Goal: Information Seeking & Learning: Learn about a topic

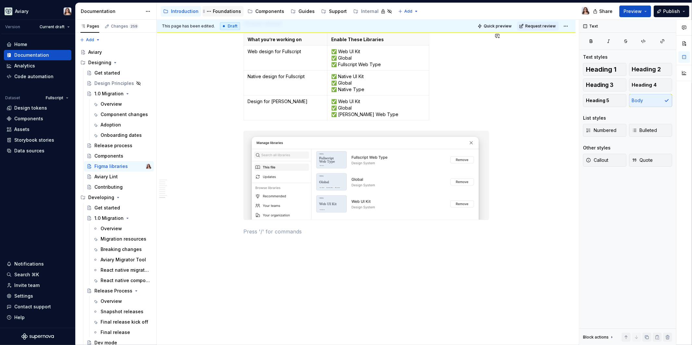
click at [218, 10] on div "Foundations" at bounding box center [227, 11] width 28 height 6
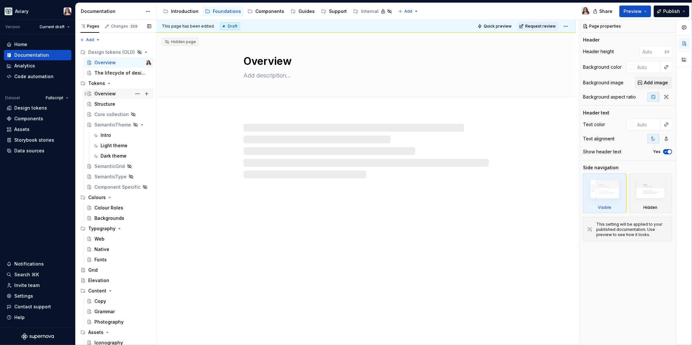
click at [106, 94] on div "Overview" at bounding box center [104, 94] width 21 height 6
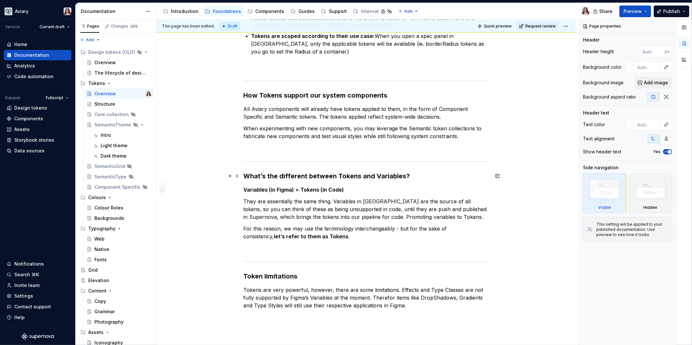
scroll to position [399, 0]
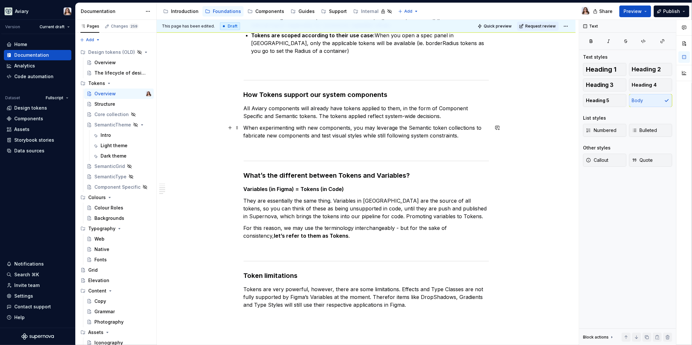
type textarea "*"
click at [458, 137] on p "When experimenting with new components, you may leverage the Semantic token col…" at bounding box center [366, 132] width 245 height 16
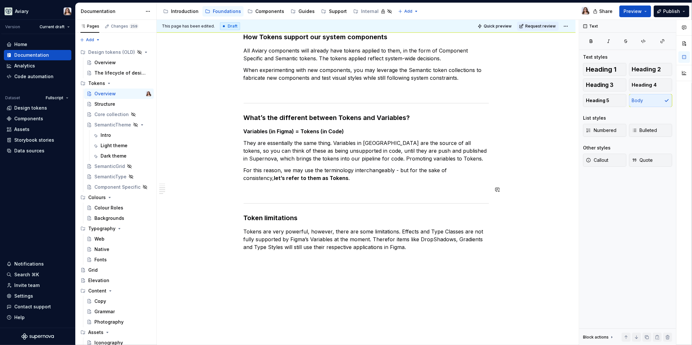
scroll to position [457, 0]
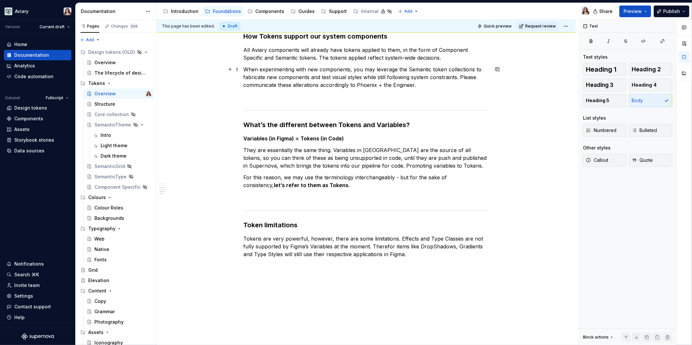
click at [415, 85] on p "When experimenting with new components, you may leverage the Semantic token col…" at bounding box center [366, 77] width 245 height 23
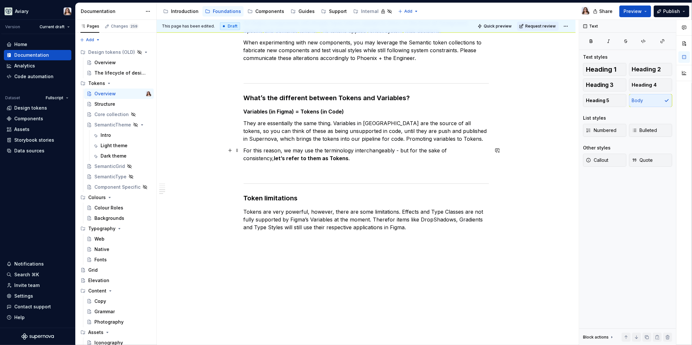
scroll to position [458, 0]
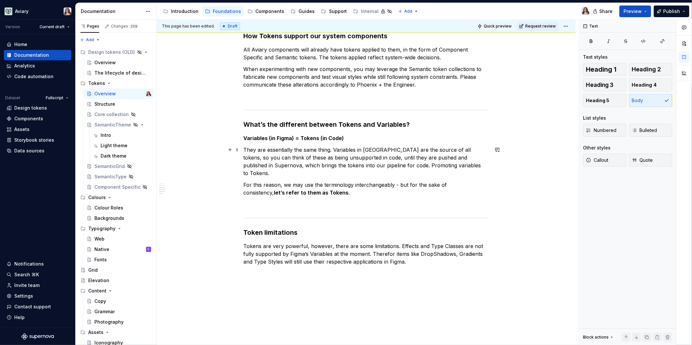
click at [446, 164] on p "They are essentially the same thing. Variables in [GEOGRAPHIC_DATA] are the sou…" at bounding box center [366, 161] width 245 height 31
click at [309, 184] on p "For this reason, we may use the terminology interchangeably - but for the sake …" at bounding box center [366, 189] width 245 height 16
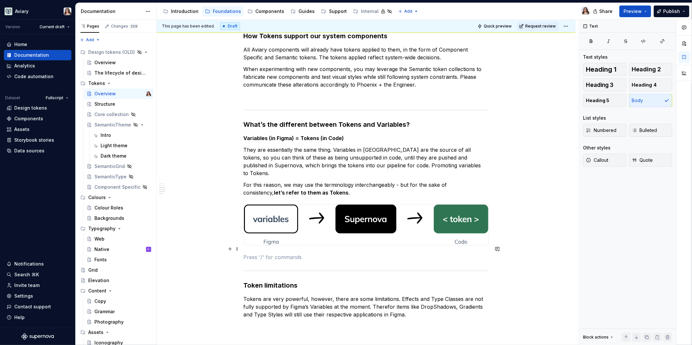
click at [286, 253] on div "What are tokens in a design system? Design tokens are the named style values us…" at bounding box center [366, 15] width 245 height 693
click at [313, 183] on p "For this reason, we may use the terminology interchangeably - but for the sake …" at bounding box center [366, 189] width 245 height 16
click at [290, 253] on p at bounding box center [366, 257] width 245 height 8
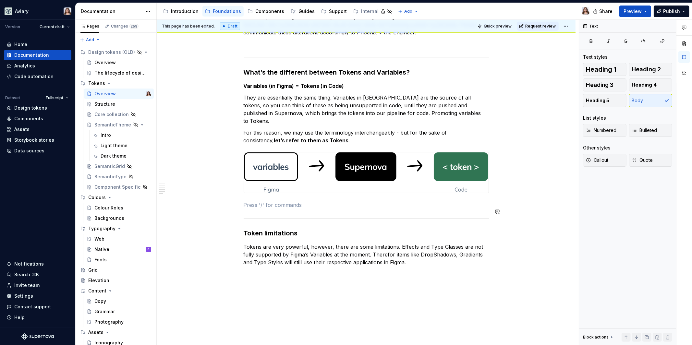
scroll to position [520, 0]
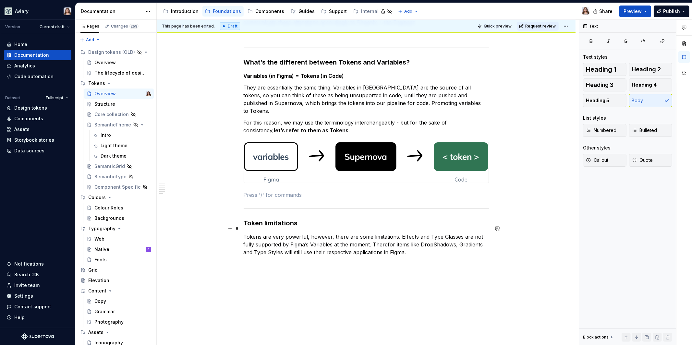
click at [411, 245] on p "Tokens are very powerful, however, there are some limitations. Effects and Type…" at bounding box center [366, 244] width 245 height 23
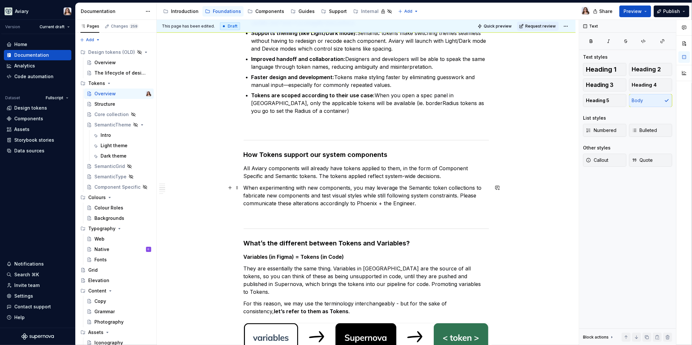
scroll to position [338, 0]
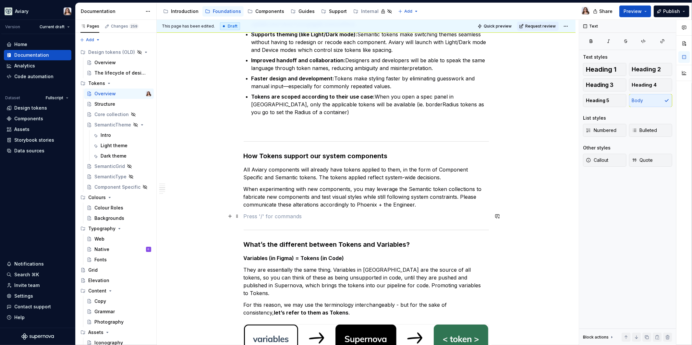
click at [424, 212] on p at bounding box center [366, 216] width 245 height 8
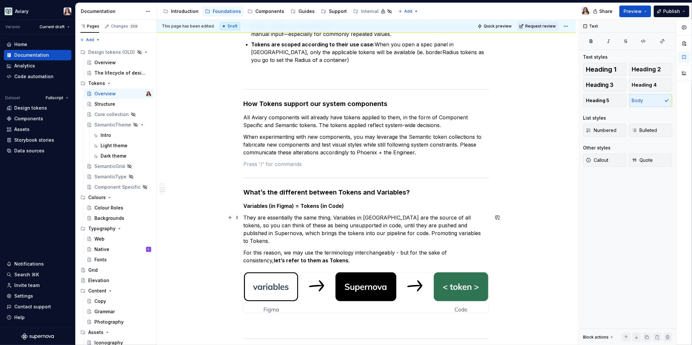
scroll to position [397, 0]
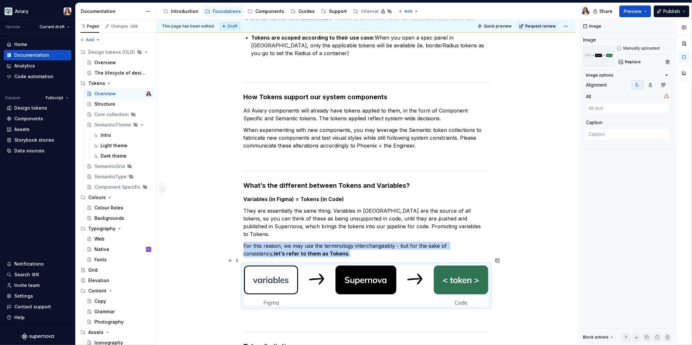
click at [368, 267] on img at bounding box center [366, 286] width 245 height 41
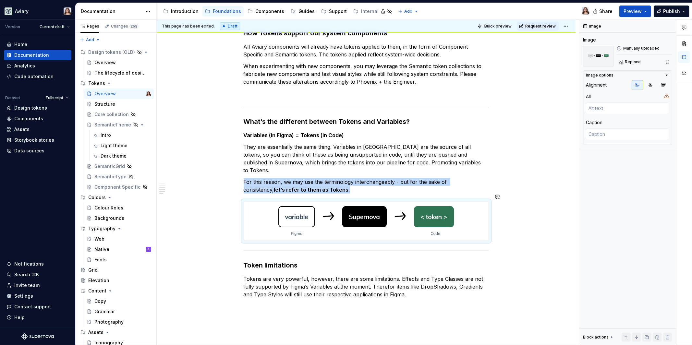
scroll to position [463, 0]
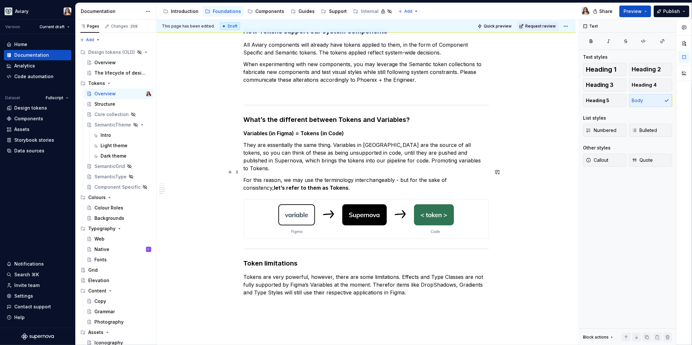
click at [320, 180] on p "For this reason, we may use the terminology interchangeably - but for the sake …" at bounding box center [366, 184] width 245 height 16
click at [329, 259] on h3 "Token limitations" at bounding box center [366, 263] width 245 height 9
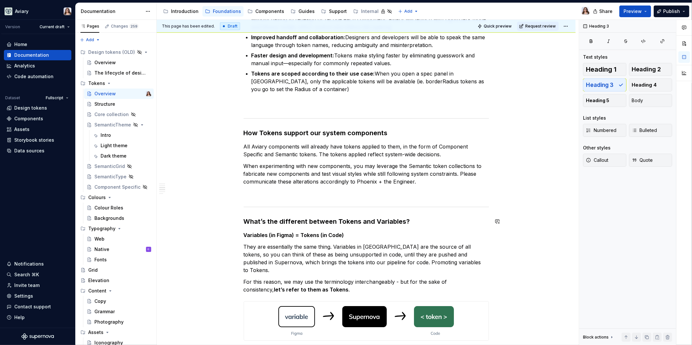
scroll to position [334, 0]
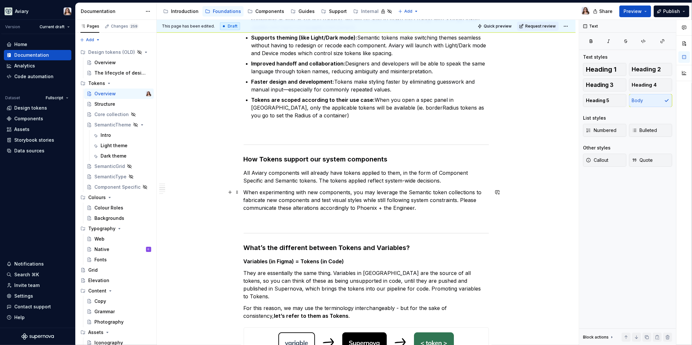
click at [422, 208] on p "When experimenting with new components, you may leverage the Semantic token col…" at bounding box center [366, 199] width 245 height 23
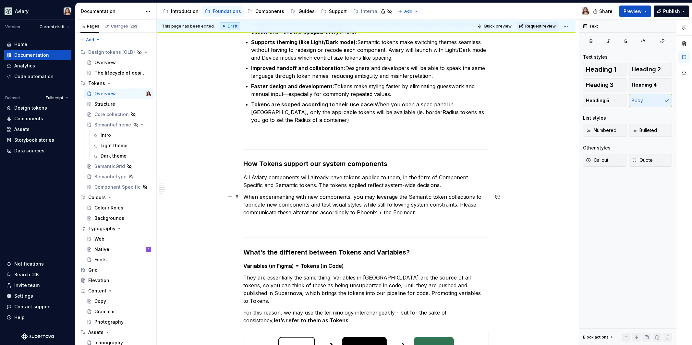
scroll to position [330, 0]
click at [244, 176] on p "All Aviary components will already have tokens applied to them, in the form of …" at bounding box center [366, 181] width 245 height 16
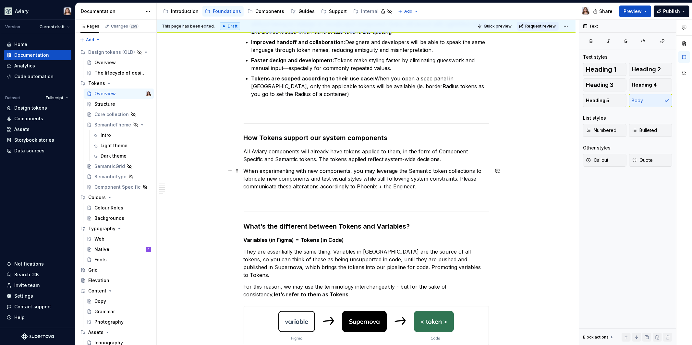
scroll to position [355, 0]
click at [408, 180] on p "When experimenting with new components, you may leverage the Semantic token col…" at bounding box center [366, 179] width 245 height 23
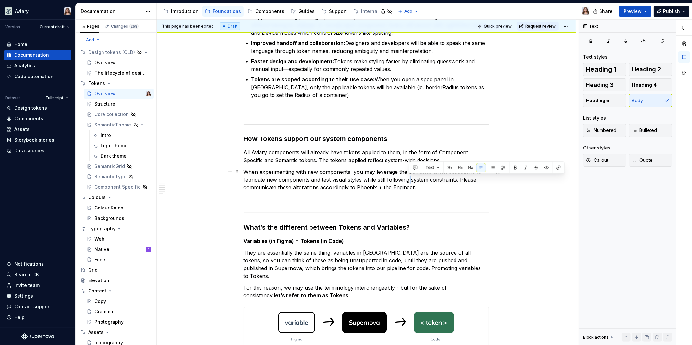
click at [408, 180] on p "When experimenting with new components, you may leverage the Semantic token col…" at bounding box center [366, 179] width 245 height 23
click at [405, 159] on p "All Aviary components will already have tokens applied to them, in the form of …" at bounding box center [366, 157] width 245 height 16
click at [423, 160] on p "All Aviary components will already have tokens applied to them, in the form of …" at bounding box center [366, 157] width 245 height 16
click at [415, 186] on p "When experimenting with new components, you may leverage the Semantic token col…" at bounding box center [366, 179] width 245 height 23
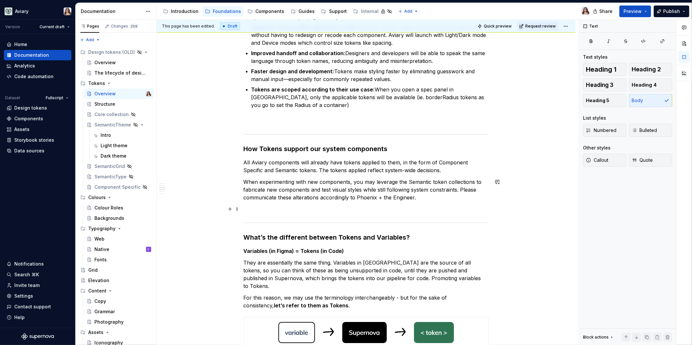
scroll to position [345, 0]
click at [243, 159] on div "What are tokens in a design system? Design tokens are the named style values us…" at bounding box center [366, 166] width 419 height 802
click at [244, 181] on p "When experimenting with new components, you may leverage the Semantic token col…" at bounding box center [366, 188] width 245 height 23
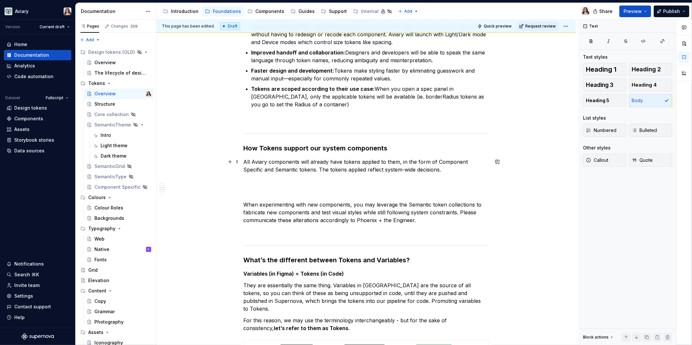
click at [245, 160] on p "All Aviary components will already have tokens applied to them, in the form of …" at bounding box center [366, 166] width 245 height 16
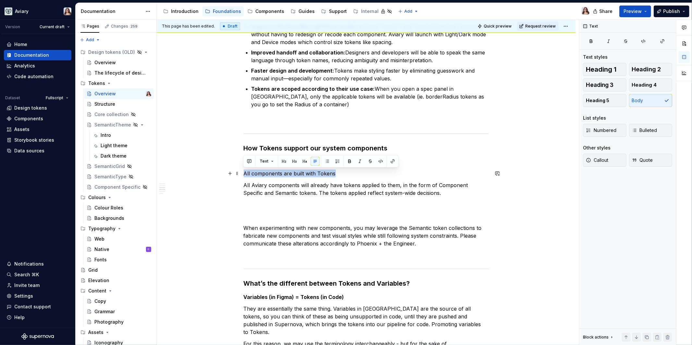
drag, startPoint x: 335, startPoint y: 173, endPoint x: 241, endPoint y: 172, distance: 94.1
click at [241, 172] on div "What are tokens in a design system? Design tokens are the named style values us…" at bounding box center [366, 189] width 419 height 849
click at [303, 161] on button "button" at bounding box center [304, 161] width 9 height 9
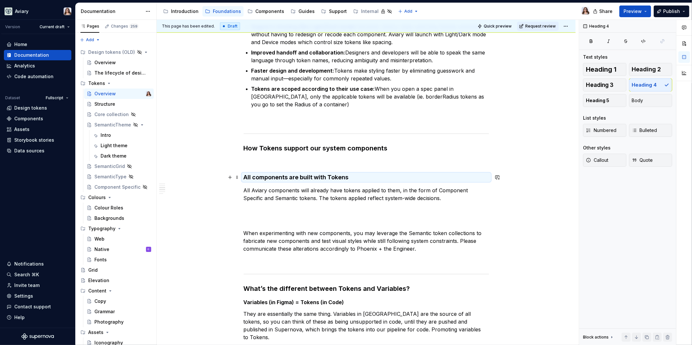
click at [353, 178] on h4 "All components are built with Tokens" at bounding box center [366, 178] width 245 height 8
click at [276, 222] on p at bounding box center [366, 222] width 245 height 8
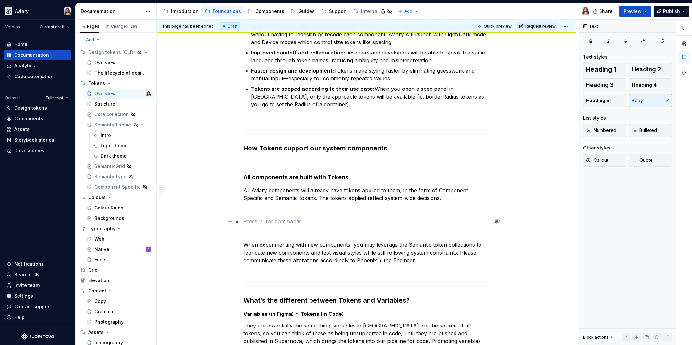
click at [250, 219] on p at bounding box center [366, 222] width 245 height 8
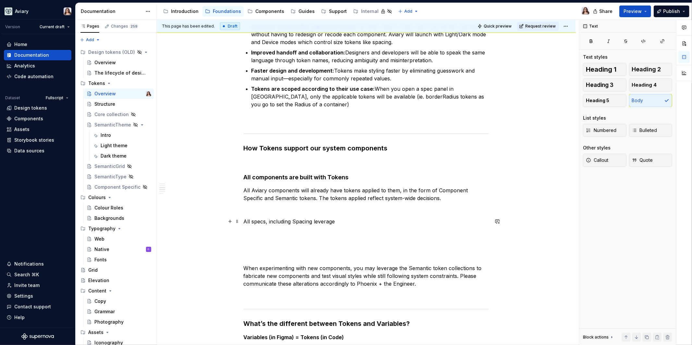
click at [306, 220] on p "All specs, including Spacing leverage" at bounding box center [366, 222] width 245 height 8
click at [304, 223] on p "All specs, including Spacing leverage" at bounding box center [366, 222] width 245 height 8
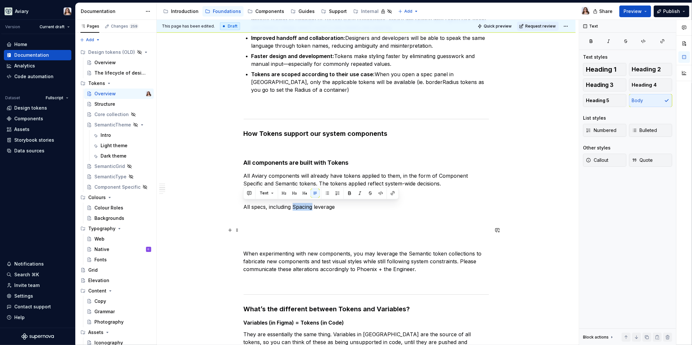
scroll to position [363, 0]
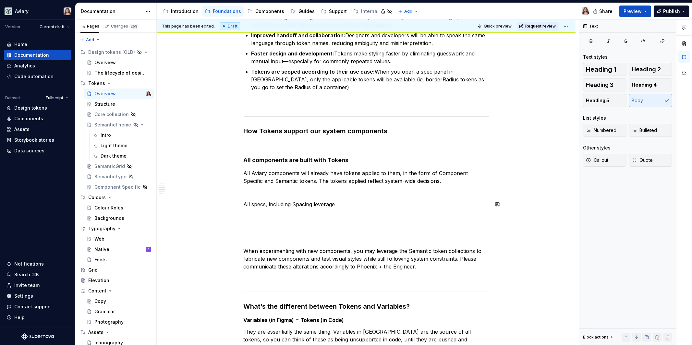
click at [355, 198] on div "What are tokens in a design system? Design tokens are the named style values us…" at bounding box center [366, 145] width 245 height 762
click at [328, 204] on p "All specs, including Spacing leverage" at bounding box center [366, 204] width 245 height 8
click at [262, 203] on p "Quick Optionality" at bounding box center [366, 204] width 245 height 8
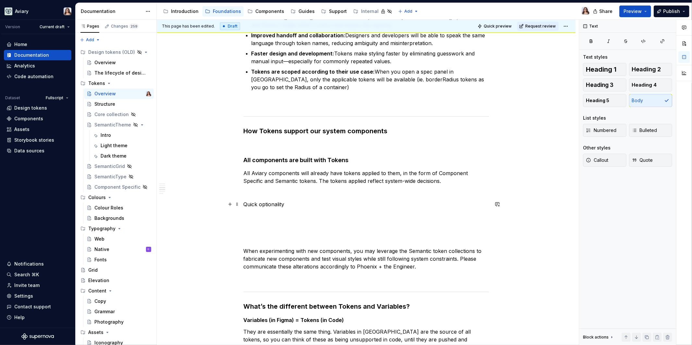
click at [285, 204] on p "Quick optionality" at bounding box center [366, 204] width 245 height 8
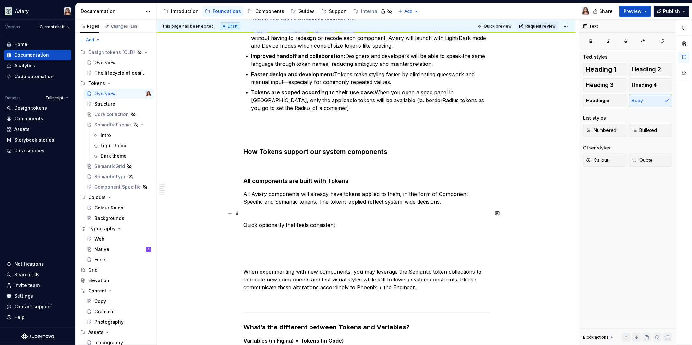
scroll to position [343, 0]
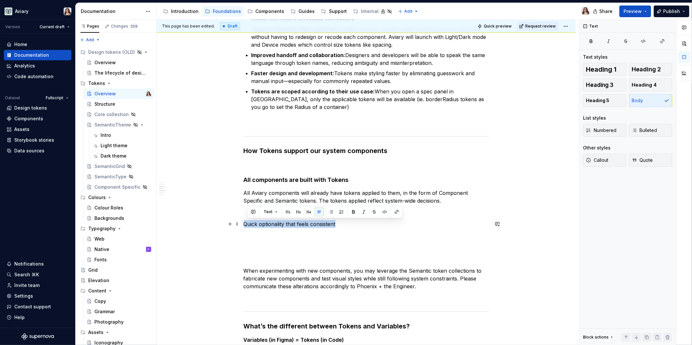
drag, startPoint x: 336, startPoint y: 224, endPoint x: 244, endPoint y: 224, distance: 91.5
click at [244, 225] on p "Quick optionality that feels consistent" at bounding box center [366, 224] width 245 height 8
drag, startPoint x: 270, startPoint y: 224, endPoint x: 286, endPoint y: 223, distance: 15.7
click at [286, 223] on p "All layouts should be built with Tokens" at bounding box center [366, 224] width 245 height 8
click at [329, 223] on p "All layouts are be built with Tokens" at bounding box center [366, 224] width 245 height 8
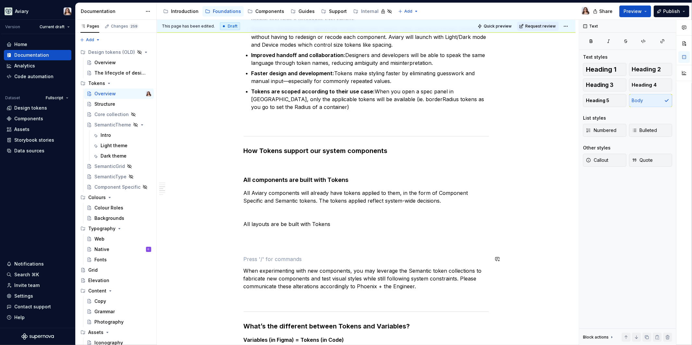
click at [269, 251] on div "What are tokens in a design system? Design tokens are the named style values us…" at bounding box center [366, 165] width 245 height 762
click at [245, 259] on p at bounding box center [366, 259] width 245 height 8
click at [329, 224] on p "All layouts are be built with Tokens" at bounding box center [366, 224] width 245 height 8
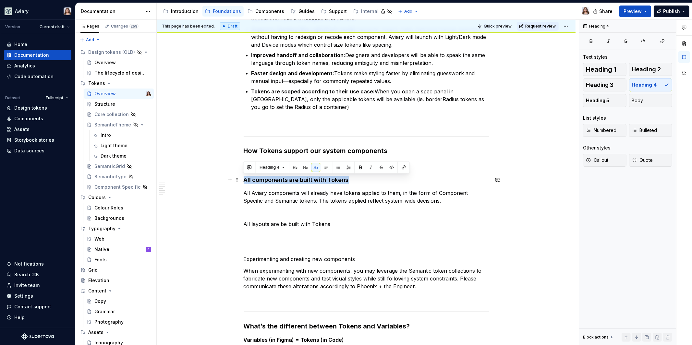
drag, startPoint x: 244, startPoint y: 180, endPoint x: 348, endPoint y: 179, distance: 103.8
click at [348, 179] on h4 "All components are built with Tokens" at bounding box center [366, 180] width 245 height 8
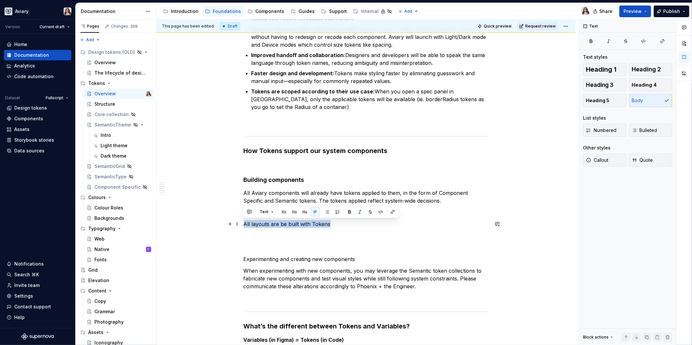
drag, startPoint x: 327, startPoint y: 223, endPoint x: 243, endPoint y: 222, distance: 84.3
click at [244, 222] on p "All layouts are be built with Tokens" at bounding box center [366, 224] width 245 height 8
drag, startPoint x: 290, startPoint y: 224, endPoint x: 225, endPoint y: 224, distance: 64.9
click at [244, 224] on div "What are tokens in a design system? Design tokens are the named style values us…" at bounding box center [366, 169] width 245 height 770
click at [305, 212] on button "button" at bounding box center [304, 211] width 9 height 9
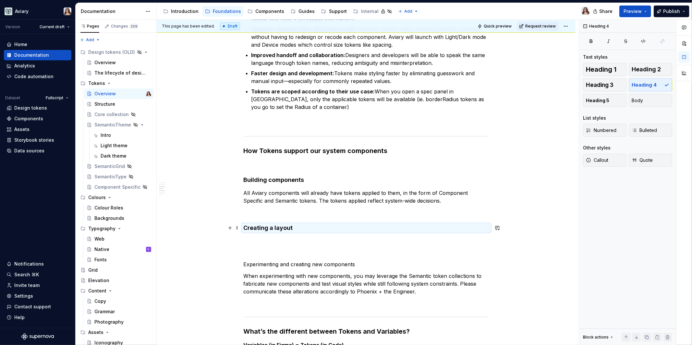
click at [298, 230] on h4 "Creating a layout" at bounding box center [366, 228] width 245 height 8
click at [280, 218] on div "What are tokens in a design system? Design tokens are the named style values us…" at bounding box center [366, 168] width 245 height 768
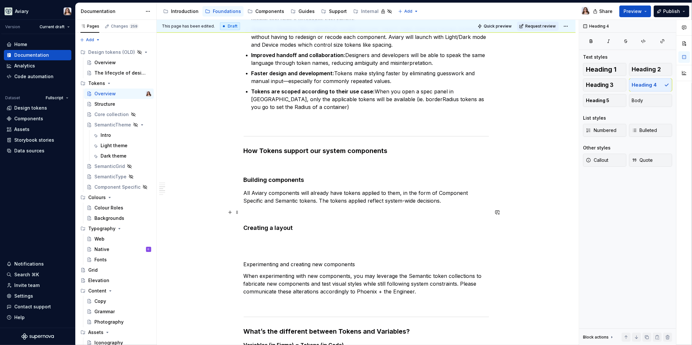
click at [257, 215] on p at bounding box center [366, 213] width 245 height 8
click at [245, 226] on h4 "Creating a layout" at bounding box center [366, 228] width 245 height 8
click at [294, 229] on h4 "Creating a layout" at bounding box center [366, 228] width 245 height 8
drag, startPoint x: 294, startPoint y: 225, endPoint x: 240, endPoint y: 225, distance: 53.5
click at [240, 225] on div "What are tokens in a design system? Design tokens are the named style values us…" at bounding box center [366, 215] width 419 height 894
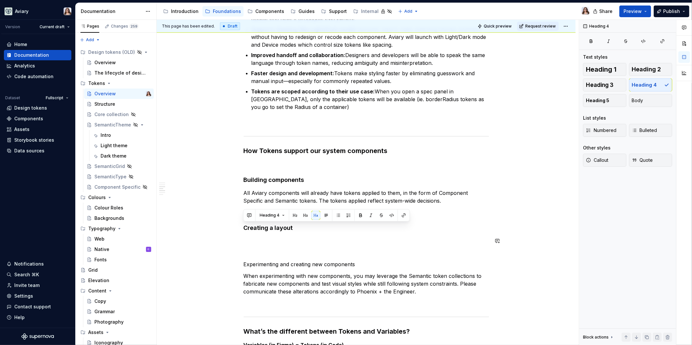
click at [299, 232] on div "What are tokens in a design system? Design tokens are the named style values us…" at bounding box center [366, 168] width 245 height 768
drag, startPoint x: 292, startPoint y: 226, endPoint x: 243, endPoint y: 225, distance: 49.0
click at [244, 225] on h4 "Creating a layout" at bounding box center [366, 228] width 245 height 8
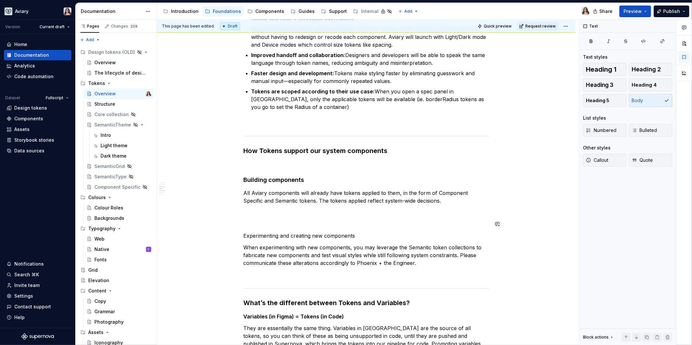
click at [251, 215] on p at bounding box center [366, 213] width 245 height 8
drag, startPoint x: 358, startPoint y: 236, endPoint x: 240, endPoint y: 236, distance: 117.4
click at [240, 236] on div "What are tokens in a design system? Design tokens are the named style values us…" at bounding box center [366, 201] width 419 height 866
click at [304, 224] on button "button" at bounding box center [304, 223] width 9 height 9
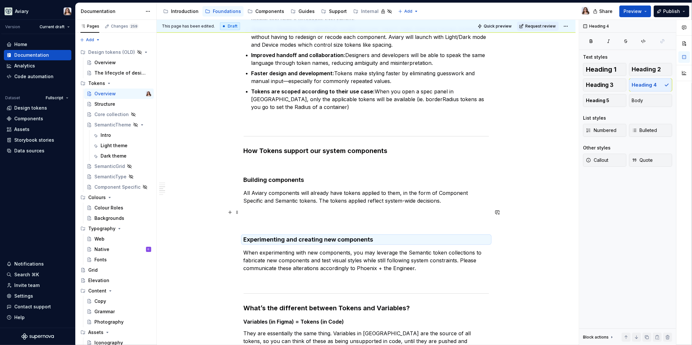
click at [302, 215] on p at bounding box center [366, 213] width 245 height 8
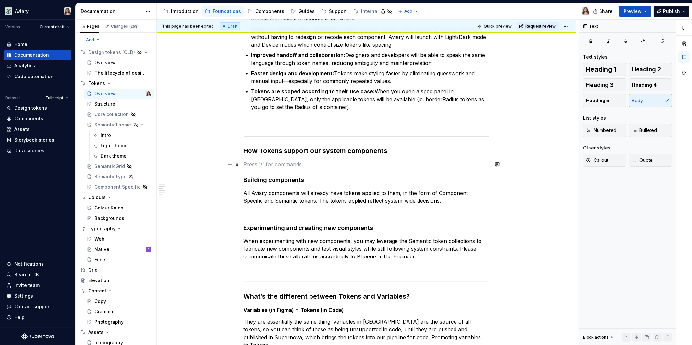
click at [282, 167] on p at bounding box center [366, 165] width 245 height 8
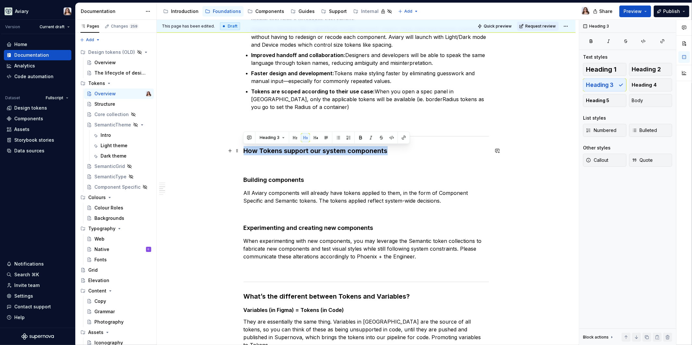
drag, startPoint x: 244, startPoint y: 151, endPoint x: 384, endPoint y: 150, distance: 140.1
click at [384, 150] on h3 "How Tokens support our system components" at bounding box center [366, 150] width 245 height 9
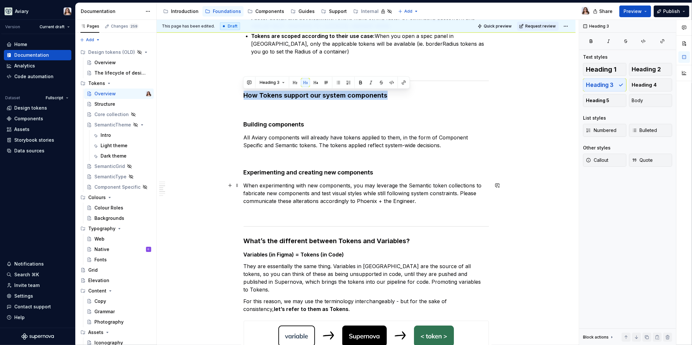
scroll to position [398, 0]
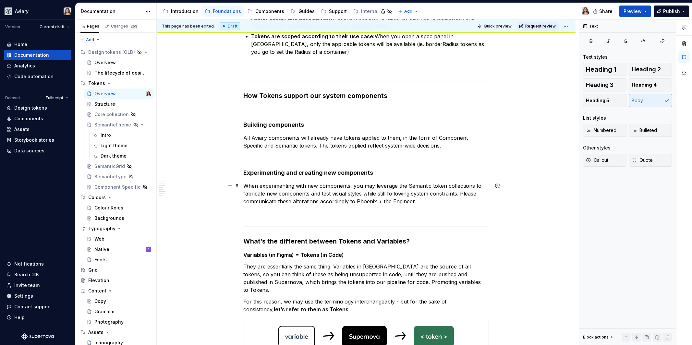
click at [420, 203] on p "When experimenting with new components, you may leverage the Semantic token col…" at bounding box center [366, 193] width 245 height 23
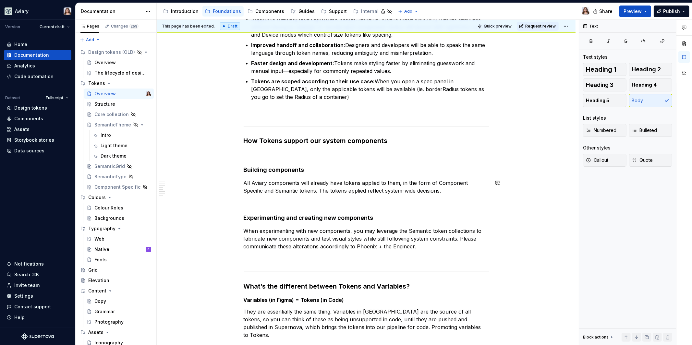
scroll to position [354, 0]
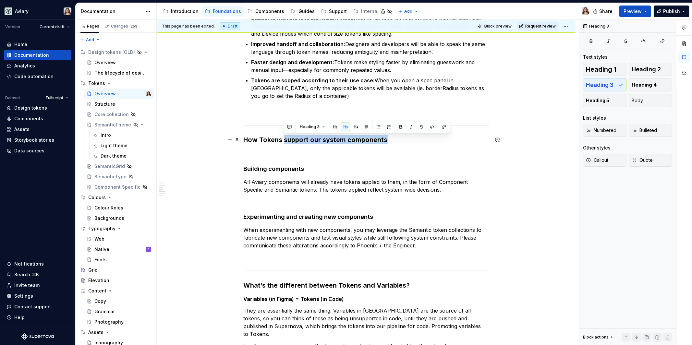
drag, startPoint x: 387, startPoint y: 139, endPoint x: 284, endPoint y: 138, distance: 103.2
click at [284, 138] on h3 "How Tokens support our system components" at bounding box center [366, 139] width 245 height 9
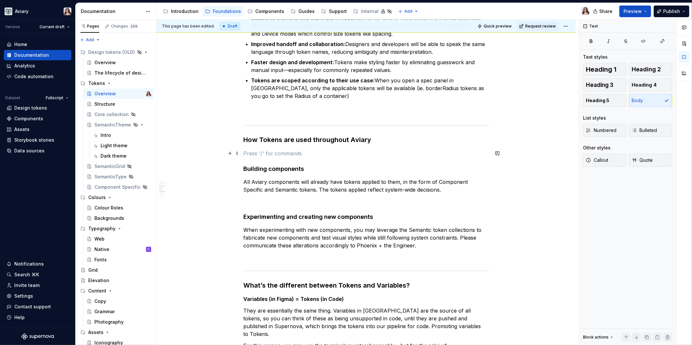
click at [262, 154] on p at bounding box center [366, 154] width 245 height 8
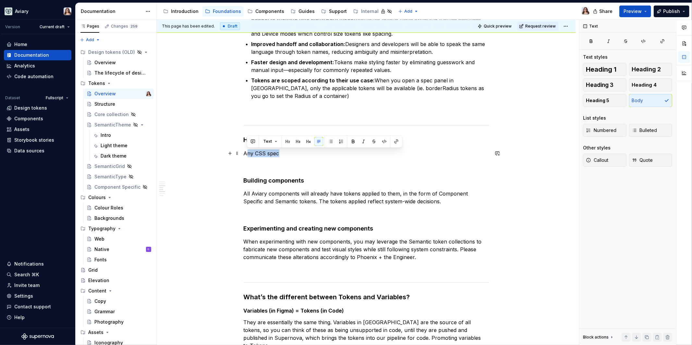
drag, startPoint x: 279, startPoint y: 152, endPoint x: 246, endPoint y: 154, distance: 32.8
click at [246, 154] on p "Any CSS spec" at bounding box center [366, 154] width 245 height 8
drag, startPoint x: 264, startPoint y: 154, endPoint x: 252, endPoint y: 154, distance: 12.0
click at [252, 154] on p "Anything design decision about a component" at bounding box center [366, 154] width 245 height 8
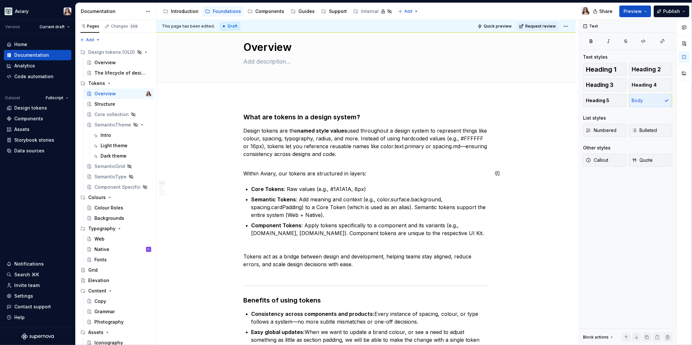
scroll to position [15, 0]
click at [364, 154] on p "Design tokens are the named style values used throughout a design system to rep…" at bounding box center [366, 145] width 245 height 39
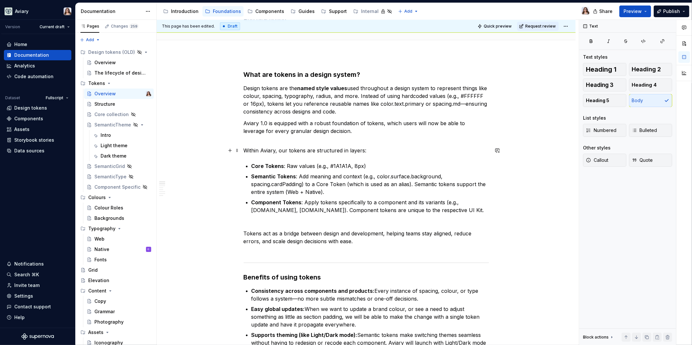
scroll to position [57, 0]
drag, startPoint x: 437, startPoint y: 122, endPoint x: 464, endPoint y: 122, distance: 26.3
click at [464, 122] on p "Aviary 1.0 is equipped with a robust foundation of tokens, which users will now…" at bounding box center [366, 130] width 245 height 23
click at [307, 131] on p "Aviary 1.0 is equipped with a robust foundation of tokens, which users will now…" at bounding box center [366, 130] width 245 height 23
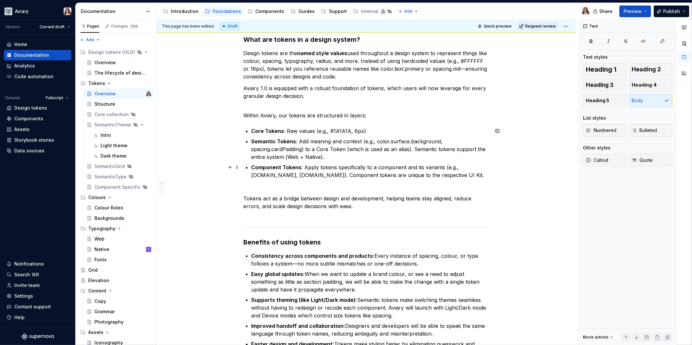
scroll to position [93, 0]
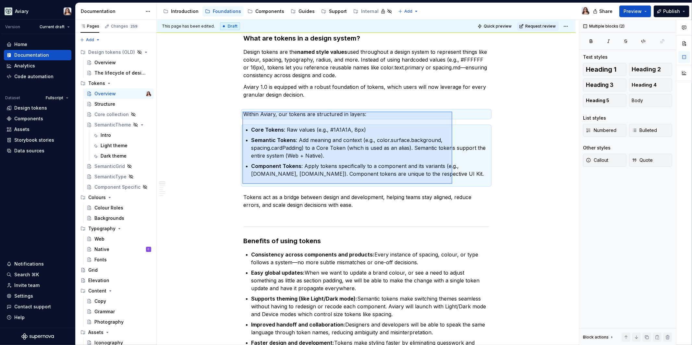
drag, startPoint x: 242, startPoint y: 112, endPoint x: 452, endPoint y: 184, distance: 222.0
click at [452, 184] on div "This page has been edited. Draft Quick preview Request review Overview Edit hea…" at bounding box center [368, 183] width 422 height 326
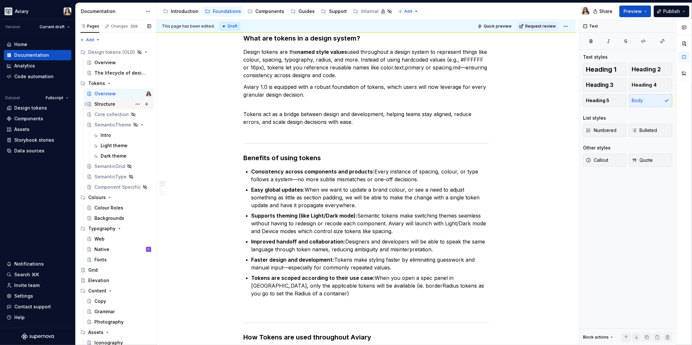
click at [105, 103] on div "Structure" at bounding box center [104, 104] width 21 height 6
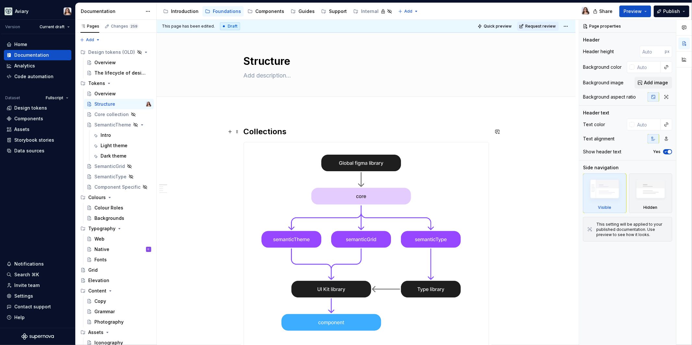
type textarea "*"
click at [245, 128] on h2 "Collections" at bounding box center [366, 132] width 245 height 10
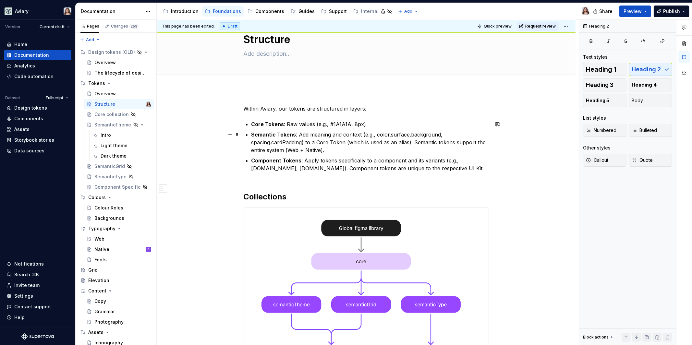
scroll to position [17, 0]
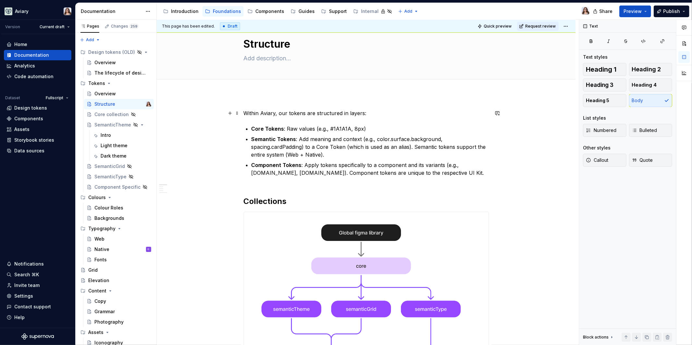
click at [347, 114] on p "Within Aviary, our tokens are structured in layers:" at bounding box center [366, 113] width 245 height 8
click at [368, 113] on p "Within Aviary, our tokens are structured in 3 layers:" at bounding box center [366, 113] width 245 height 8
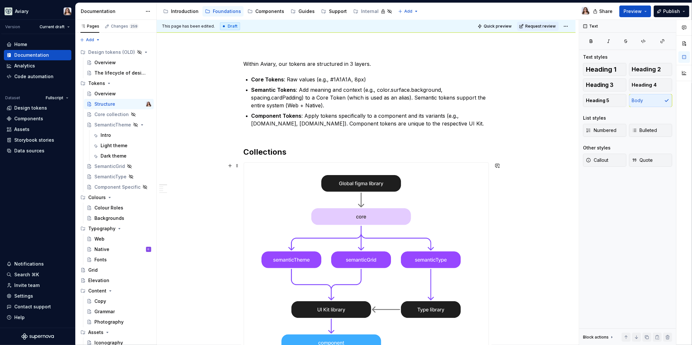
scroll to position [63, 0]
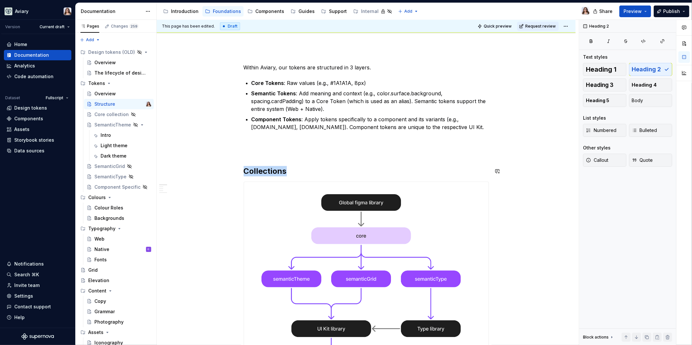
scroll to position [103, 0]
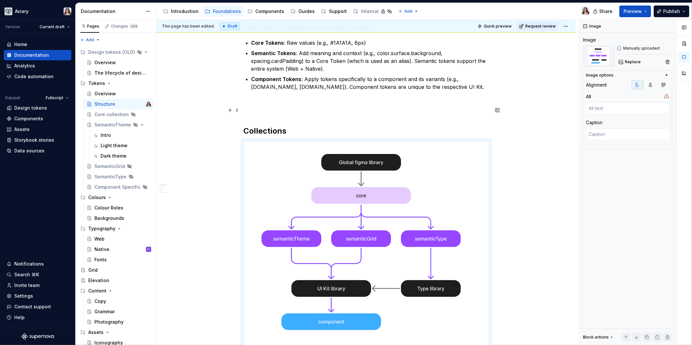
click at [253, 106] on p at bounding box center [366, 110] width 245 height 8
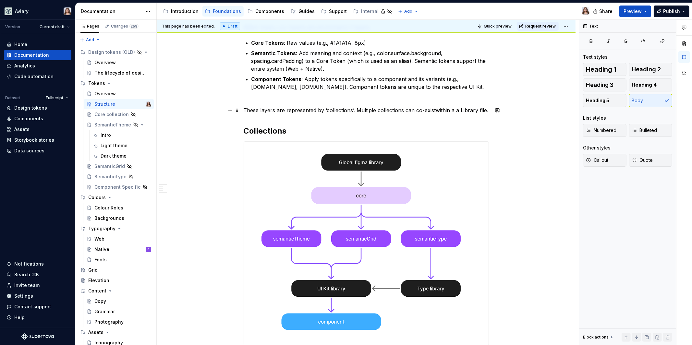
click at [435, 109] on p "These layers are represented by ‘collections’. Multiple collections can co-exis…" at bounding box center [366, 110] width 245 height 8
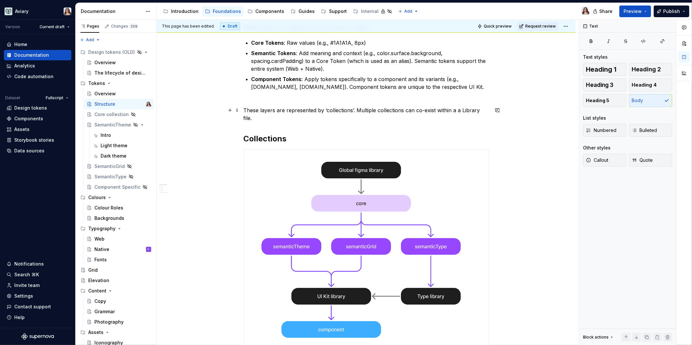
click at [421, 107] on p "These layers are represented by ‘collections’. Multiple collections can co-exis…" at bounding box center [366, 114] width 245 height 16
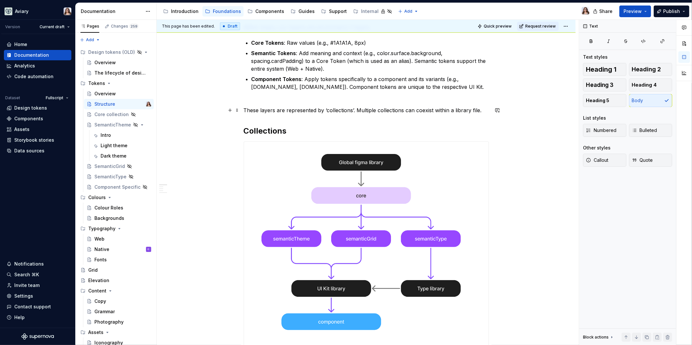
click at [452, 110] on p "These layers are represented by ‘collections’. Multiple collections can coexist…" at bounding box center [366, 110] width 245 height 8
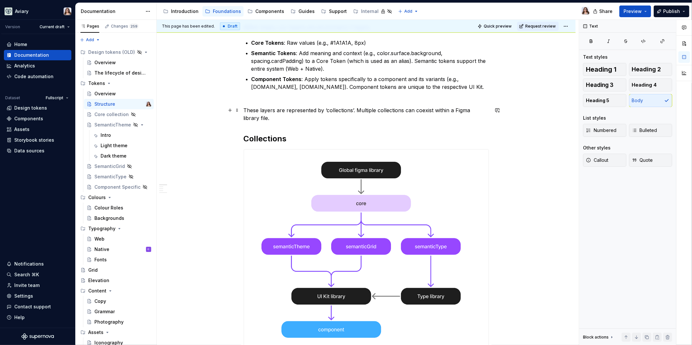
click at [264, 118] on p "These layers are represented by ‘collections’. Multiple collections can coexist…" at bounding box center [366, 114] width 245 height 16
click at [286, 137] on h2 "Collections" at bounding box center [366, 139] width 245 height 10
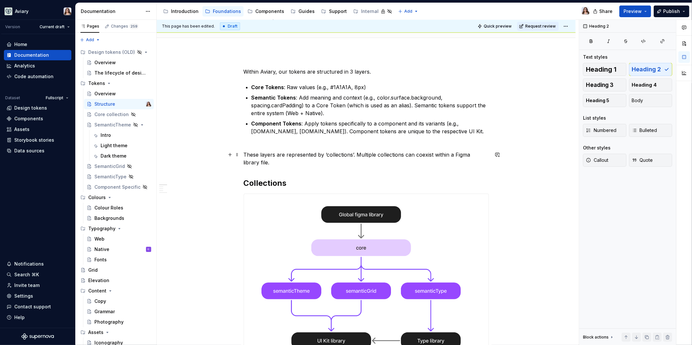
scroll to position [59, 0]
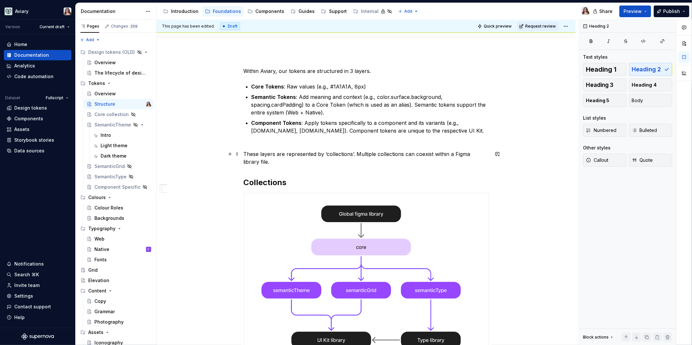
click at [353, 154] on p "These layers are represented by ‘collections’. Multiple collections can coexist…" at bounding box center [366, 158] width 245 height 16
click at [324, 153] on p "These layers are represented by ‘collections’. Multiple collections can coexist…" at bounding box center [366, 158] width 245 height 16
click at [352, 153] on p "These layers are represented by ‘collections’. Multiple collections can coexist…" at bounding box center [366, 158] width 245 height 16
click at [287, 161] on p "These layers are represented by ‘collections’. Multiple collections can coexist…" at bounding box center [366, 158] width 245 height 16
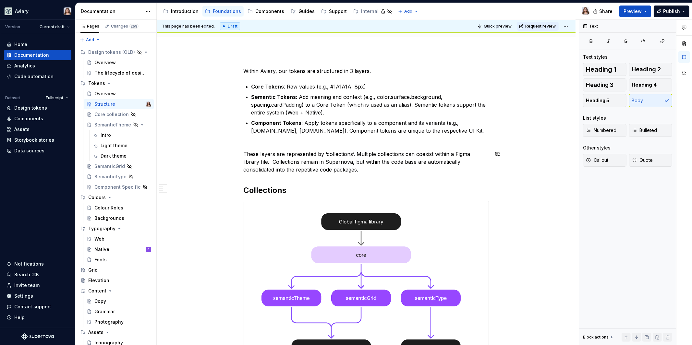
click at [322, 171] on p "These layers are represented by ‘collections’. Multiple collections can coexist…" at bounding box center [366, 161] width 245 height 23
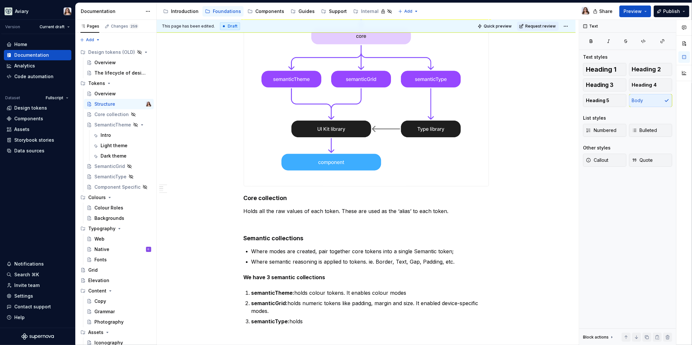
scroll to position [279, 0]
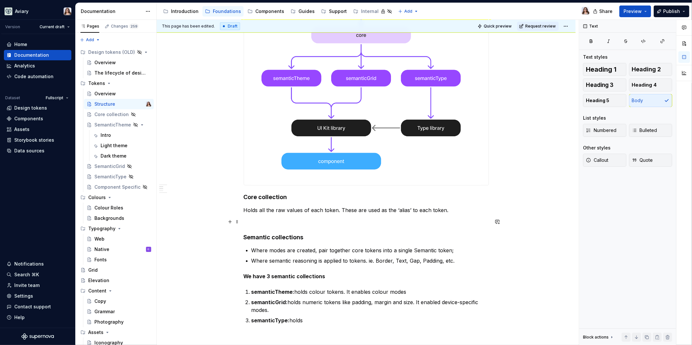
click at [319, 222] on p at bounding box center [366, 222] width 245 height 8
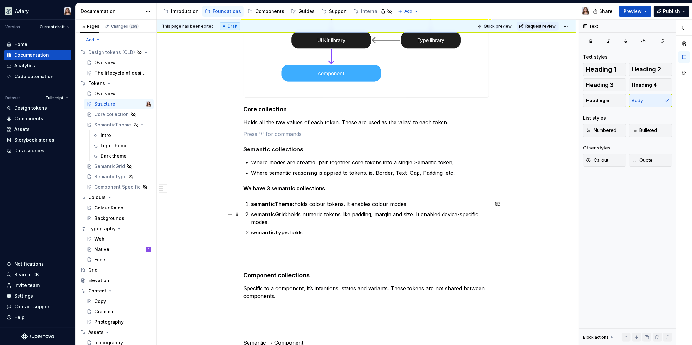
scroll to position [368, 0]
click at [310, 237] on div "Within Aviary, our tokens are structured in 3 layers. Core Tokens : Raw values …" at bounding box center [366, 88] width 245 height 658
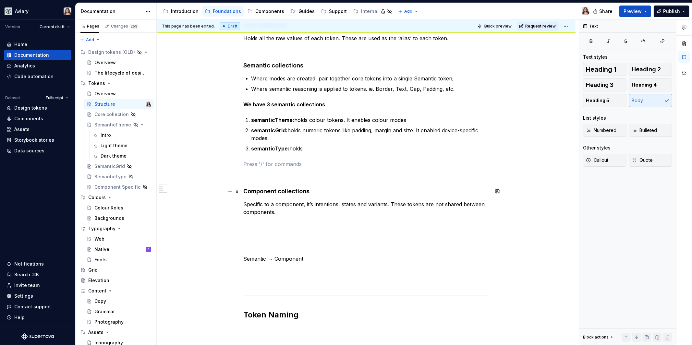
scroll to position [453, 0]
click at [267, 221] on p at bounding box center [366, 223] width 245 height 8
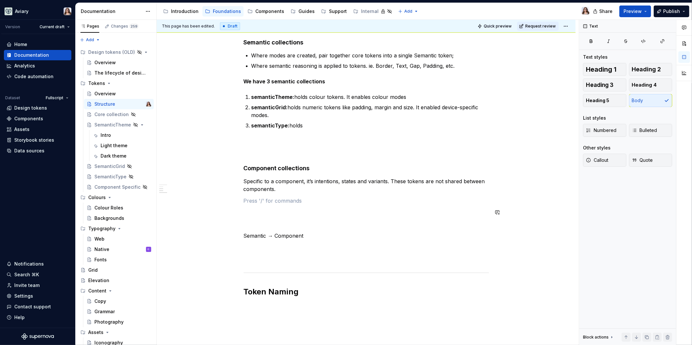
scroll to position [469, 0]
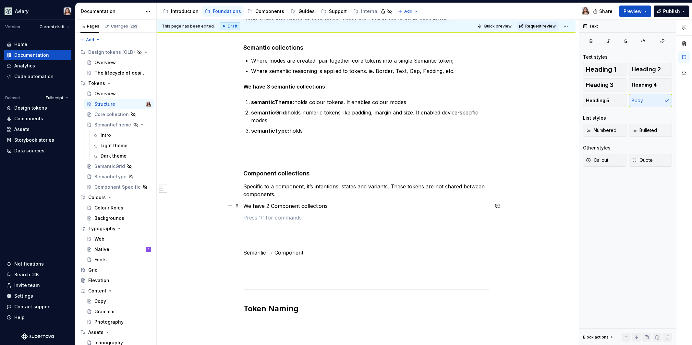
click at [242, 204] on div "Within Aviary, our tokens are structured in 3 layers. Core Tokens : Raw values …" at bounding box center [366, 40] width 419 height 796
drag, startPoint x: 318, startPoint y: 85, endPoint x: 257, endPoint y: 84, distance: 60.3
click at [257, 84] on strong "We have 3 semantic collections" at bounding box center [285, 86] width 82 height 6
drag, startPoint x: 331, startPoint y: 206, endPoint x: 239, endPoint y: 206, distance: 91.8
click at [239, 206] on div "Within Aviary, our tokens are structured in 3 layers. Core Tokens : Raw values …" at bounding box center [366, 40] width 419 height 796
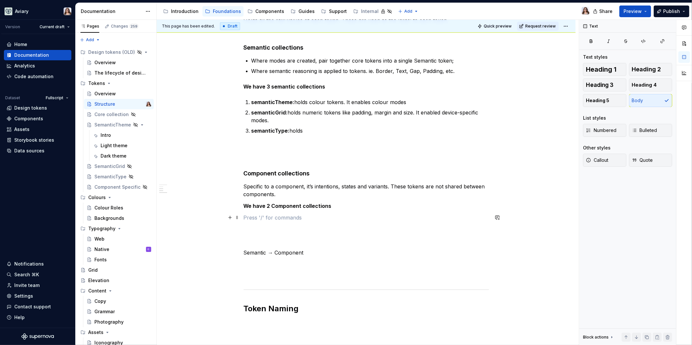
click at [261, 214] on p at bounding box center [366, 218] width 245 height 8
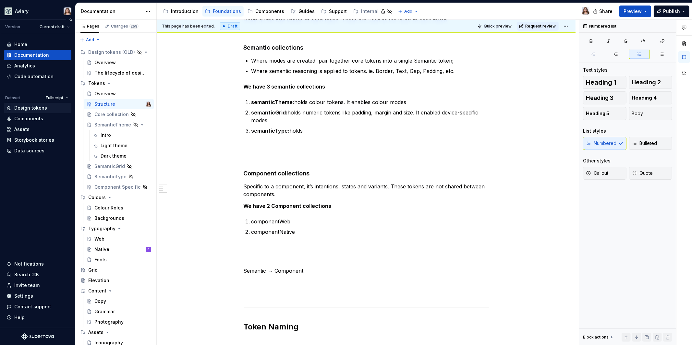
click at [31, 108] on div "Design tokens" at bounding box center [30, 108] width 33 height 6
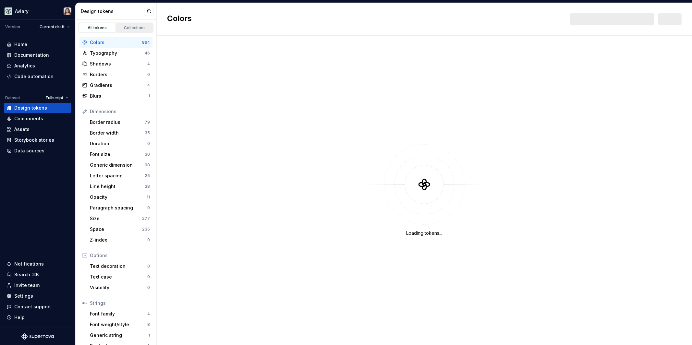
click at [130, 25] on div "Collections" at bounding box center [135, 27] width 32 height 5
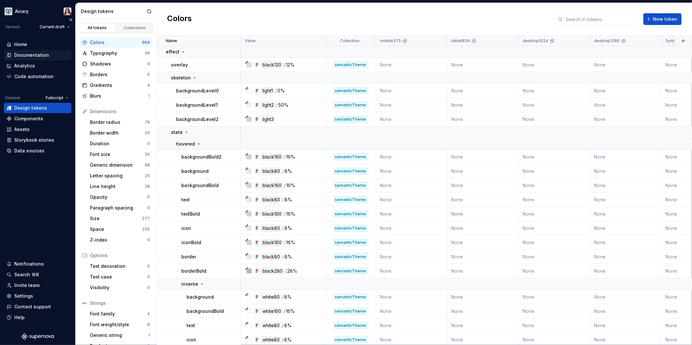
click at [23, 55] on div "Documentation" at bounding box center [31, 55] width 35 height 6
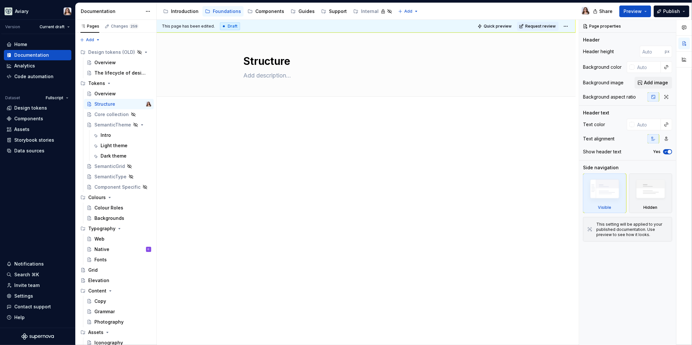
type textarea "*"
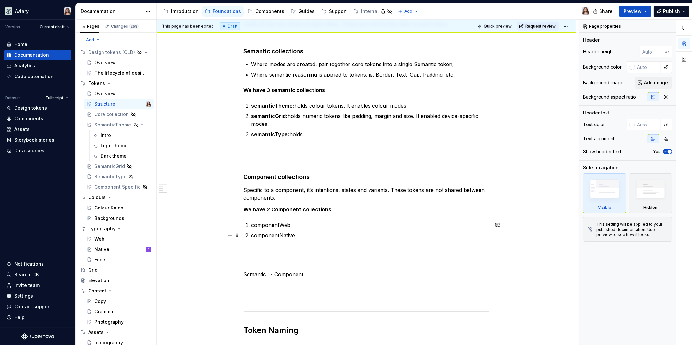
scroll to position [467, 0]
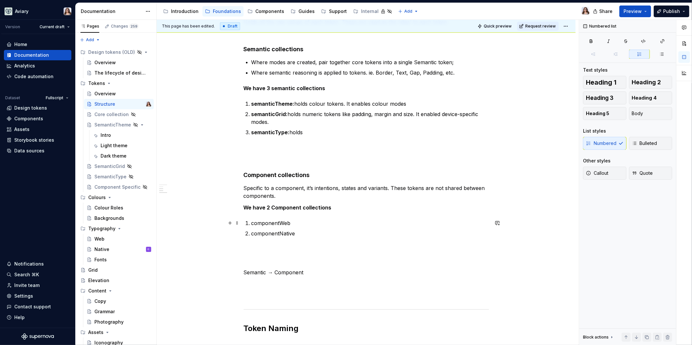
click at [291, 226] on p "componentWeb" at bounding box center [369, 223] width 237 height 8
click at [404, 223] on p "componentWeb: reflecting all decisions of the components int he Web UI Kit" at bounding box center [369, 223] width 237 height 8
click at [297, 234] on p "componentNative" at bounding box center [369, 234] width 237 height 8
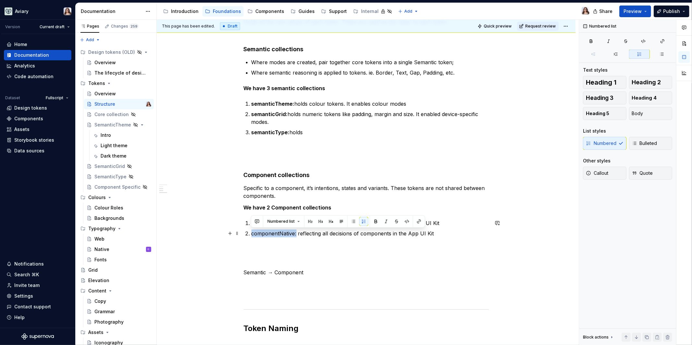
drag, startPoint x: 296, startPoint y: 235, endPoint x: 251, endPoint y: 235, distance: 44.1
click at [251, 235] on p "componentNative: reflecting all decisions of components in the App UI Kit" at bounding box center [369, 234] width 237 height 8
click at [309, 235] on p "componentNative: reflecting all decisions of components in the App UI Kit" at bounding box center [369, 234] width 237 height 8
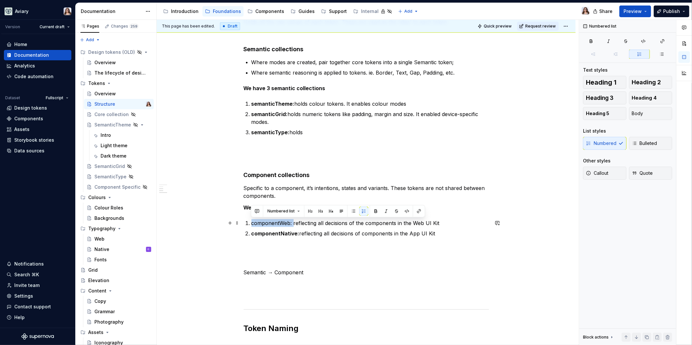
drag, startPoint x: 292, startPoint y: 224, endPoint x: 251, endPoint y: 223, distance: 41.5
click at [251, 223] on li "componentWeb: reflecting all decisions of the components in the Web UI Kit" at bounding box center [369, 223] width 237 height 8
click at [271, 242] on div "Within Aviary, our tokens are structured in 3 layers. Core Tokens : Raw values …" at bounding box center [366, 3] width 245 height 688
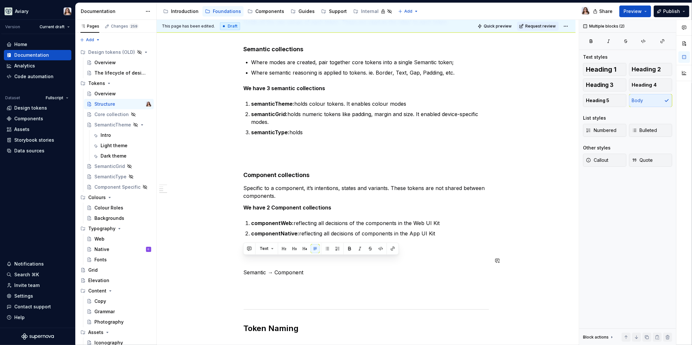
drag, startPoint x: 305, startPoint y: 274, endPoint x: 239, endPoint y: 253, distance: 69.0
click at [239, 253] on div "Within Aviary, our tokens are structured in 3 layers. Core Tokens : Raw values …" at bounding box center [366, 50] width 419 height 815
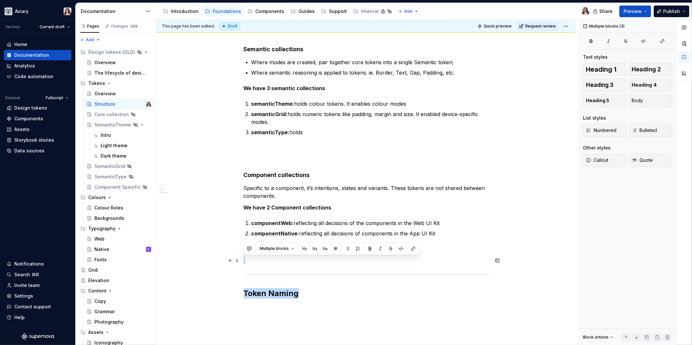
drag, startPoint x: 307, startPoint y: 296, endPoint x: 243, endPoint y: 259, distance: 73.7
click at [243, 259] on div "Within Aviary, our tokens are structured in 3 layers. Core Tokens : Raw values …" at bounding box center [366, 33] width 419 height 780
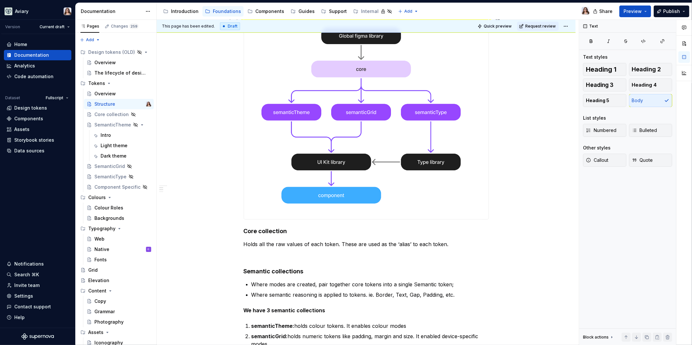
scroll to position [334, 0]
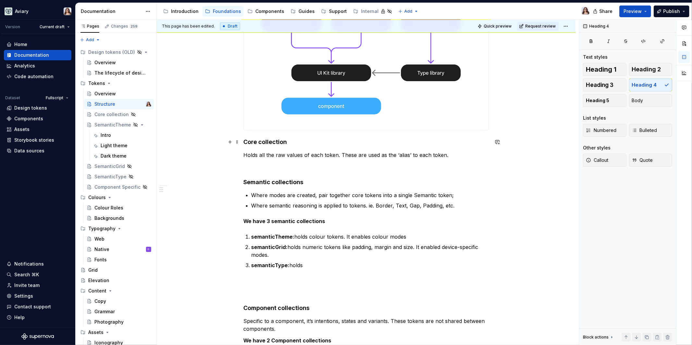
click at [245, 143] on h4 "Core collection" at bounding box center [366, 142] width 245 height 8
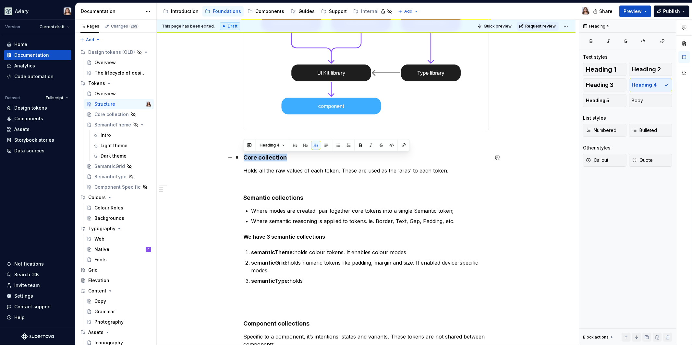
drag, startPoint x: 288, startPoint y: 160, endPoint x: 239, endPoint y: 159, distance: 49.0
click at [239, 159] on div "Within Aviary, our tokens are structured in 3 layers. Core Tokens : Raw values …" at bounding box center [366, 150] width 419 height 748
click at [289, 159] on h4 "Core collection" at bounding box center [366, 158] width 245 height 8
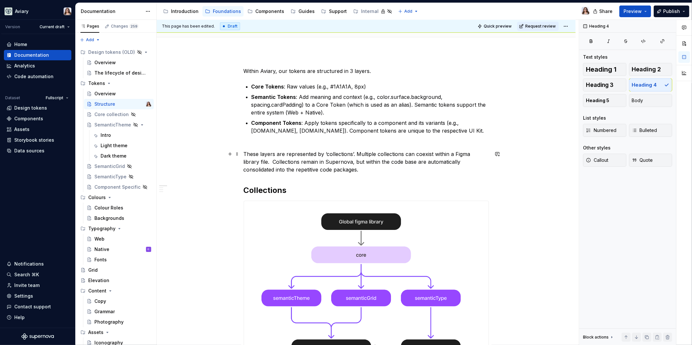
scroll to position [58, 0]
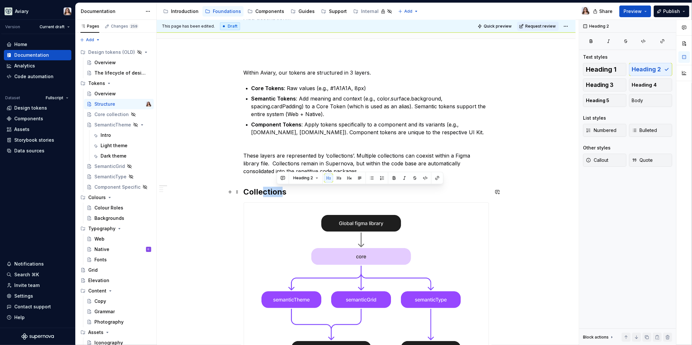
drag, startPoint x: 284, startPoint y: 194, endPoint x: 261, endPoint y: 194, distance: 22.4
click at [261, 194] on h2 "Collections" at bounding box center [366, 192] width 245 height 10
click at [290, 193] on h2 "Collections" at bounding box center [366, 192] width 245 height 10
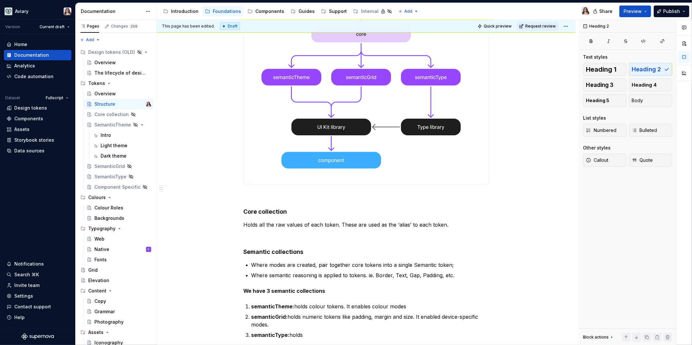
scroll to position [304, 0]
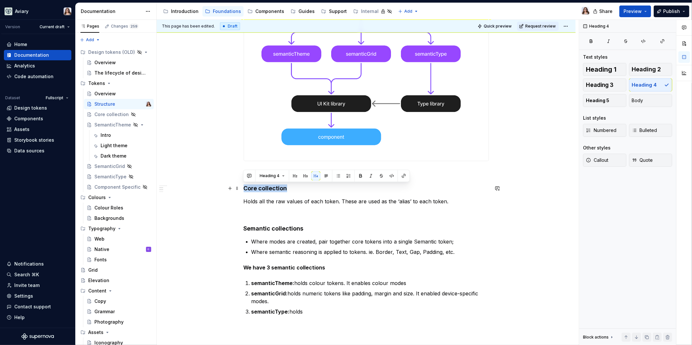
drag, startPoint x: 285, startPoint y: 189, endPoint x: 245, endPoint y: 189, distance: 40.9
click at [245, 189] on h4 "Core collection" at bounding box center [366, 189] width 245 height 8
click at [304, 177] on button "button" at bounding box center [305, 175] width 9 height 9
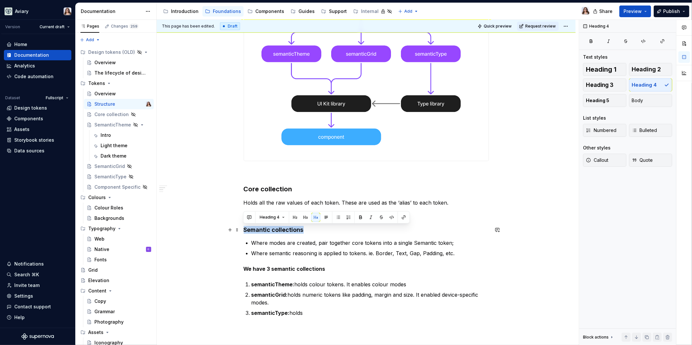
drag, startPoint x: 303, startPoint y: 232, endPoint x: 242, endPoint y: 232, distance: 61.0
click at [242, 232] on div "Within Aviary, our tokens are structured in 3 layers. Core Tokens : Raw values …" at bounding box center [366, 181] width 419 height 749
click at [306, 216] on button "button" at bounding box center [305, 217] width 9 height 9
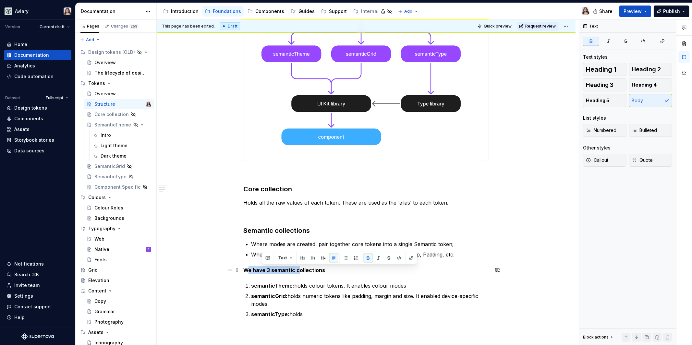
drag, startPoint x: 297, startPoint y: 269, endPoint x: 246, endPoint y: 269, distance: 51.9
click at [246, 269] on strong "We have 3 semantic collections" at bounding box center [285, 270] width 82 height 6
click at [310, 259] on button "button" at bounding box center [309, 258] width 9 height 9
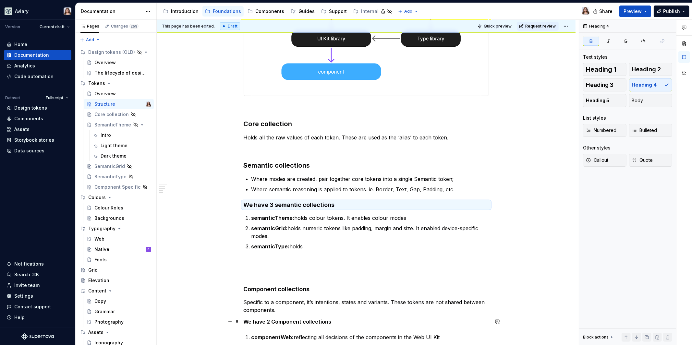
scroll to position [378, 0]
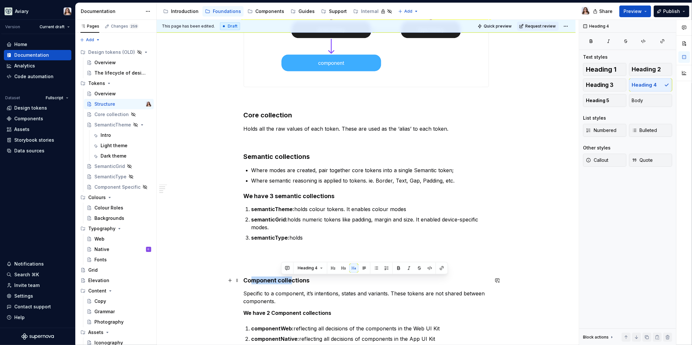
drag, startPoint x: 290, startPoint y: 281, endPoint x: 251, endPoint y: 281, distance: 39.3
click at [251, 281] on h4 "Component collections" at bounding box center [366, 281] width 245 height 8
click at [313, 268] on button "button" at bounding box center [313, 268] width 9 height 9
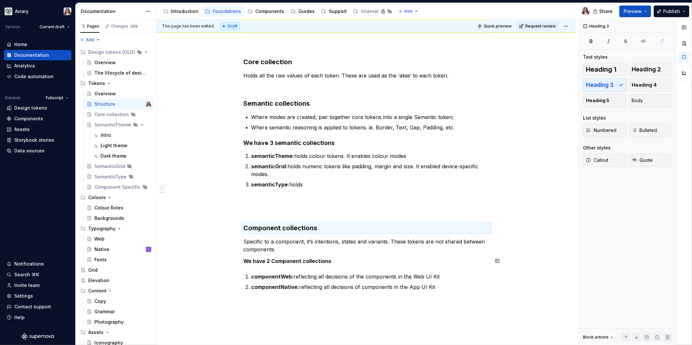
scroll to position [441, 0]
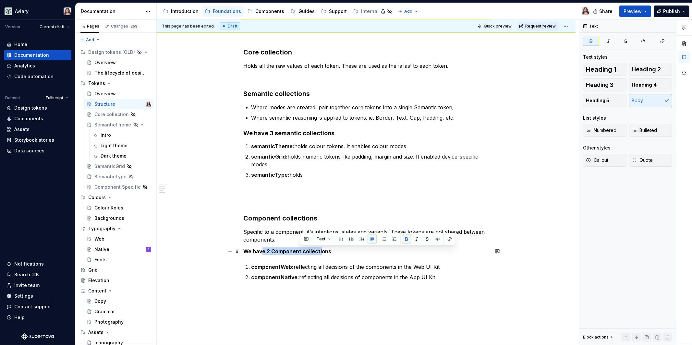
drag, startPoint x: 319, startPoint y: 252, endPoint x: 258, endPoint y: 252, distance: 61.3
click at [258, 252] on strong "We have 2 Component collections" at bounding box center [288, 251] width 88 height 6
click at [319, 239] on button "button" at bounding box center [320, 239] width 9 height 9
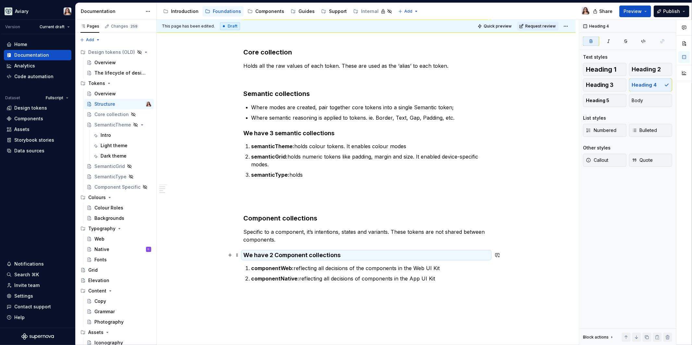
click at [332, 258] on strong "We have 2 Component collections" at bounding box center [292, 255] width 97 height 7
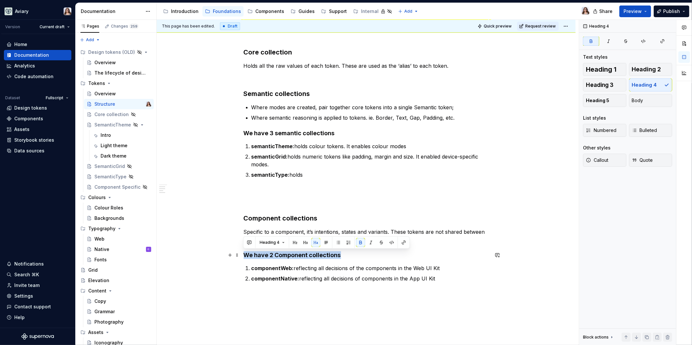
drag, startPoint x: 345, startPoint y: 257, endPoint x: 243, endPoint y: 258, distance: 101.9
click at [244, 258] on h4 "We have 2 Component collections" at bounding box center [366, 255] width 245 height 8
click at [360, 242] on button "button" at bounding box center [360, 242] width 9 height 9
click at [313, 243] on button "button" at bounding box center [315, 242] width 9 height 9
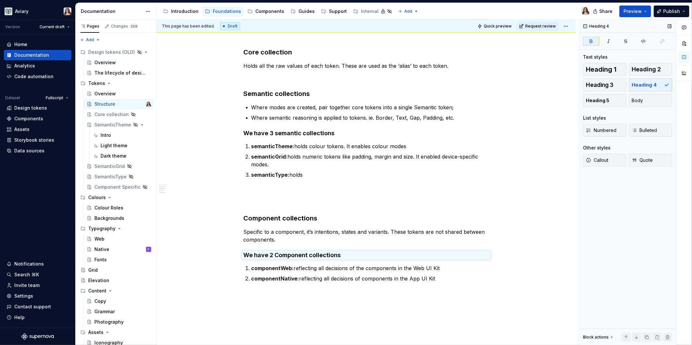
click at [643, 84] on div "Heading 1 Heading 2 Heading 3 Heading 4 Heading 5 Body" at bounding box center [627, 85] width 89 height 44
click at [329, 256] on strong "We have 2 Component collections" at bounding box center [292, 255] width 97 height 7
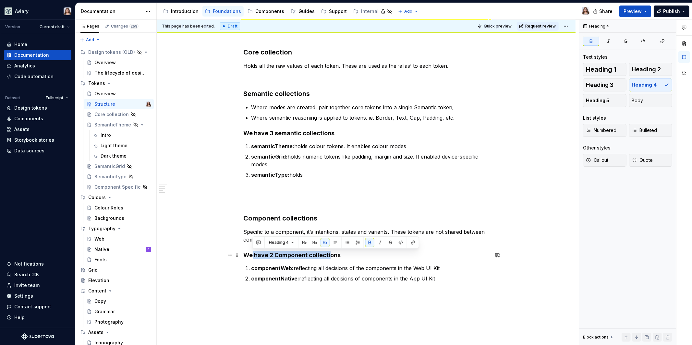
drag, startPoint x: 330, startPoint y: 256, endPoint x: 252, endPoint y: 256, distance: 77.2
click at [252, 256] on strong "We have 2 Component collections" at bounding box center [292, 255] width 97 height 7
click at [370, 241] on button "button" at bounding box center [369, 242] width 9 height 9
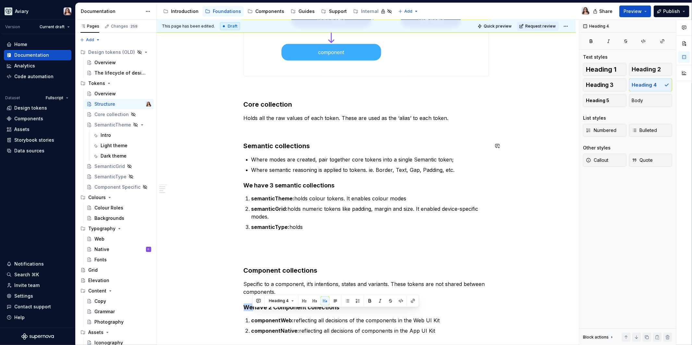
scroll to position [381, 0]
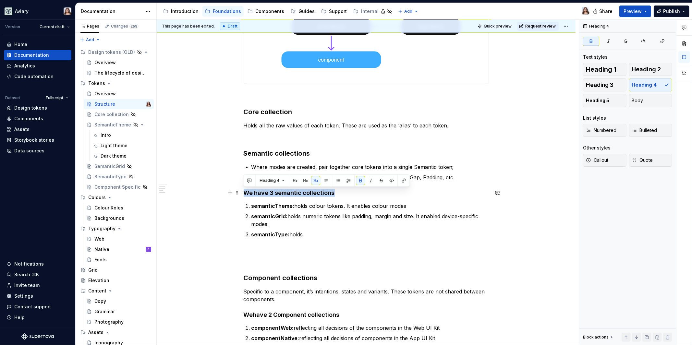
drag, startPoint x: 336, startPoint y: 190, endPoint x: 241, endPoint y: 193, distance: 94.4
click at [241, 193] on div "Within Aviary, our tokens are structured in 3 layers. Core Tokens : Raw values …" at bounding box center [366, 105] width 419 height 751
click at [360, 182] on button "button" at bounding box center [360, 180] width 9 height 9
click at [380, 180] on button "button" at bounding box center [381, 180] width 9 height 9
click at [360, 180] on button "button" at bounding box center [360, 180] width 9 height 9
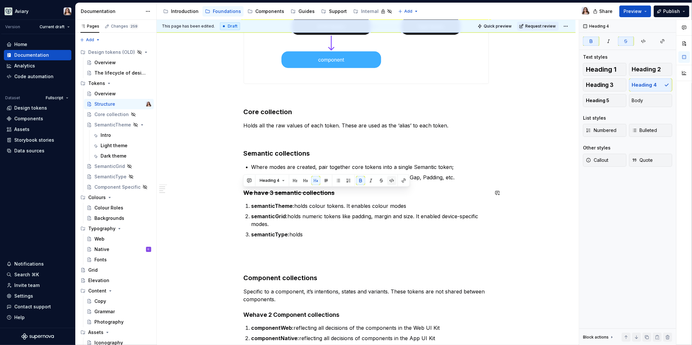
click at [391, 181] on button "button" at bounding box center [391, 180] width 9 height 9
click at [359, 180] on button "button" at bounding box center [360, 180] width 9 height 9
click at [391, 183] on button "button" at bounding box center [392, 181] width 9 height 9
click at [343, 194] on h4 "We have 3 semantic collections" at bounding box center [366, 193] width 245 height 8
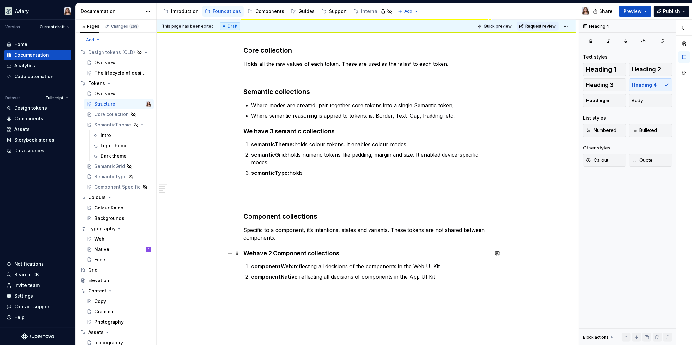
scroll to position [449, 0]
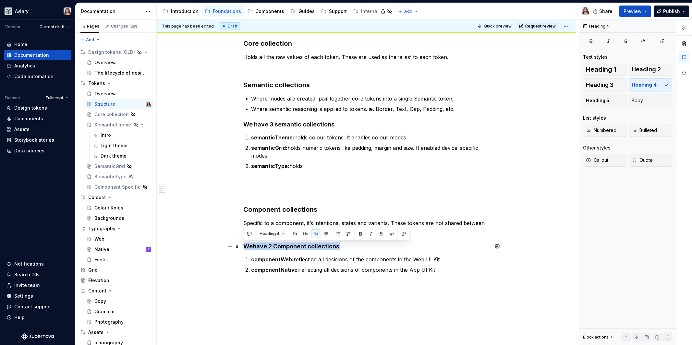
drag, startPoint x: 342, startPoint y: 244, endPoint x: 242, endPoint y: 244, distance: 100.2
click at [242, 244] on div "Within Aviary, our tokens are structured in 3 layers. Core Tokens : Raw values …" at bounding box center [366, 37] width 419 height 751
click at [389, 234] on button "button" at bounding box center [391, 233] width 9 height 9
click at [358, 232] on button "button" at bounding box center [361, 234] width 9 height 9
click at [393, 233] on button "button" at bounding box center [392, 234] width 9 height 9
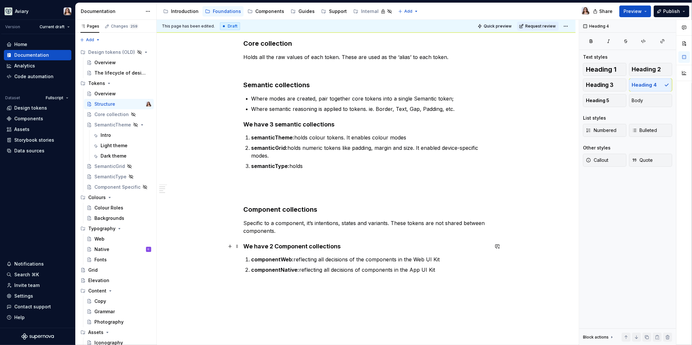
click at [345, 247] on h4 "We have 2 Component collections" at bounding box center [366, 247] width 245 height 8
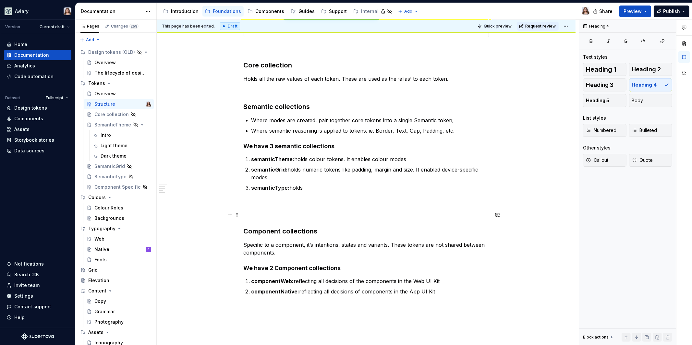
scroll to position [424, 0]
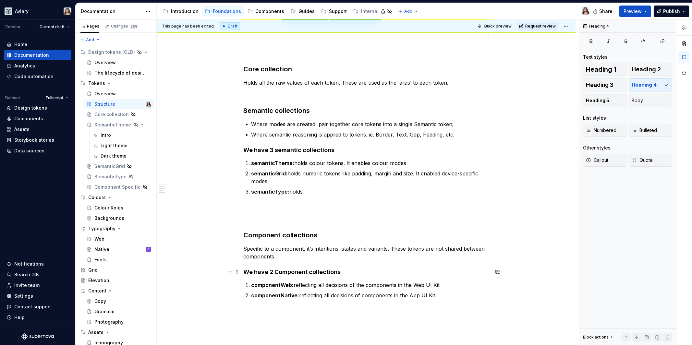
click at [279, 273] on h4 "We have 2 Component collections" at bounding box center [366, 272] width 245 height 8
click at [346, 275] on h4 "We have 2 component collections" at bounding box center [366, 272] width 245 height 8
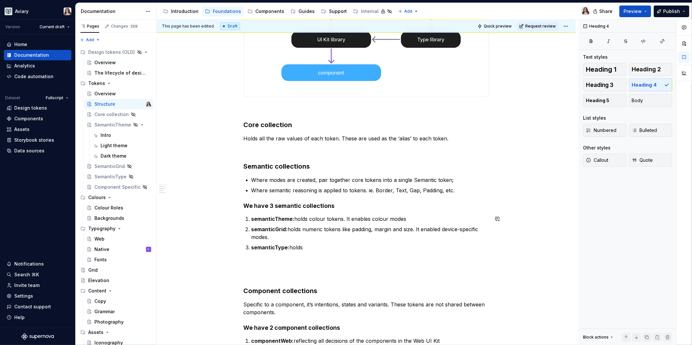
scroll to position [368, 0]
click at [257, 268] on div "Within Aviary, our tokens are structured in 3 layers. Core Tokens : Raw values …" at bounding box center [366, 71] width 245 height 624
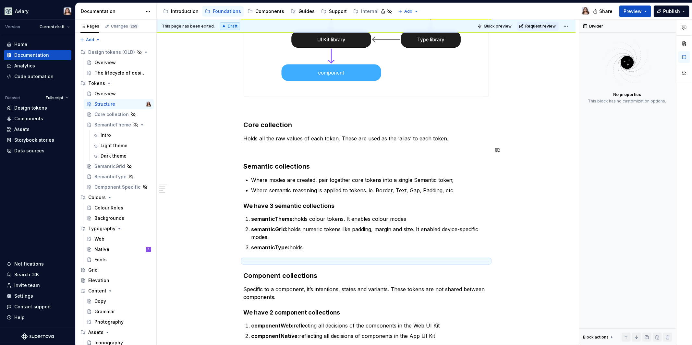
click at [263, 152] on p at bounding box center [366, 150] width 245 height 8
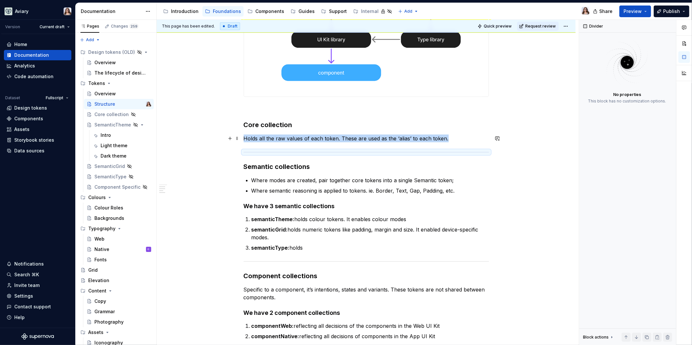
click at [457, 140] on p "Holds all the raw values of each token. These are used as the ‘alias’ to each t…" at bounding box center [366, 139] width 245 height 8
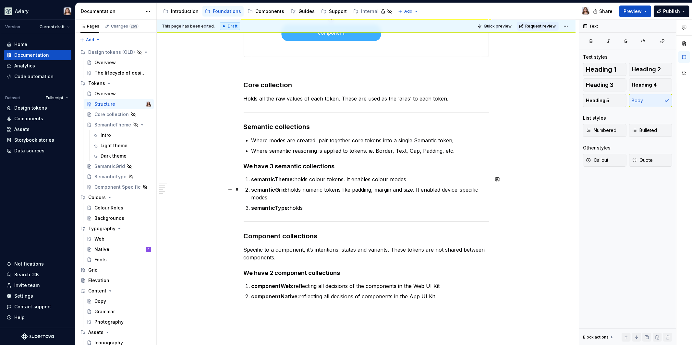
scroll to position [409, 0]
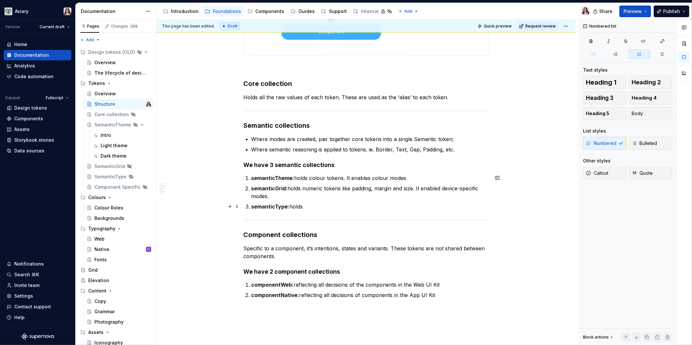
click at [303, 206] on p "semanticType: holds" at bounding box center [369, 207] width 237 height 8
click at [373, 207] on p "semanticType: holds typography-related tokens, which ladder up into the Type St…" at bounding box center [369, 207] width 237 height 8
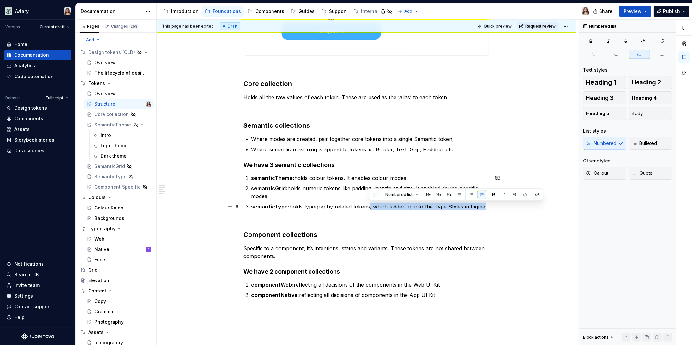
drag, startPoint x: 369, startPoint y: 207, endPoint x: 483, endPoint y: 207, distance: 114.8
click at [483, 207] on p "semanticType: holds typography-related tokens, which ladder up into the Type St…" at bounding box center [369, 207] width 237 height 8
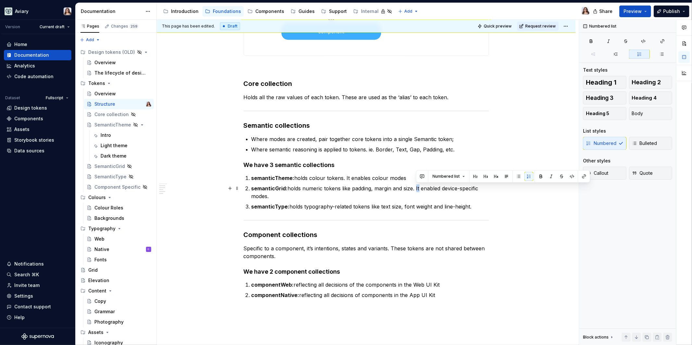
click at [419, 189] on p "semanticGrid: holds numeric tokens like padding, margin and size. It enabled de…" at bounding box center [369, 193] width 237 height 16
click at [448, 189] on p "semanticGrid: holds numeric tokens like padding, margin and size. This enabled …" at bounding box center [369, 193] width 237 height 16
click at [426, 188] on p "semanticGrid: holds numeric tokens like padding, margin and size. This enables …" at bounding box center [369, 193] width 237 height 16
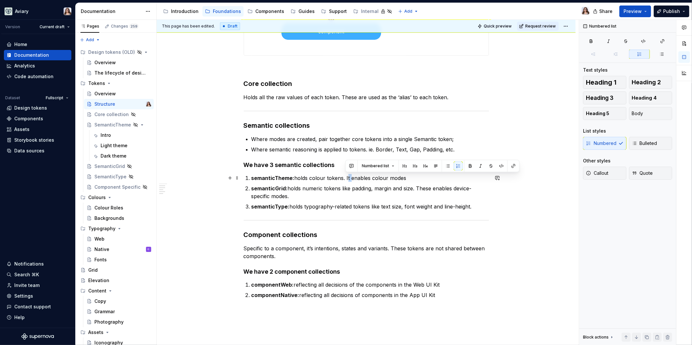
drag, startPoint x: 345, startPoint y: 177, endPoint x: 349, endPoint y: 178, distance: 3.9
click at [349, 178] on p "semanticTheme: holds colour tokens. It enables colour modes" at bounding box center [369, 178] width 237 height 8
click at [381, 179] on p "semanticTheme: holds colour tokens. These enables colour modes" at bounding box center [369, 178] width 237 height 8
click at [451, 190] on p "semanticGrid: holds numeric tokens like padding, margin and size. These enables…" at bounding box center [369, 193] width 237 height 16
click at [413, 178] on p "semanticTheme: holds colour tokens. These enable colour modes" at bounding box center [369, 178] width 237 height 8
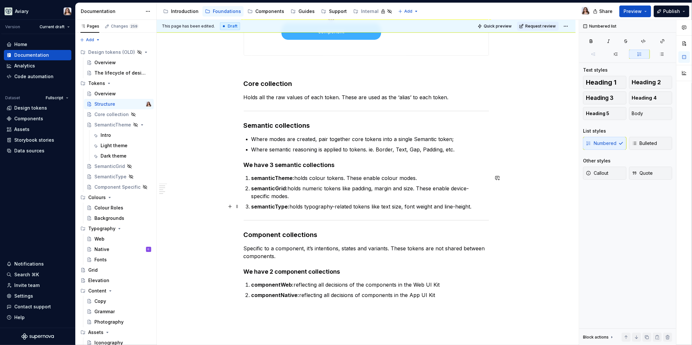
click at [475, 208] on p "semanticType: holds typography-related tokens like text size, font weight and l…" at bounding box center [369, 207] width 237 height 8
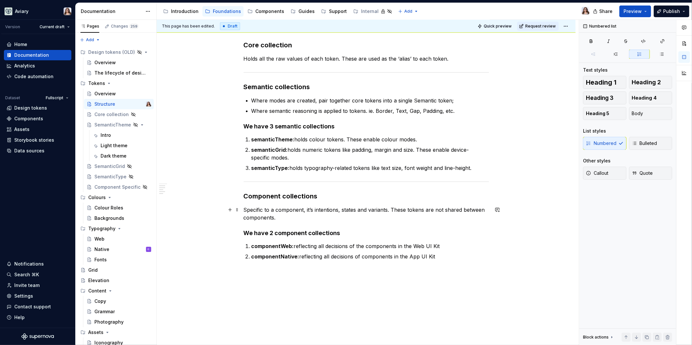
scroll to position [448, 0]
click at [438, 255] on p "componentNative: reflecting all decisions of components in the App UI Kit" at bounding box center [369, 256] width 237 height 8
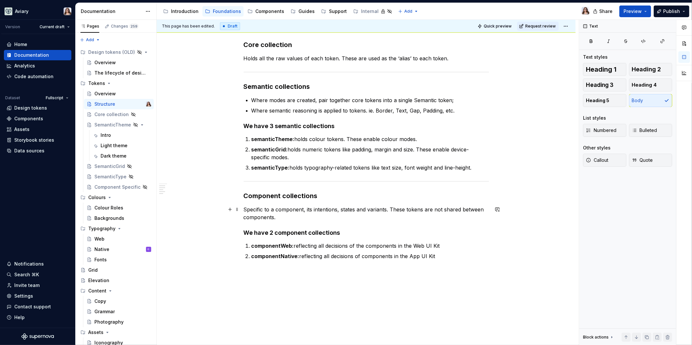
click at [283, 216] on p "Specific to a component, its intentions, states and variants. These tokens are …" at bounding box center [366, 214] width 245 height 16
click at [305, 210] on p "Specific to a component, its intentions, states and variants. These tokens are …" at bounding box center [366, 214] width 245 height 16
click at [353, 216] on p "Specific to a component, reflecting its intentions, states and variants. These …" at bounding box center [366, 214] width 245 height 16
click at [309, 213] on p "Specific to a component, reflecting its intentions, states and variants. These …" at bounding box center [366, 214] width 245 height 16
click at [409, 216] on p "Specific to a component, reflecting its intentions, states and variants. These …" at bounding box center [366, 214] width 245 height 16
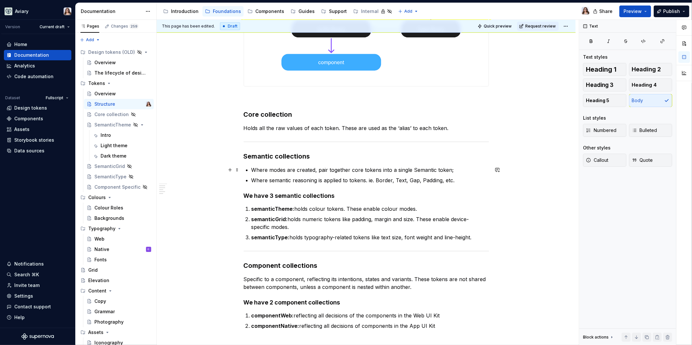
scroll to position [375, 0]
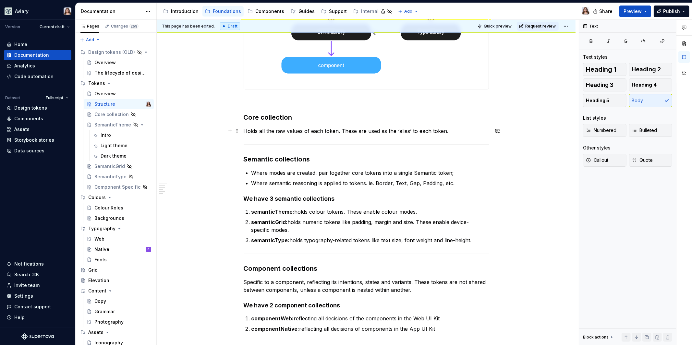
click at [447, 132] on p "Holds all the raw values of each token. These are used as the ‘alias’ to each t…" at bounding box center [366, 131] width 245 height 8
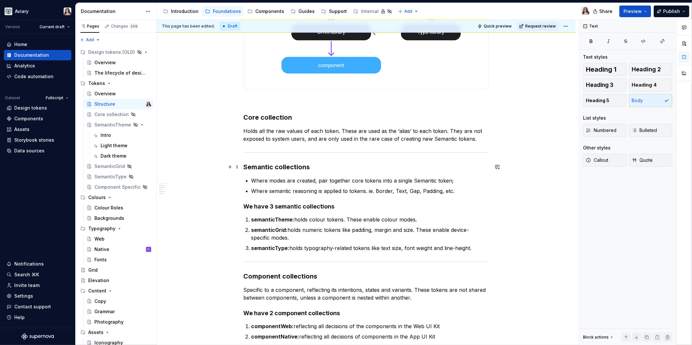
click at [312, 168] on h3 "Semantic collections" at bounding box center [366, 167] width 245 height 9
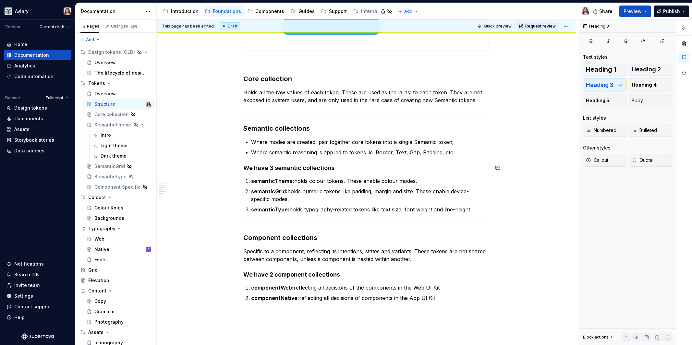
scroll to position [430, 0]
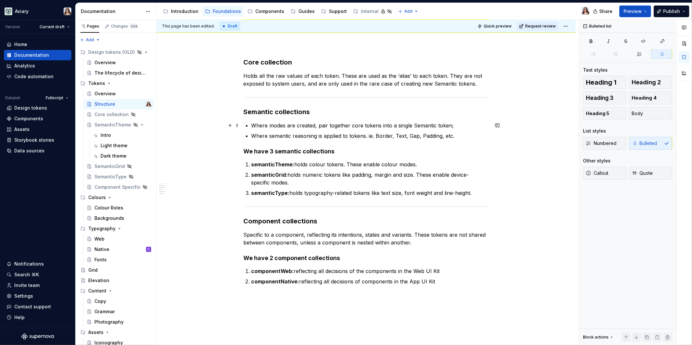
click at [252, 124] on p "Where modes are created, pair together core tokens into a single Semantic token;" at bounding box center [369, 126] width 237 height 8
click at [644, 139] on div "Numbered Bulleted" at bounding box center [627, 143] width 89 height 13
click at [638, 146] on div "Numbered Bulleted" at bounding box center [627, 143] width 89 height 13
click at [635, 116] on span "Body" at bounding box center [637, 113] width 11 height 6
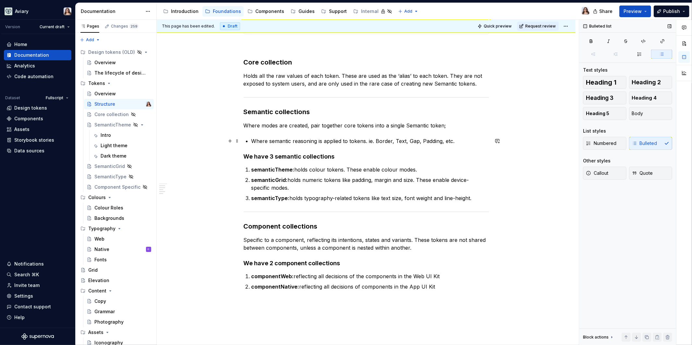
click at [252, 139] on p "Where semantic reasoning is applied to tokens. ie. Border, Text, Gap, Padding, …" at bounding box center [369, 141] width 237 height 8
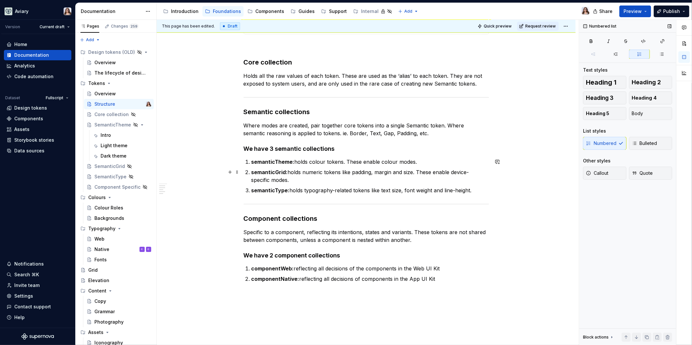
click at [292, 178] on p "semanticGrid: holds numeric tokens like padding, margin and size. These enable …" at bounding box center [369, 176] width 237 height 16
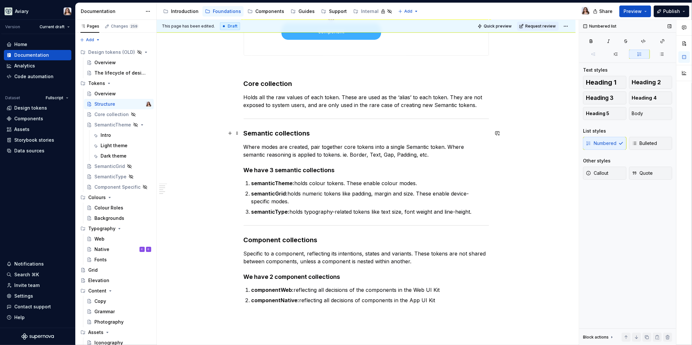
scroll to position [396, 0]
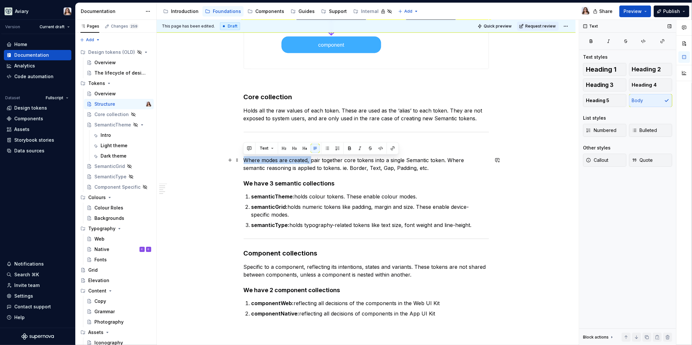
drag, startPoint x: 244, startPoint y: 160, endPoint x: 310, endPoint y: 159, distance: 66.5
click at [310, 160] on p "Where modes are created, pair together core tokens into a single Semantic token…" at bounding box center [366, 164] width 245 height 16
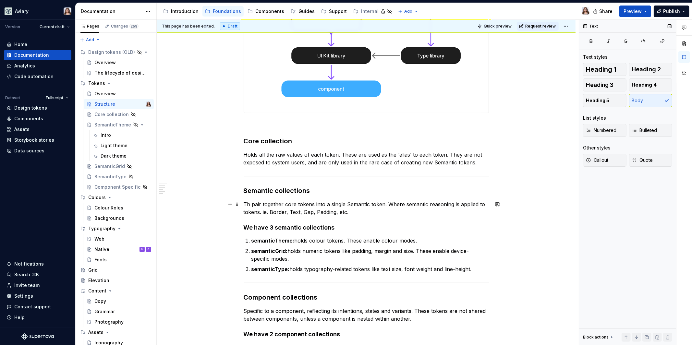
scroll to position [373, 0]
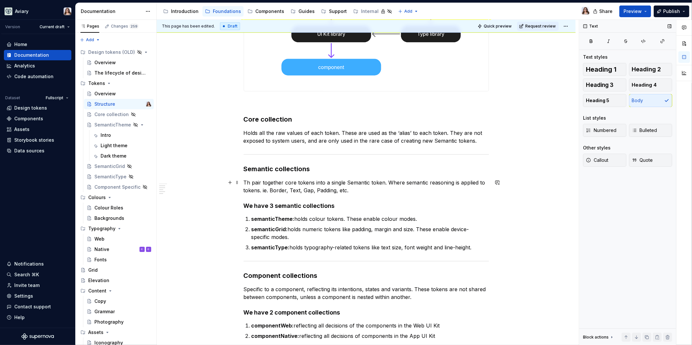
click at [251, 183] on p "Th pair together core tokens into a single Semantic token. Where semantic reaso…" at bounding box center [366, 187] width 245 height 16
drag, startPoint x: 250, startPoint y: 182, endPoint x: 386, endPoint y: 181, distance: 135.9
click at [386, 181] on p "Th pair together core tokens into a single Semantic token. Where semantic reaso…" at bounding box center [366, 187] width 245 height 16
click at [352, 192] on p "Th pair together core tokens into a single Semantic token. Where semantic reaso…" at bounding box center [366, 187] width 245 height 16
click at [250, 182] on p "Th pair together core tokens into a single Semantic token. Where semantic reaso…" at bounding box center [366, 187] width 245 height 16
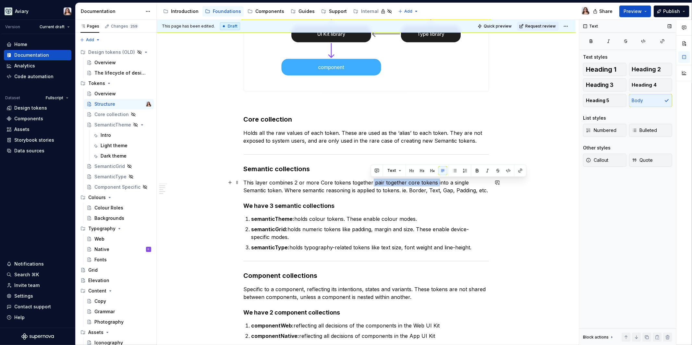
drag, startPoint x: 371, startPoint y: 183, endPoint x: 436, endPoint y: 184, distance: 64.6
click at [436, 184] on p "This layer combines 2 or more Core tokens together pair together core tokens in…" at bounding box center [366, 187] width 245 height 16
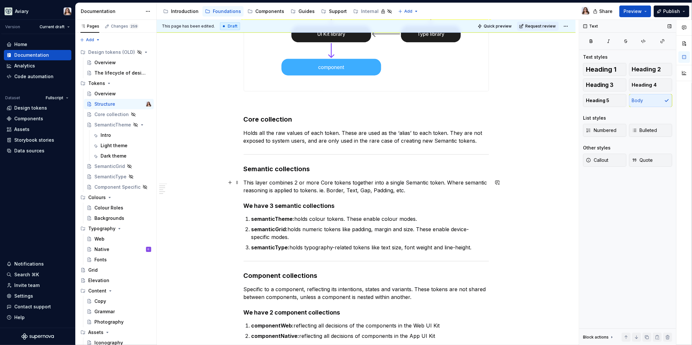
click at [406, 187] on p "This layer combines 2 or more Core tokens together into a single Semantic token…" at bounding box center [366, 187] width 245 height 16
drag, startPoint x: 445, startPoint y: 182, endPoint x: 461, endPoint y: 183, distance: 16.2
click at [461, 183] on p "This layer combines 2 or more Core tokens together into a single Semantic token…" at bounding box center [366, 187] width 245 height 16
click at [429, 187] on p "This layer combines 2 or more Core tokens together into a single Semantic token…" at bounding box center [366, 187] width 245 height 16
click at [467, 182] on p "This layer combines 2 or more Core tokens together into a single Semantic token…" at bounding box center [366, 187] width 245 height 16
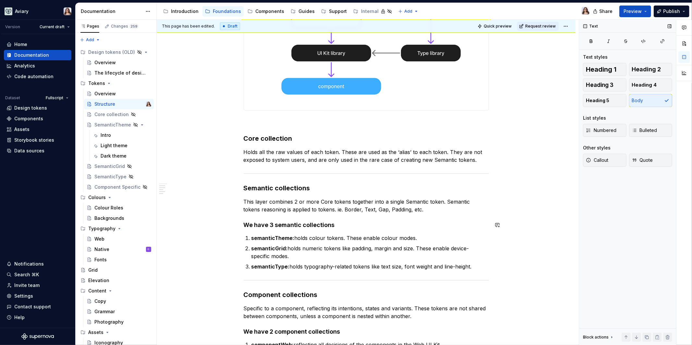
scroll to position [365, 0]
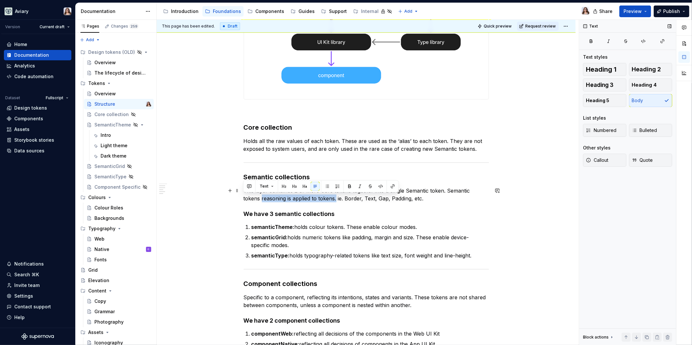
drag, startPoint x: 243, startPoint y: 198, endPoint x: 317, endPoint y: 197, distance: 74.0
click at [317, 197] on p "This layer combines 2 or more Core tokens together into a single Semantic token…" at bounding box center [366, 195] width 245 height 16
click at [342, 212] on h4 "We have 3 semantic collections" at bounding box center [366, 214] width 245 height 8
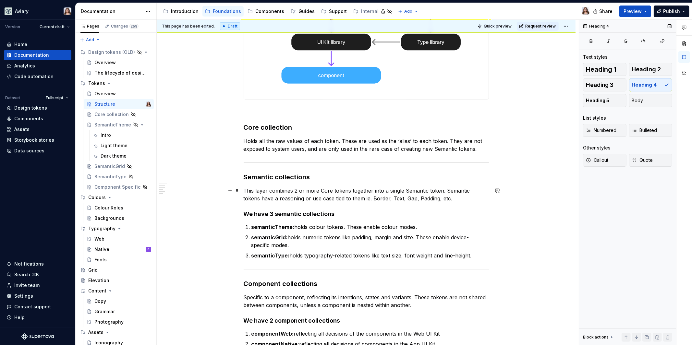
click at [434, 201] on p "This layer combines 2 or more Core tokens together into a single Semantic token…" at bounding box center [366, 195] width 245 height 16
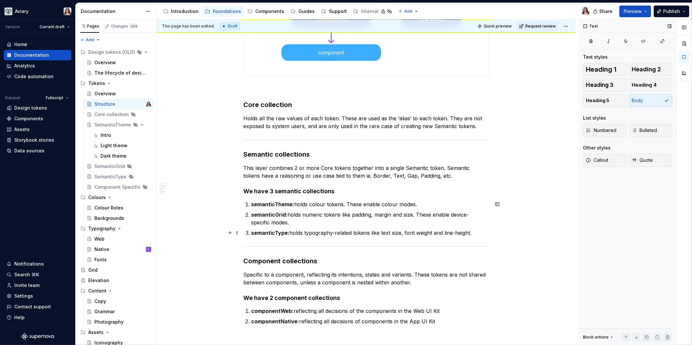
scroll to position [391, 0]
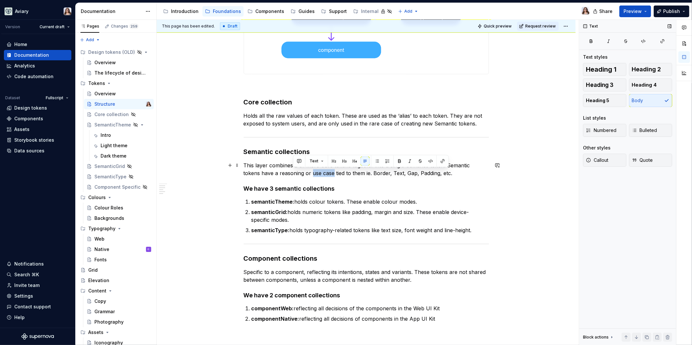
drag, startPoint x: 293, startPoint y: 174, endPoint x: 314, endPoint y: 173, distance: 21.1
click at [315, 173] on p "This layer combines 2 or more Core tokens together into a single Semantic token…" at bounding box center [366, 170] width 245 height 16
click at [336, 186] on h4 "We have 3 semantic collections" at bounding box center [366, 189] width 245 height 8
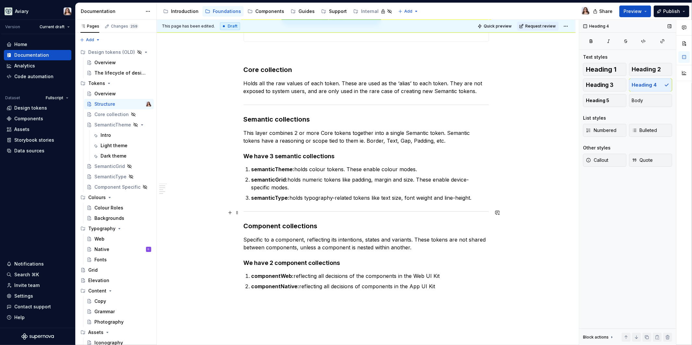
scroll to position [435, 0]
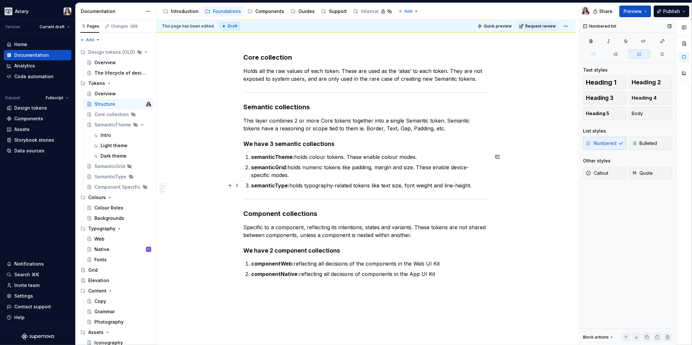
click at [472, 187] on p "semanticType: holds typography-related tokens like text size, font weight and l…" at bounding box center [369, 186] width 237 height 8
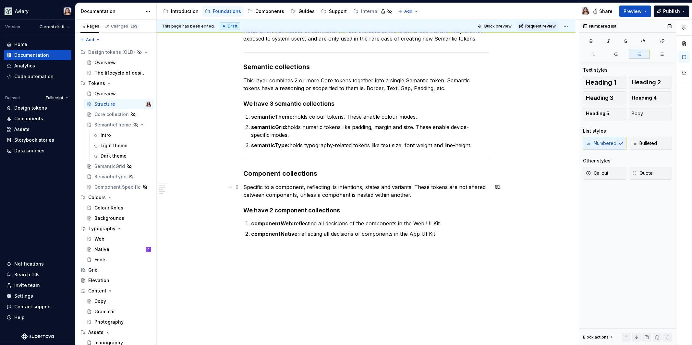
scroll to position [477, 0]
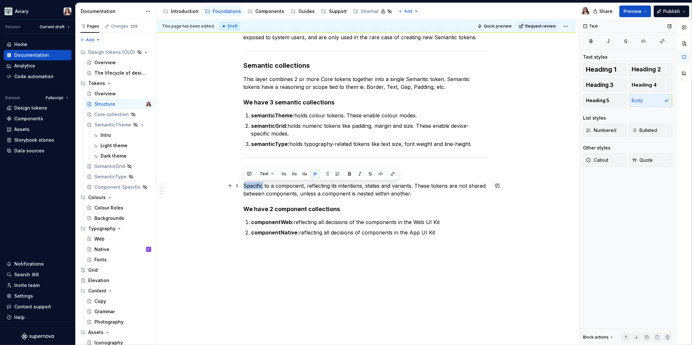
drag, startPoint x: 263, startPoint y: 187, endPoint x: 244, endPoint y: 186, distance: 19.8
click at [244, 186] on p "Specific to a component, reflecting its intentions, states and variants. These …" at bounding box center [366, 190] width 245 height 16
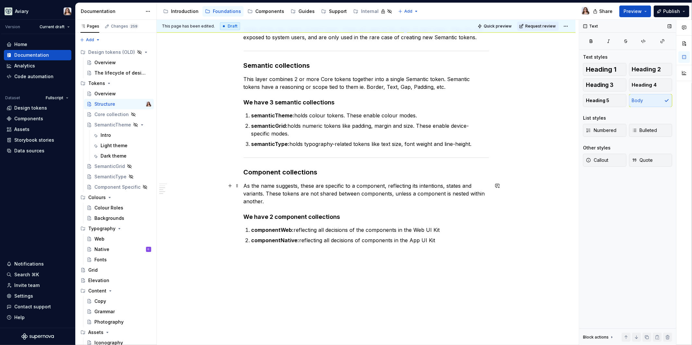
click at [383, 200] on p "As the name suggests, these are specific to a component, reflecting its intenti…" at bounding box center [366, 193] width 245 height 23
click at [385, 186] on p "As the name suggests, these are specific to a component, reflecting its intenti…" at bounding box center [366, 193] width 245 height 23
click at [412, 186] on p "As the name suggests, these are specific to a component. Feflecting its intenti…" at bounding box center [366, 193] width 245 height 23
click at [262, 195] on p "As the name suggests, these are specific to a component. Feflecting the its int…" at bounding box center [366, 193] width 245 height 23
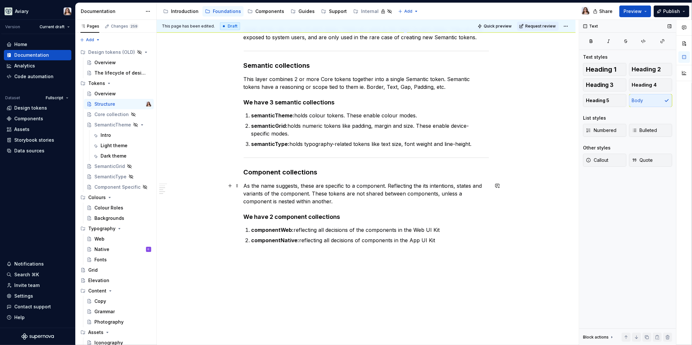
click at [343, 198] on p "As the name suggests, these are specific to a component. Reflecting the its int…" at bounding box center [366, 193] width 245 height 23
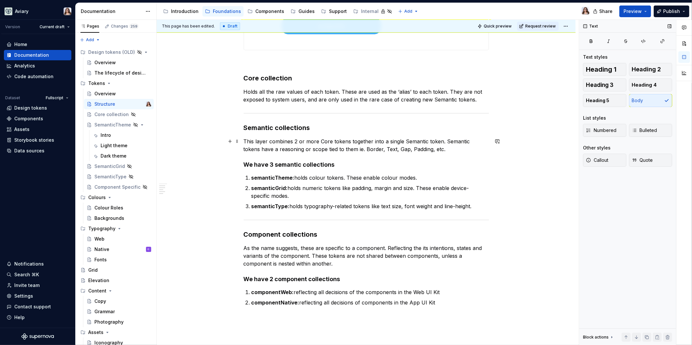
scroll to position [402, 0]
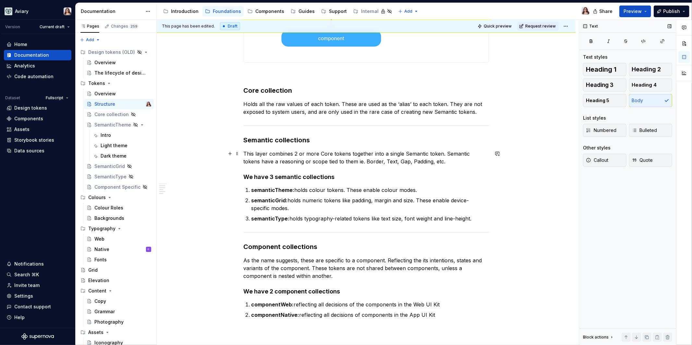
click at [430, 162] on p "This layer combines 2 or more Core tokens together into a single Semantic token…" at bounding box center [366, 158] width 245 height 16
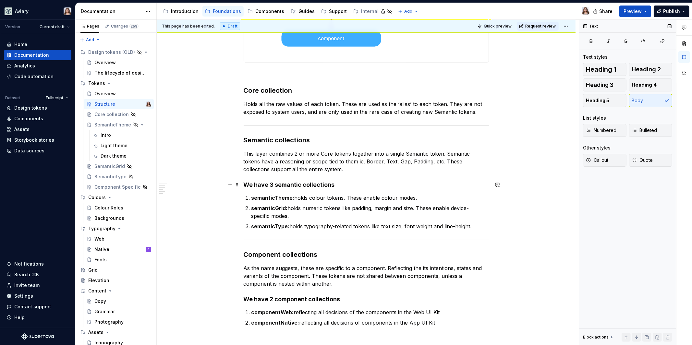
scroll to position [404, 0]
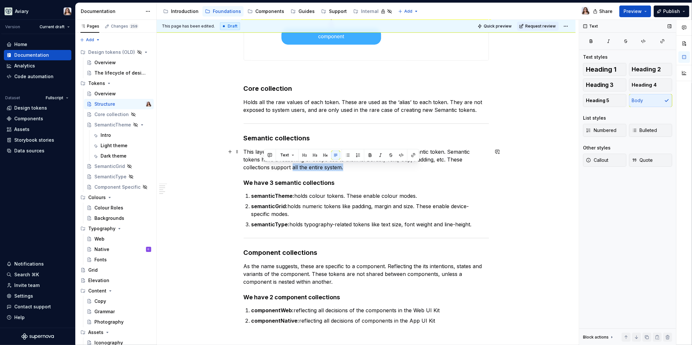
drag, startPoint x: 314, startPoint y: 167, endPoint x: 264, endPoint y: 167, distance: 50.0
click at [264, 167] on p "This layer combines 2 or more Core tokens together into a single Semantic token…" at bounding box center [366, 159] width 245 height 23
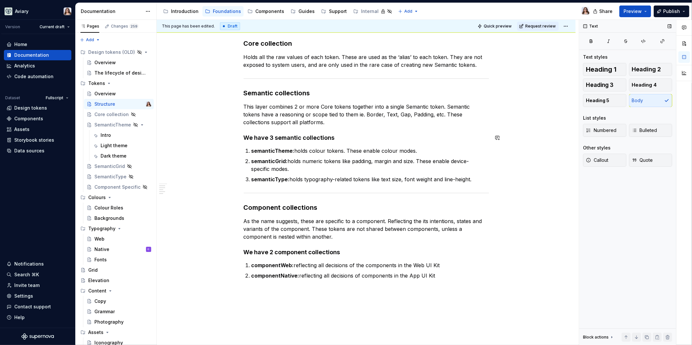
scroll to position [446, 0]
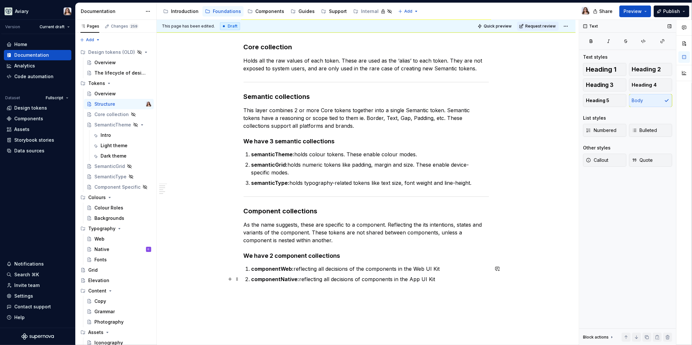
click at [439, 279] on p "componentNative: reflecting all decisions of components in the App UI Kit" at bounding box center [369, 279] width 237 height 8
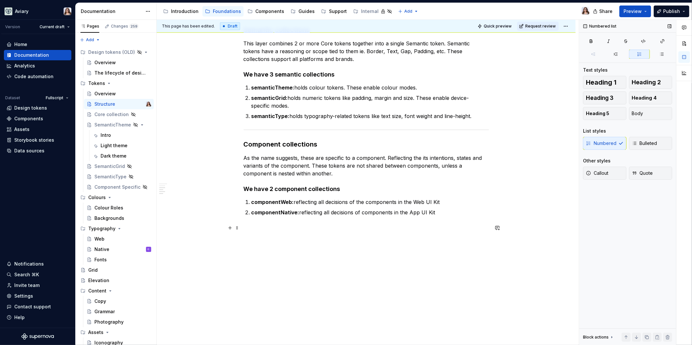
scroll to position [522, 0]
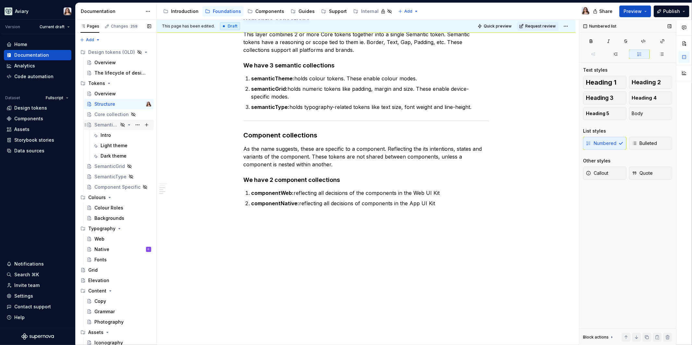
click at [127, 126] on icon "Page tree" at bounding box center [129, 124] width 5 height 5
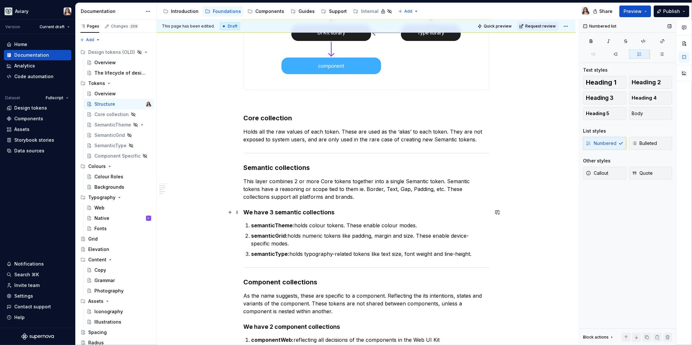
scroll to position [371, 0]
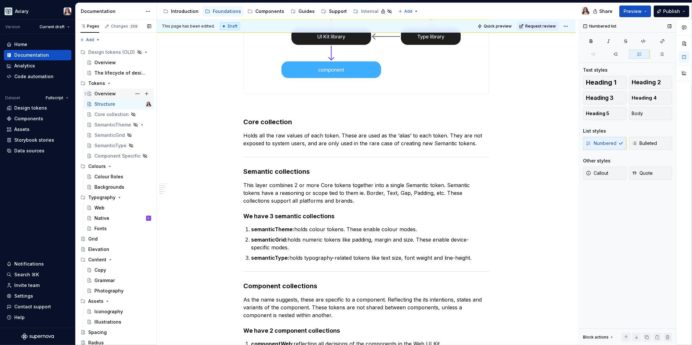
click at [96, 93] on div "Overview" at bounding box center [104, 94] width 21 height 6
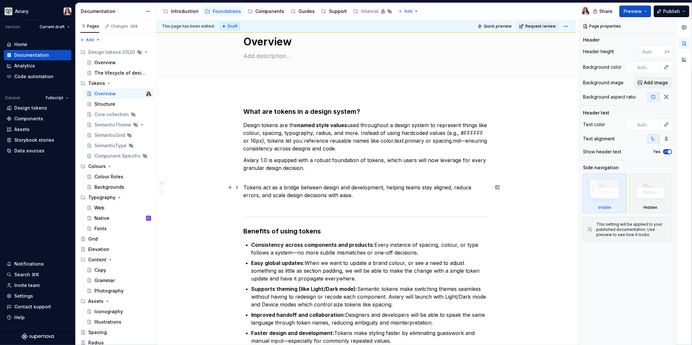
scroll to position [19, 0]
type textarea "*"
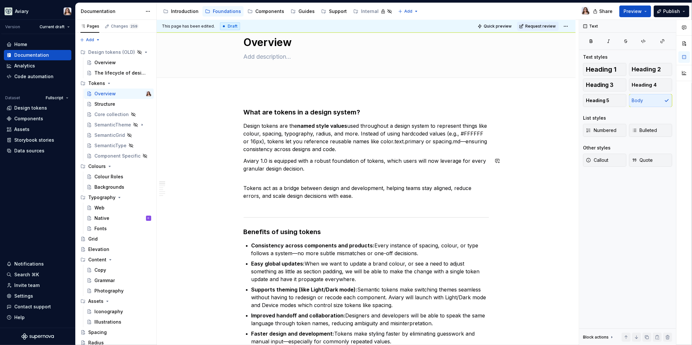
click at [244, 186] on p "Tokens act as a bridge between design and development, helping teams stay align…" at bounding box center [366, 195] width 245 height 23
click at [247, 174] on p "Aviary 1.0 is equipped with a robust foundation of tokens, which users will now…" at bounding box center [366, 168] width 245 height 23
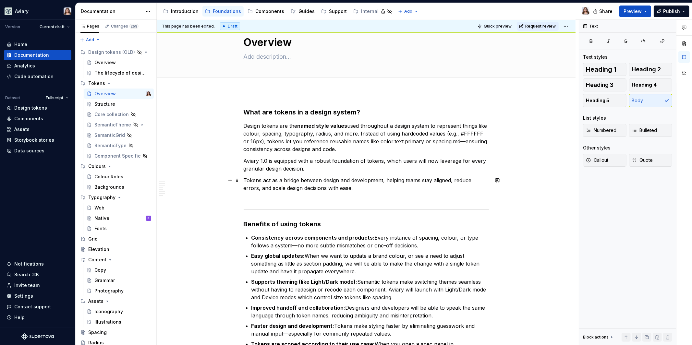
click at [301, 192] on p "Tokens act as a bridge between design and development, helping teams stay align…" at bounding box center [366, 187] width 245 height 23
click at [358, 186] on p "Tokens act as a bridge between design and development, helping teams stay align…" at bounding box center [366, 187] width 245 height 23
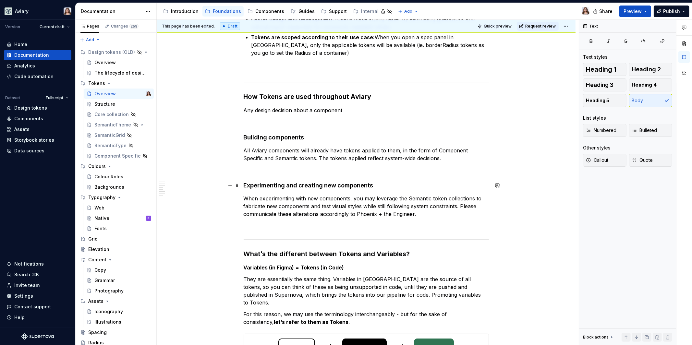
scroll to position [327, 0]
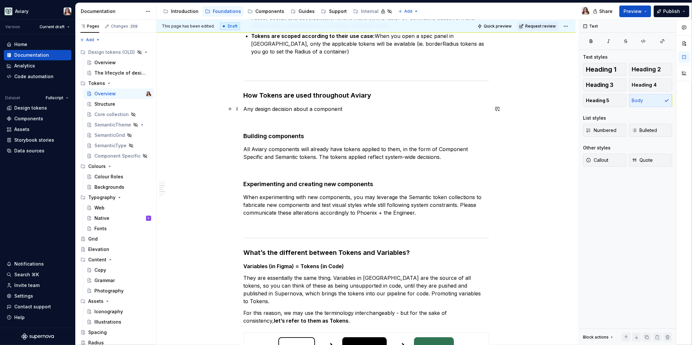
click at [343, 108] on p "Any design decision about a component" at bounding box center [366, 109] width 245 height 8
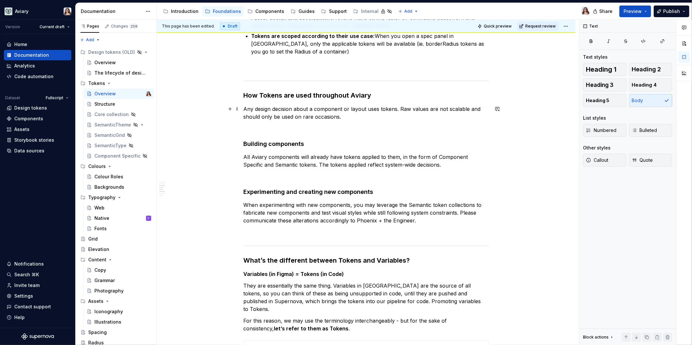
click at [342, 116] on p "Any design decision about a component or layout uses tokens. Raw values are not…" at bounding box center [366, 113] width 245 height 16
drag, startPoint x: 342, startPoint y: 116, endPoint x: 398, endPoint y: 108, distance: 56.4
click at [398, 108] on p "Any design decision about a component or layout uses tokens. Raw values are not…" at bounding box center [366, 113] width 245 height 16
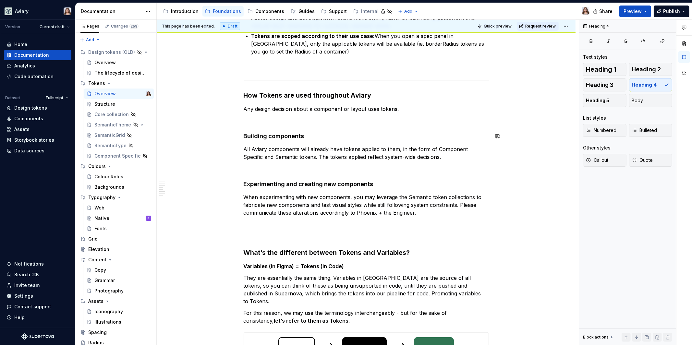
click at [265, 124] on div "What are tokens in a design system? Design tokens are the named style values us…" at bounding box center [366, 136] width 245 height 673
click at [244, 182] on h4 "Experimenting and creating new components" at bounding box center [366, 184] width 245 height 8
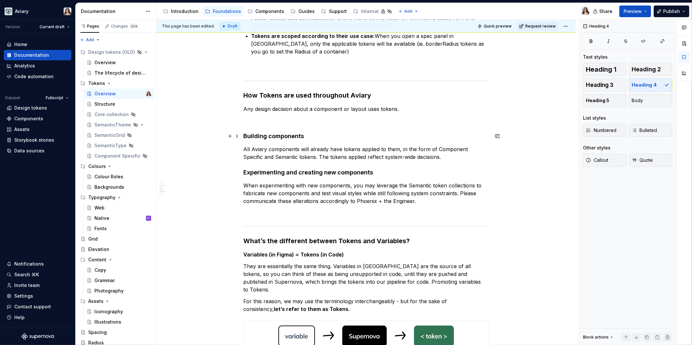
click at [244, 134] on h4 "Building components" at bounding box center [366, 136] width 245 height 8
drag, startPoint x: 304, startPoint y: 136, endPoint x: 229, endPoint y: 134, distance: 75.6
click at [244, 134] on div "What are tokens in a design system? Design tokens are the named style values us…" at bounding box center [366, 134] width 245 height 669
click at [257, 126] on div "What are tokens in a design system? Design tokens are the named style values us…" at bounding box center [366, 130] width 245 height 661
click at [400, 112] on div "What are tokens in a design system? Design tokens are the named style values us…" at bounding box center [366, 130] width 245 height 661
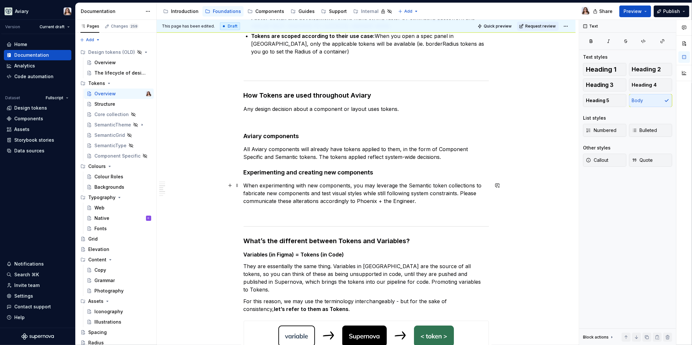
click at [418, 199] on p "When experimenting with new components, you may leverage the Semantic token col…" at bounding box center [366, 193] width 245 height 23
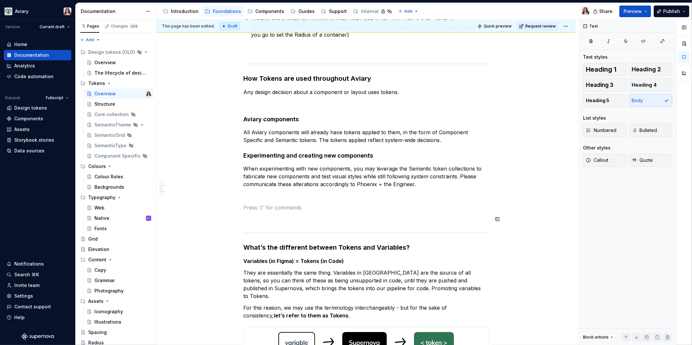
scroll to position [346, 0]
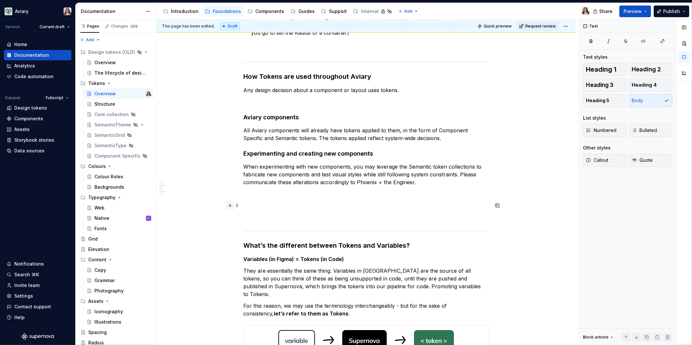
click at [231, 205] on button "button" at bounding box center [229, 205] width 9 height 9
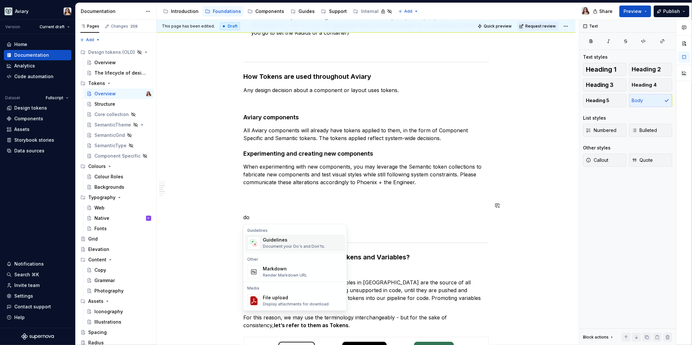
click at [288, 241] on div "Guidelines" at bounding box center [294, 240] width 62 height 6
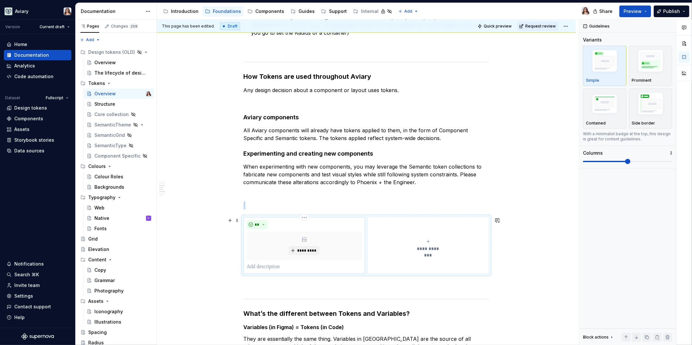
click at [270, 265] on p at bounding box center [304, 267] width 115 height 8
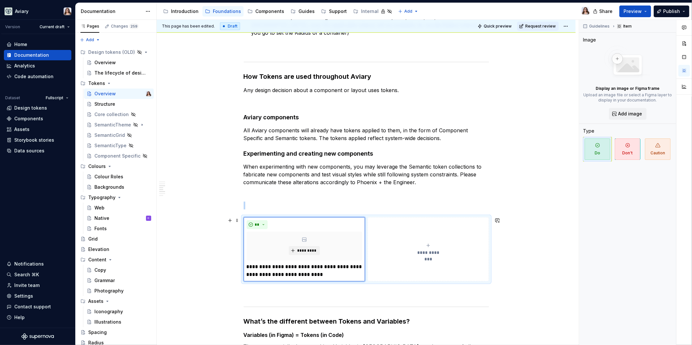
click at [389, 268] on button "**********" at bounding box center [428, 249] width 121 height 64
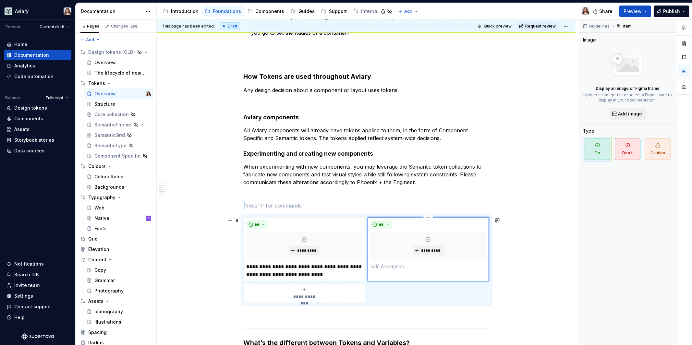
click at [389, 265] on p at bounding box center [427, 267] width 115 height 8
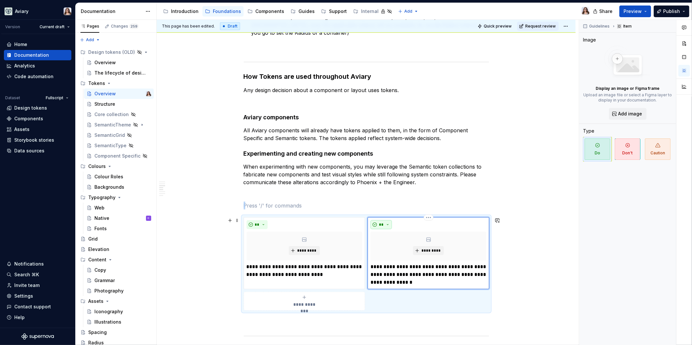
click at [387, 224] on button "**" at bounding box center [380, 224] width 21 height 9
click at [392, 246] on div "Don't" at bounding box center [396, 247] width 12 height 6
click at [303, 299] on div "**********" at bounding box center [305, 301] width 116 height 13
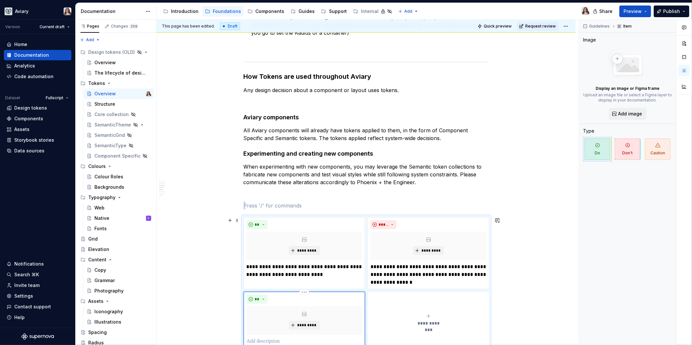
scroll to position [387, 0]
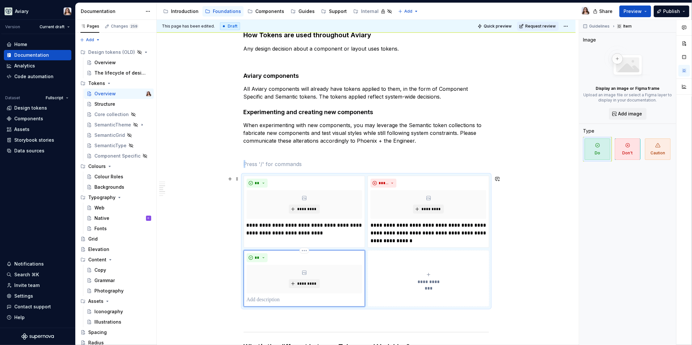
click at [272, 300] on p at bounding box center [305, 300] width 116 height 8
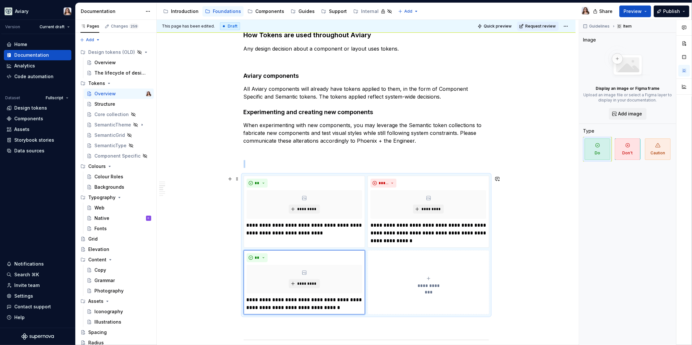
click at [395, 296] on button "**********" at bounding box center [429, 282] width 122 height 64
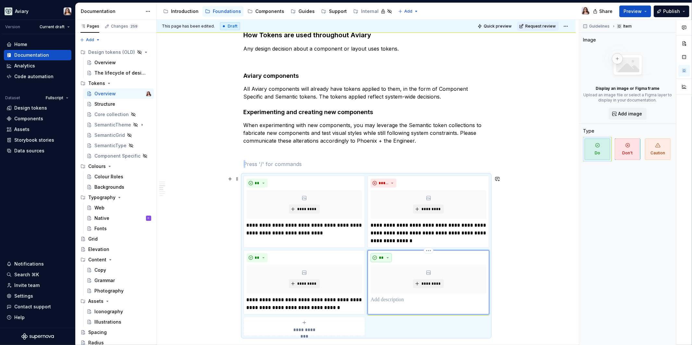
click at [386, 254] on button "**" at bounding box center [380, 257] width 21 height 9
click at [392, 282] on div "Don't" at bounding box center [396, 280] width 12 height 6
click at [394, 297] on p at bounding box center [428, 300] width 116 height 8
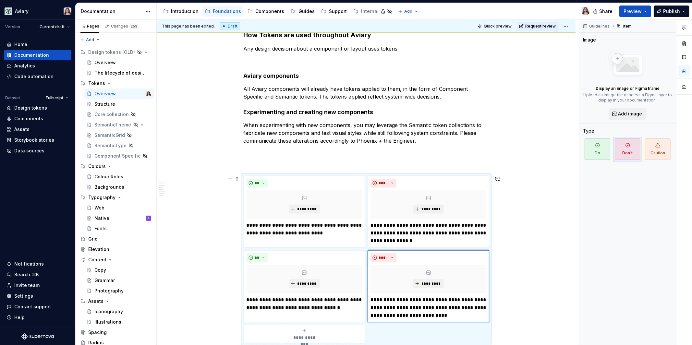
click at [537, 272] on div "What are tokens in a design system? Design tokens are the named style values us…" at bounding box center [366, 219] width 419 height 991
click at [506, 263] on div "What are tokens in a design system? Design tokens are the named style values us…" at bounding box center [366, 219] width 419 height 991
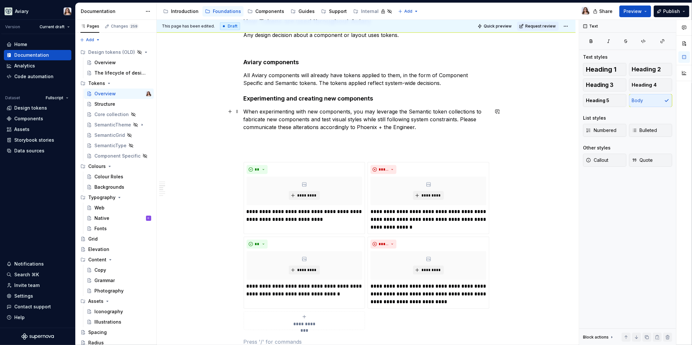
click at [421, 127] on p "When experimenting with new components, you may leverage the Semantic token col…" at bounding box center [366, 119] width 245 height 23
click at [327, 137] on p at bounding box center [366, 139] width 245 height 8
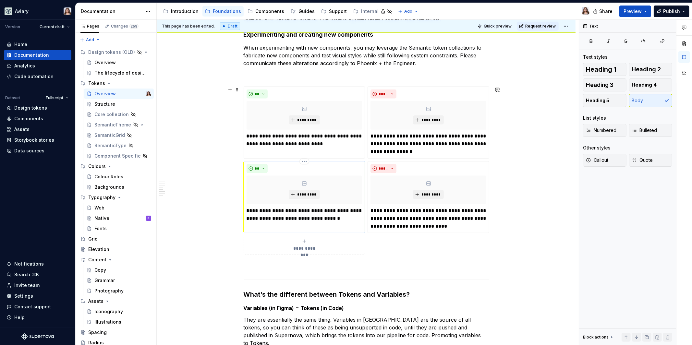
scroll to position [484, 0]
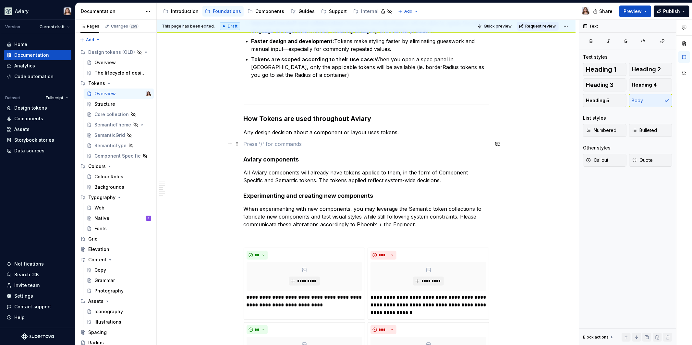
click at [344, 143] on p at bounding box center [366, 144] width 245 height 8
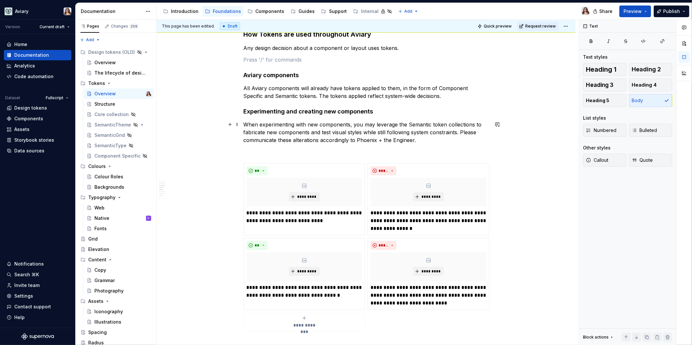
scroll to position [388, 0]
click at [632, 13] on span "Preview" at bounding box center [632, 11] width 18 height 6
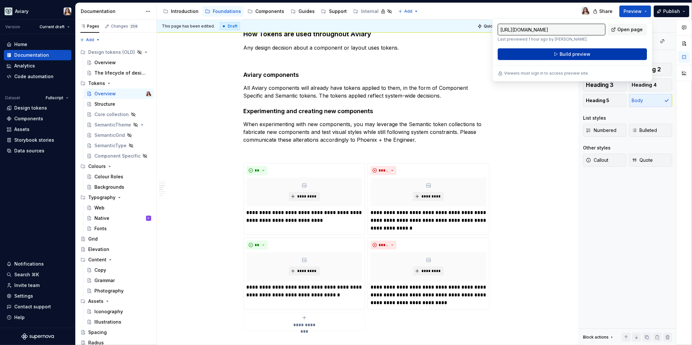
click at [579, 51] on span "Build preview" at bounding box center [575, 54] width 31 height 6
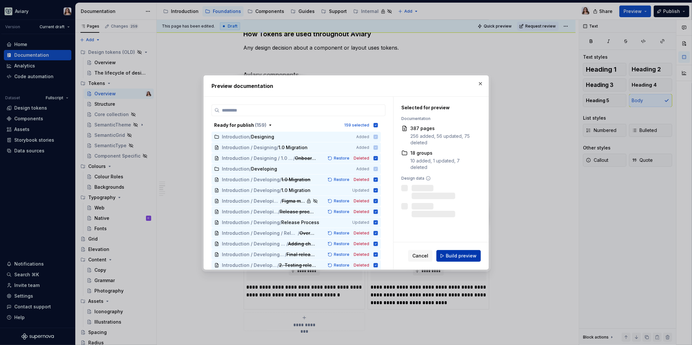
click at [460, 255] on span "Build preview" at bounding box center [461, 256] width 31 height 6
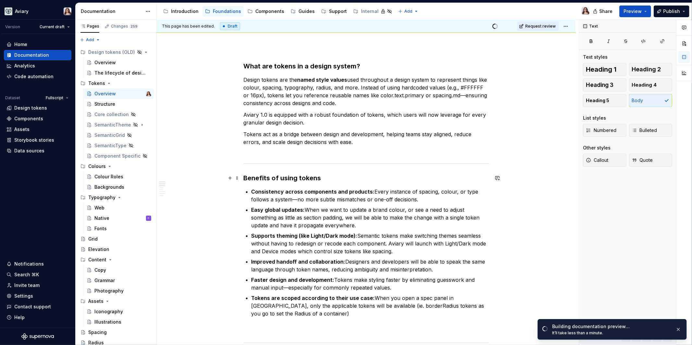
scroll to position [0, 0]
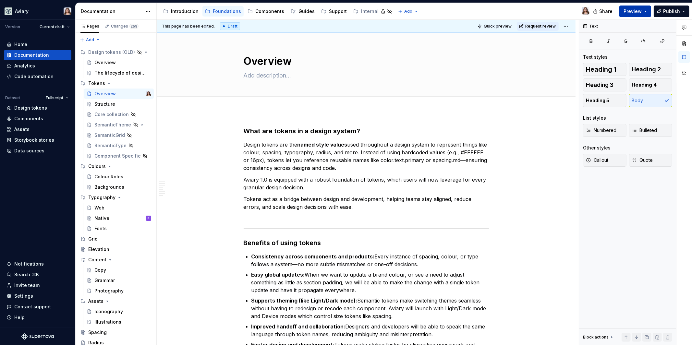
click at [640, 12] on span "Preview" at bounding box center [632, 11] width 18 height 6
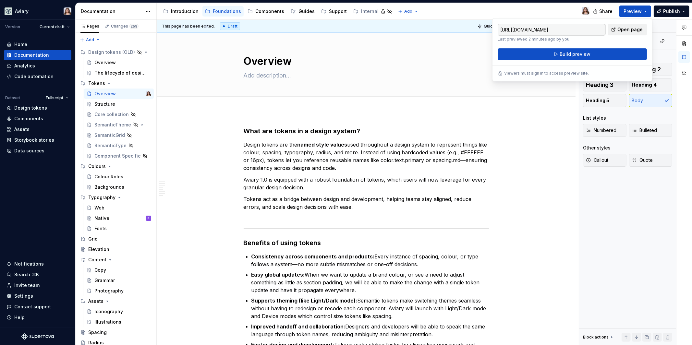
click at [620, 30] on span "Open page" at bounding box center [629, 29] width 25 height 6
click at [104, 206] on div "Web" at bounding box center [122, 207] width 57 height 9
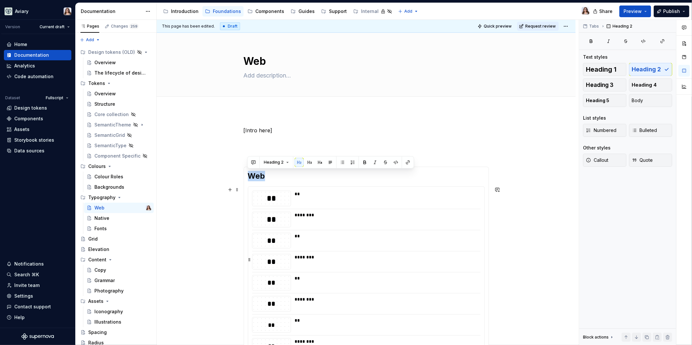
drag, startPoint x: 248, startPoint y: 175, endPoint x: 293, endPoint y: 259, distance: 95.5
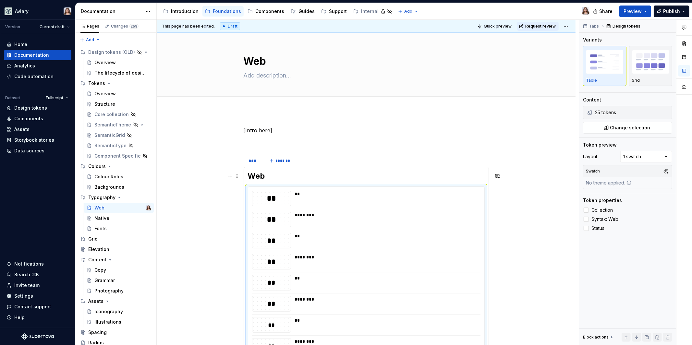
click at [255, 174] on h2 "Web" at bounding box center [366, 176] width 237 height 10
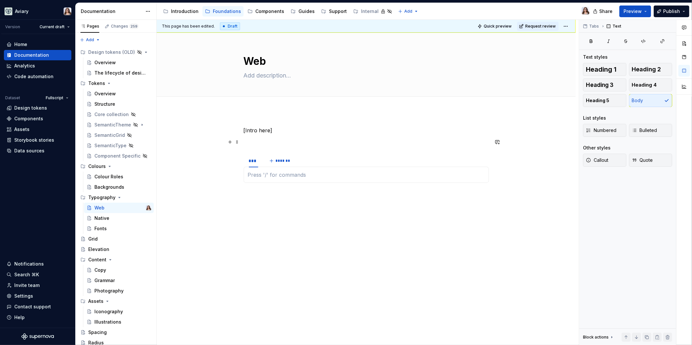
click at [267, 139] on p at bounding box center [366, 142] width 245 height 8
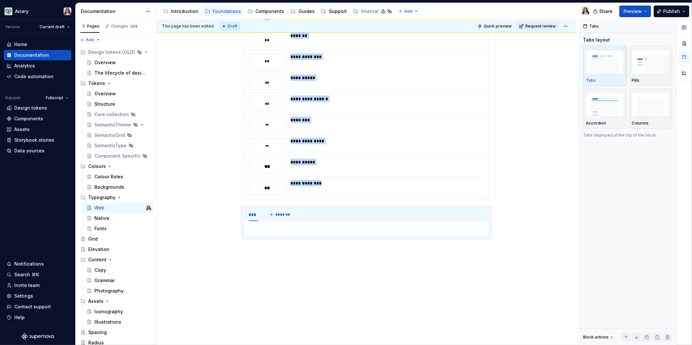
scroll to position [521, 0]
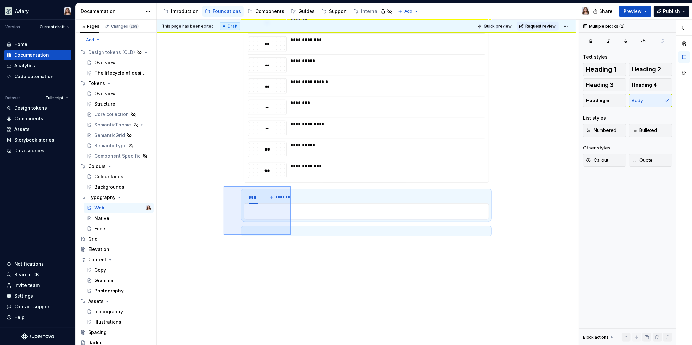
drag, startPoint x: 224, startPoint y: 187, endPoint x: 294, endPoint y: 236, distance: 86.3
click at [294, 236] on div "**********" at bounding box center [368, 183] width 422 height 326
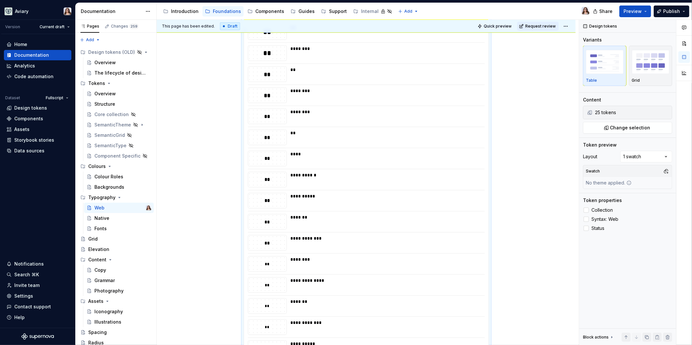
scroll to position [0, 0]
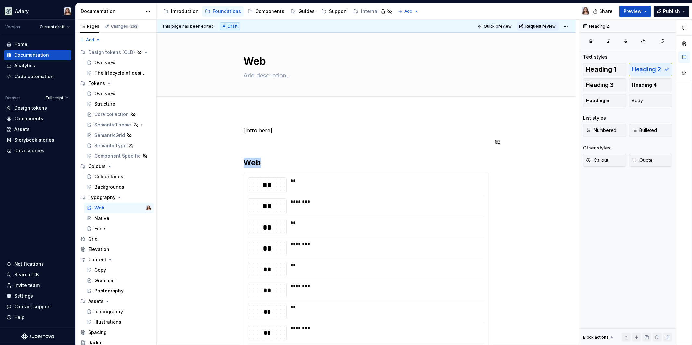
click at [274, 130] on p "[Intro here]" at bounding box center [366, 131] width 245 height 8
click at [105, 230] on div "Fonts" at bounding box center [100, 228] width 12 height 6
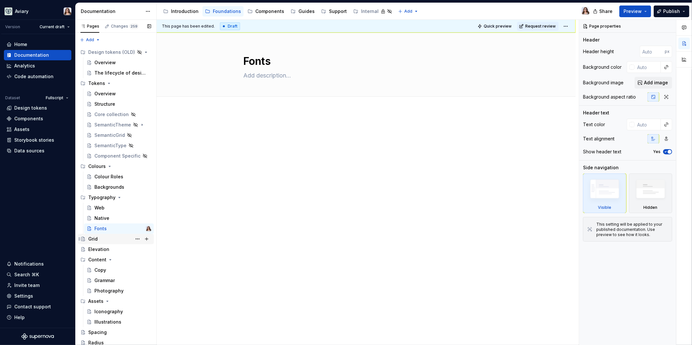
scroll to position [1, 0]
click at [101, 207] on div "Web" at bounding box center [99, 207] width 10 height 6
click at [106, 216] on div "Native" at bounding box center [101, 217] width 15 height 6
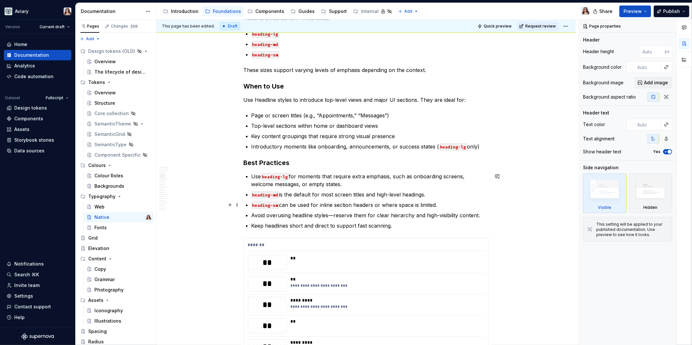
scroll to position [317, 0]
click at [106, 206] on div "Web" at bounding box center [122, 206] width 57 height 9
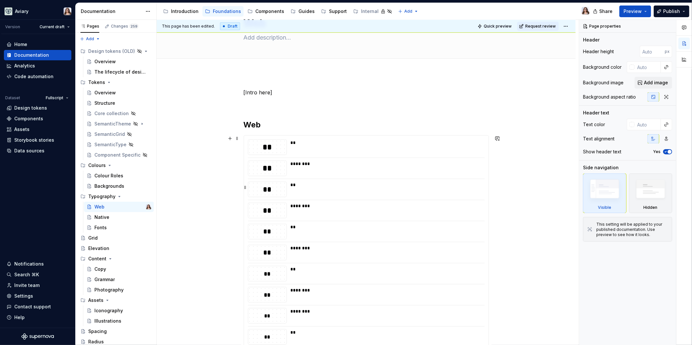
scroll to position [36, 0]
click at [110, 173] on div "Colour Roles" at bounding box center [108, 176] width 29 height 6
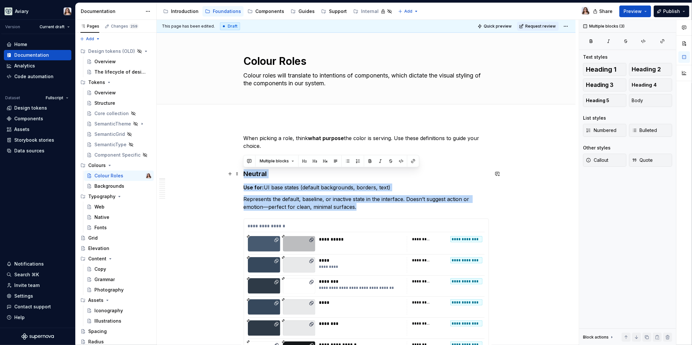
drag, startPoint x: 362, startPoint y: 207, endPoint x: 224, endPoint y: 172, distance: 141.6
copy div "Neutral Use for: UI base states (default backgrounds, borders, text) Represents…"
click at [109, 207] on div "Web" at bounding box center [122, 206] width 57 height 9
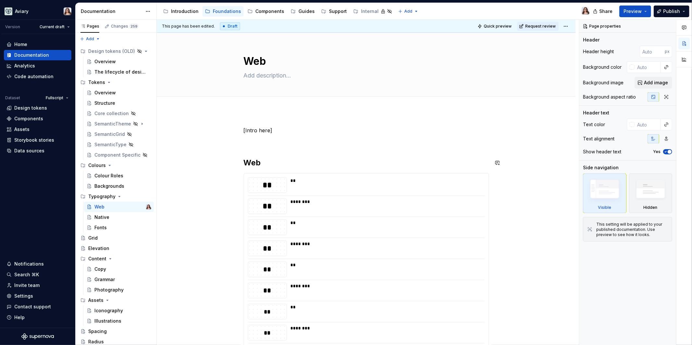
type textarea "*"
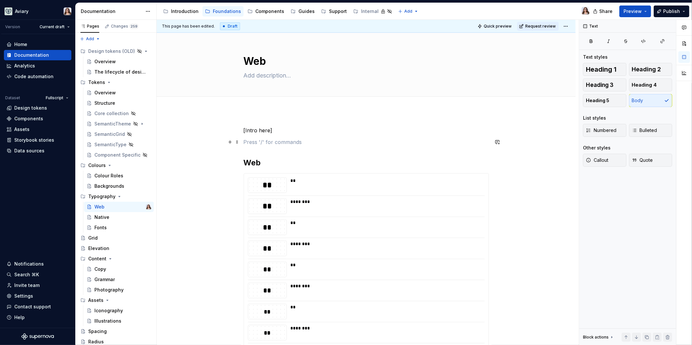
click at [257, 143] on p at bounding box center [366, 142] width 245 height 8
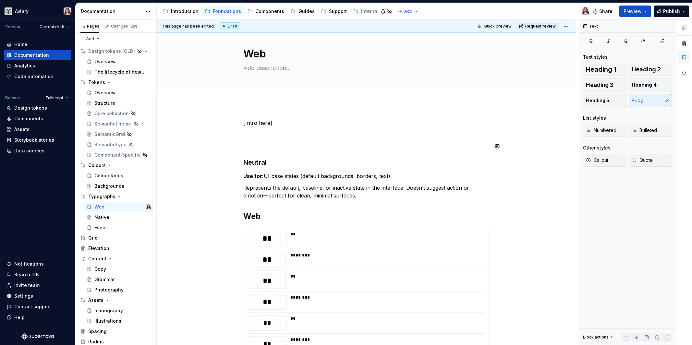
scroll to position [13, 0]
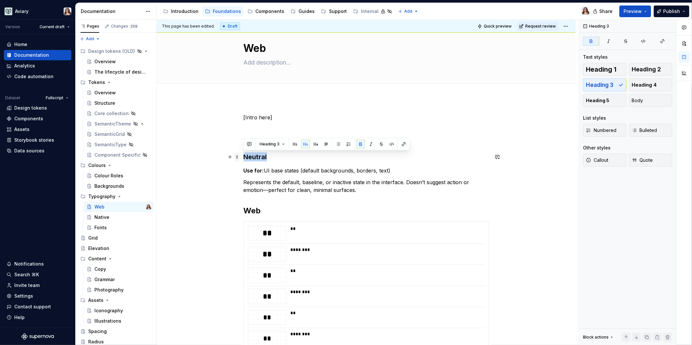
drag, startPoint x: 267, startPoint y: 156, endPoint x: 239, endPoint y: 156, distance: 28.2
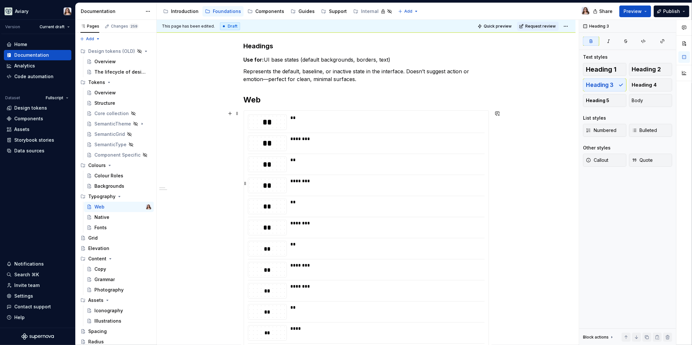
scroll to position [39, 0]
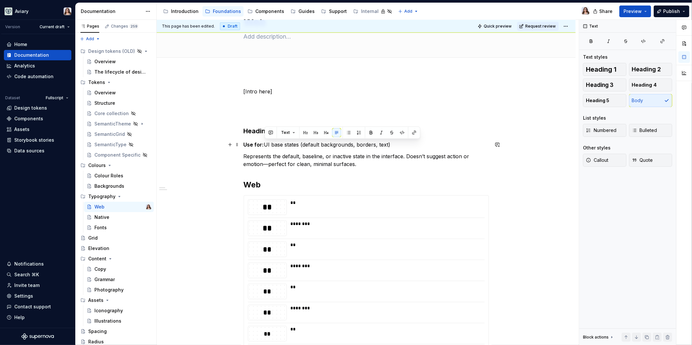
drag, startPoint x: 266, startPoint y: 143, endPoint x: 389, endPoint y: 142, distance: 123.6
click at [389, 142] on p "Use for: UI base states (default backgrounds, borders, text)" at bounding box center [366, 145] width 245 height 8
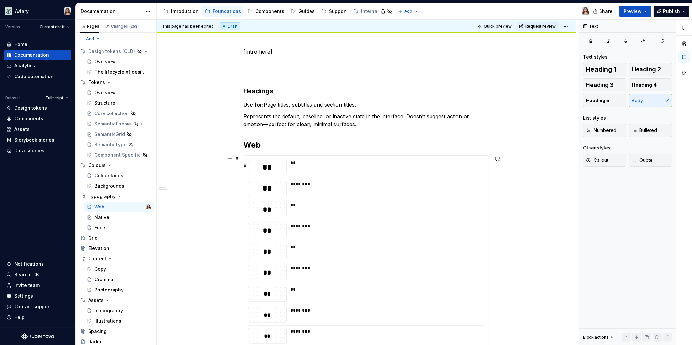
scroll to position [147, 0]
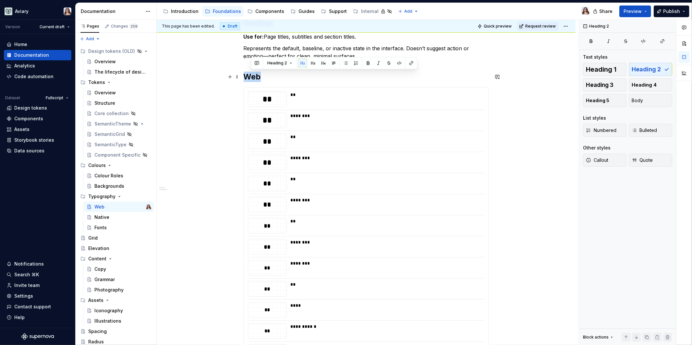
drag, startPoint x: 264, startPoint y: 81, endPoint x: 247, endPoint y: 78, distance: 17.9
click at [247, 78] on h2 "Web" at bounding box center [366, 77] width 245 height 10
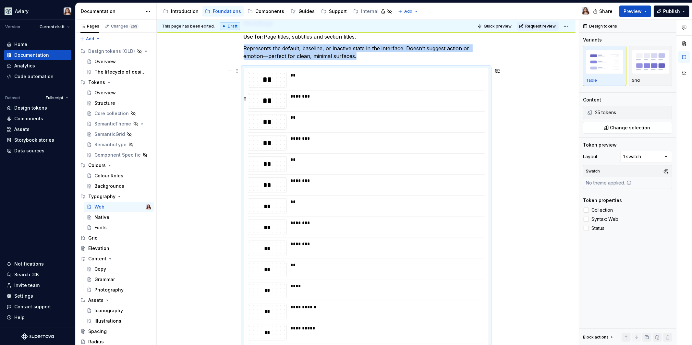
click at [297, 96] on div "********" at bounding box center [386, 96] width 190 height 6
click at [635, 129] on span "Change selection" at bounding box center [630, 128] width 40 height 6
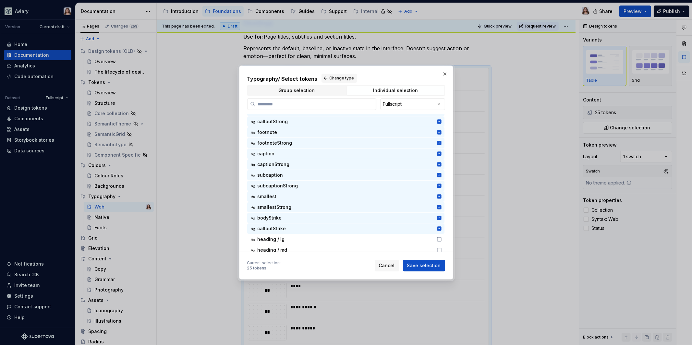
scroll to position [147, 0]
click at [439, 227] on icon at bounding box center [439, 228] width 4 height 4
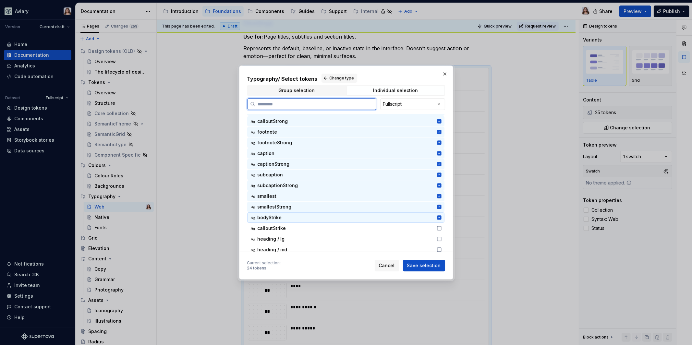
click at [439, 216] on icon at bounding box center [439, 217] width 4 height 4
click at [439, 205] on icon at bounding box center [439, 207] width 4 height 4
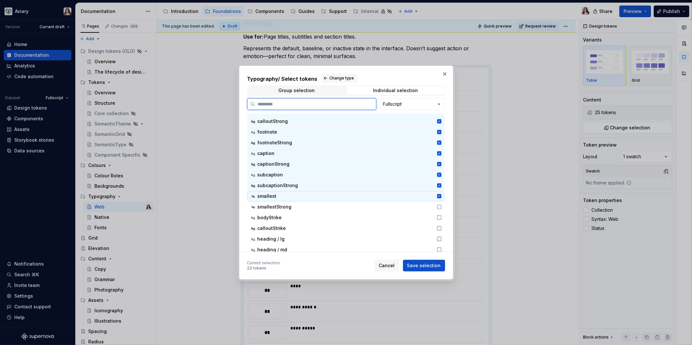
click at [439, 193] on div "Ag smallest" at bounding box center [345, 196] width 197 height 10
click at [439, 184] on icon at bounding box center [439, 185] width 4 height 4
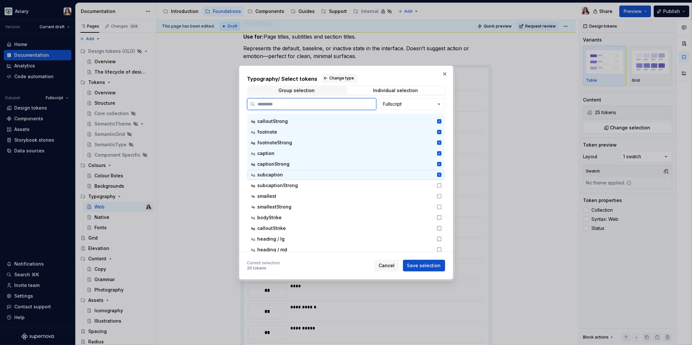
click at [439, 172] on icon at bounding box center [439, 174] width 5 height 5
click at [439, 164] on icon at bounding box center [439, 164] width 4 height 4
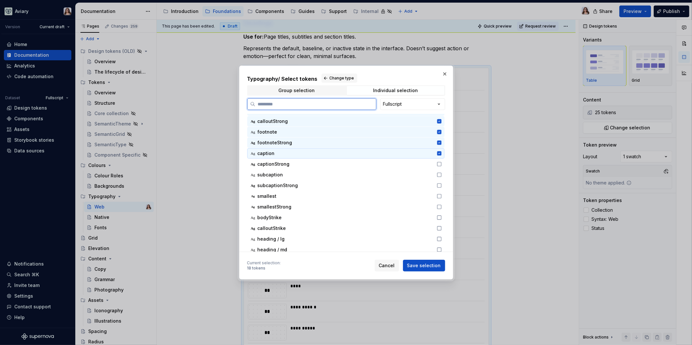
click at [440, 149] on div "Ag caption" at bounding box center [345, 153] width 197 height 10
click at [440, 138] on div "Ag footnoteStrong" at bounding box center [345, 143] width 197 height 10
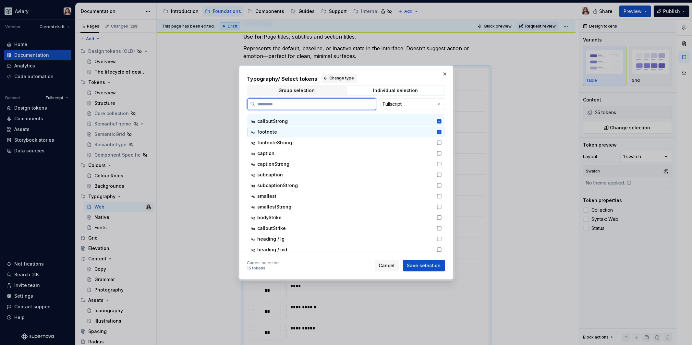
click at [440, 130] on icon at bounding box center [439, 132] width 4 height 4
click at [440, 126] on div "Ag calloutStrong" at bounding box center [345, 121] width 197 height 10
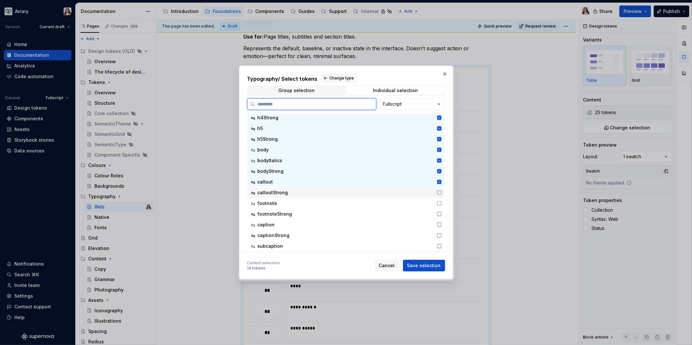
scroll to position [76, 0]
click at [439, 181] on icon at bounding box center [439, 181] width 4 height 4
click at [439, 171] on icon at bounding box center [439, 171] width 4 height 4
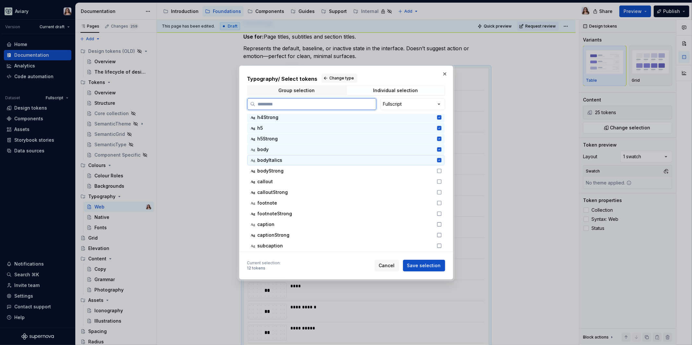
click at [439, 161] on icon at bounding box center [439, 160] width 4 height 4
click at [439, 148] on icon at bounding box center [439, 149] width 4 height 4
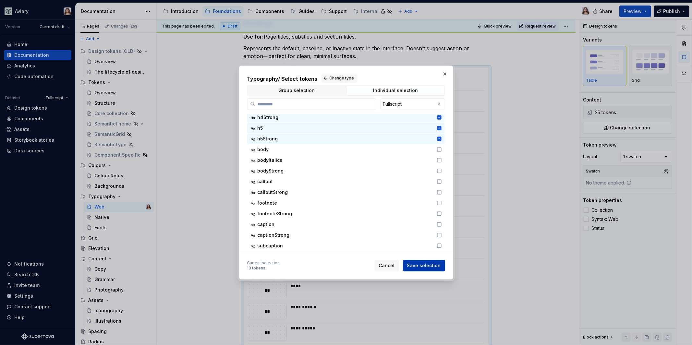
click at [431, 268] on span "Save selection" at bounding box center [424, 265] width 34 height 6
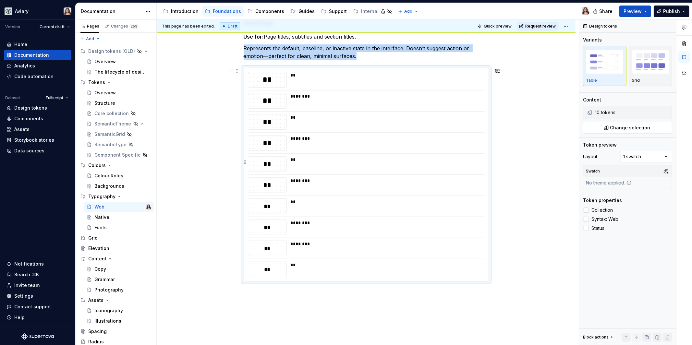
scroll to position [61, 0]
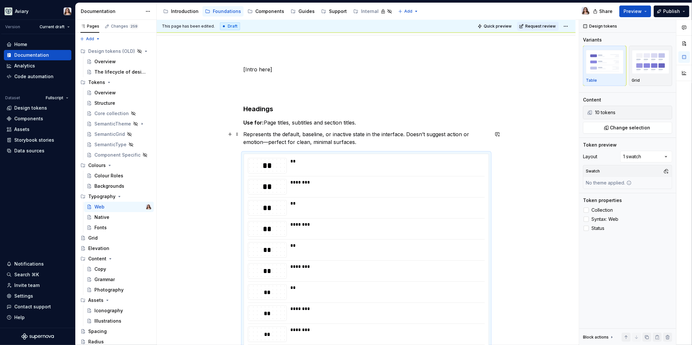
click at [361, 141] on p "Represents the default, baseline, or inactive state in the interface. Doesn’t s…" at bounding box center [366, 138] width 245 height 16
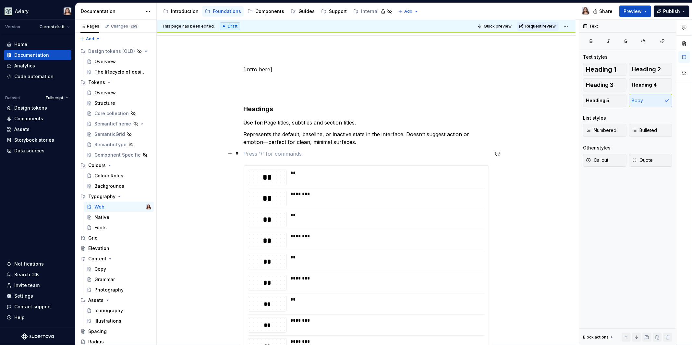
click at [277, 150] on p at bounding box center [366, 154] width 245 height 8
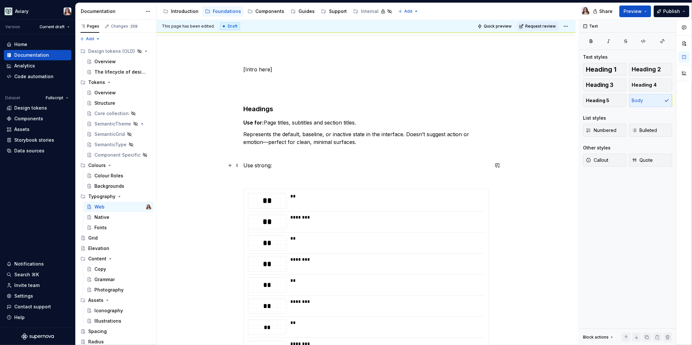
click at [244, 166] on p "Use strong:" at bounding box center [366, 166] width 245 height 8
drag, startPoint x: 271, startPoint y: 166, endPoint x: 240, endPoint y: 160, distance: 31.7
click at [240, 160] on div "[Intro here] Headings Use for: Page titles, subtitles and section titles. Repre…" at bounding box center [366, 282] width 419 height 464
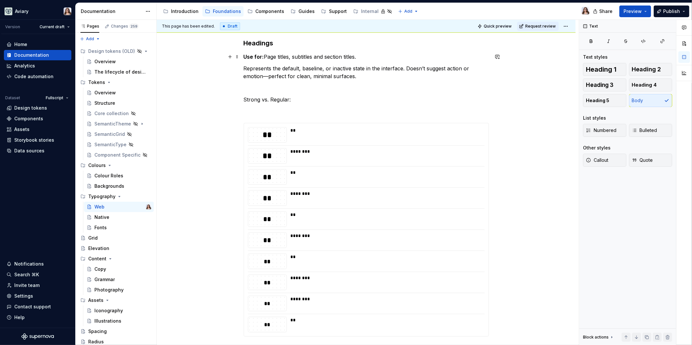
scroll to position [120, 0]
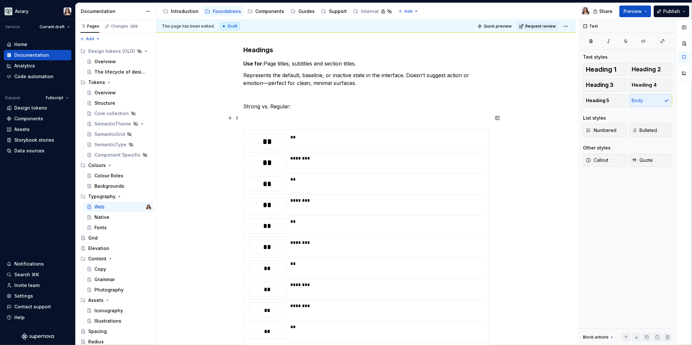
click at [282, 115] on p at bounding box center [366, 118] width 245 height 8
click at [294, 108] on p "Strong vs. Regular:" at bounding box center [366, 107] width 245 height 8
click at [291, 105] on p "Strong vs. Regular:" at bounding box center [366, 107] width 245 height 8
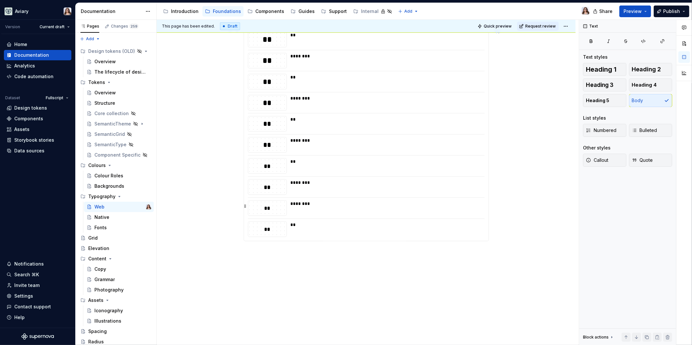
scroll to position [229, 0]
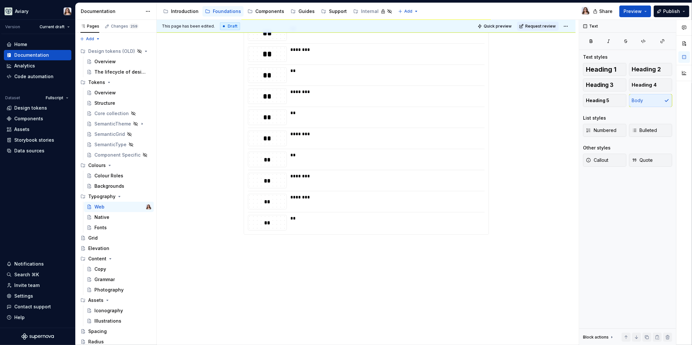
click at [267, 253] on div "[Intro here] Headings Use for: Page titles, subtitles and section titles. Repre…" at bounding box center [366, 114] width 419 height 464
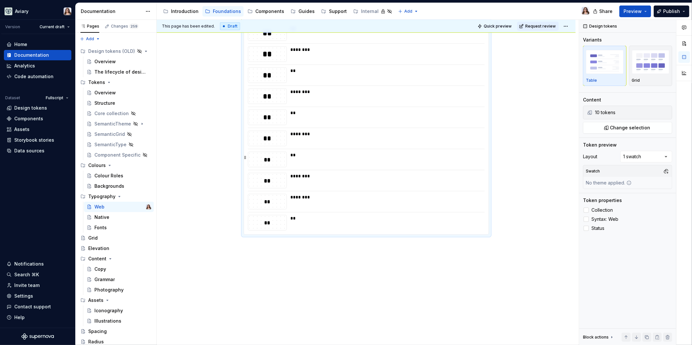
click at [298, 154] on div "**" at bounding box center [386, 155] width 190 height 6
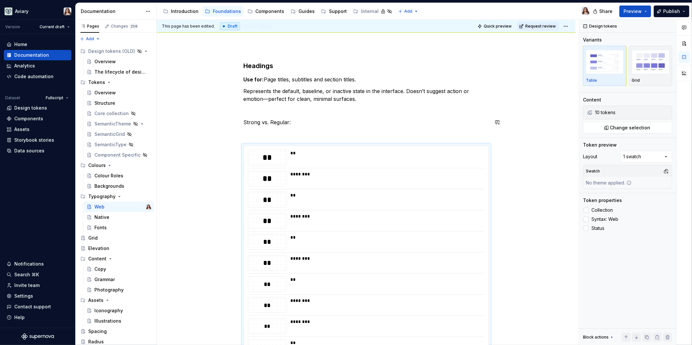
scroll to position [94, 0]
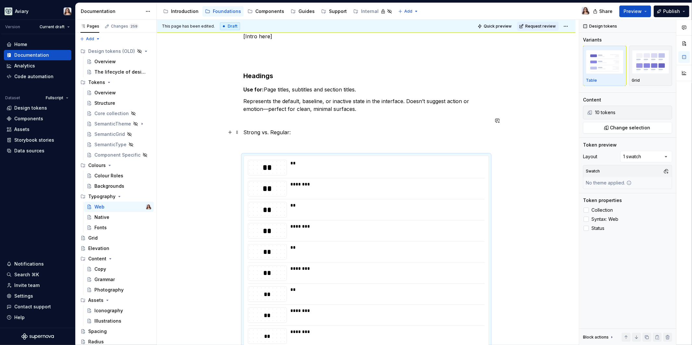
click at [293, 132] on p "Strong vs. Regular:" at bounding box center [366, 132] width 245 height 8
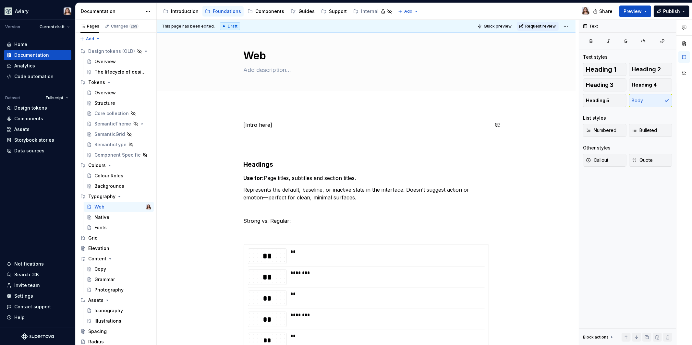
scroll to position [6, 0]
click at [256, 138] on p at bounding box center [366, 136] width 245 height 8
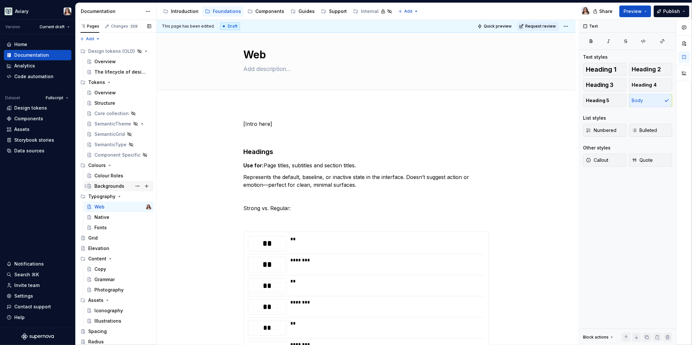
click at [112, 187] on div "Backgrounds" at bounding box center [109, 186] width 30 height 6
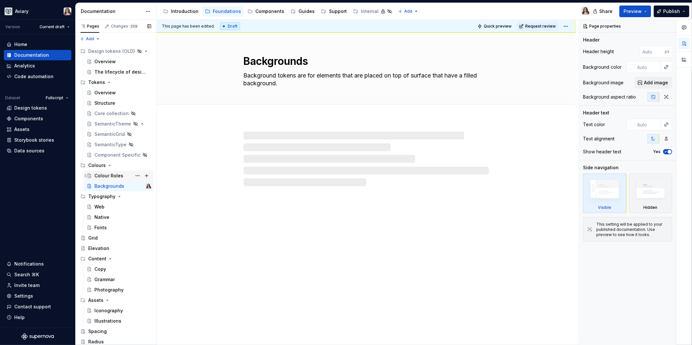
click at [109, 177] on div "Colour Roles" at bounding box center [108, 176] width 29 height 6
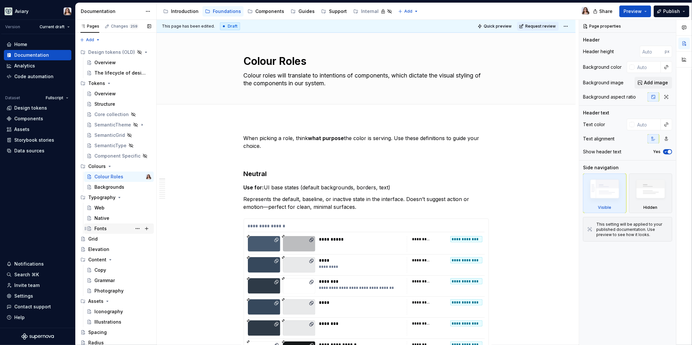
scroll to position [1, 0]
click at [100, 236] on div "Grid" at bounding box center [119, 238] width 63 height 9
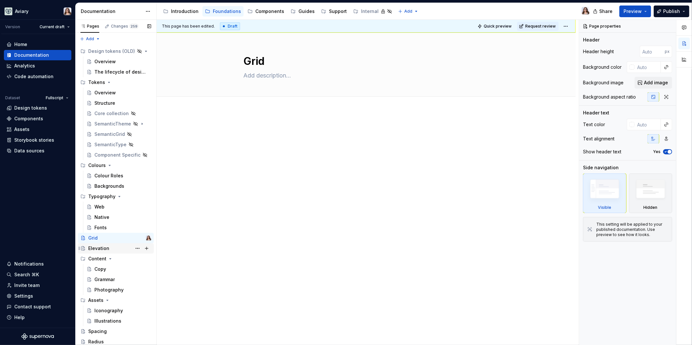
click at [103, 246] on div "Elevation" at bounding box center [98, 248] width 21 height 6
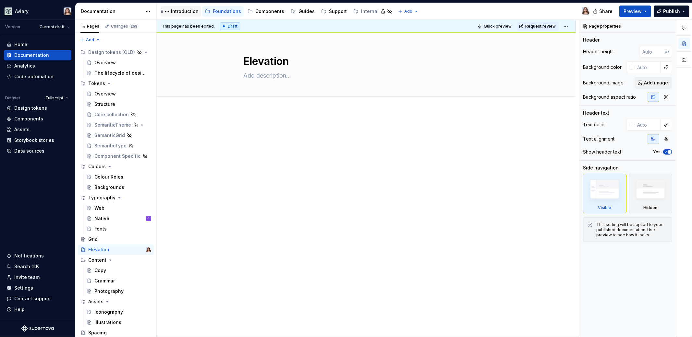
click at [177, 9] on div "Introduction" at bounding box center [185, 11] width 28 height 6
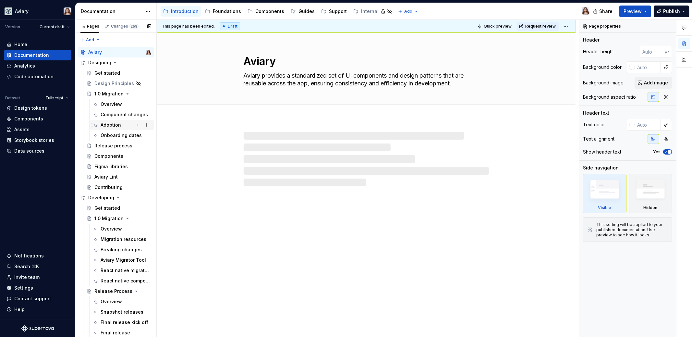
click at [112, 123] on div "Adoption" at bounding box center [111, 125] width 20 height 6
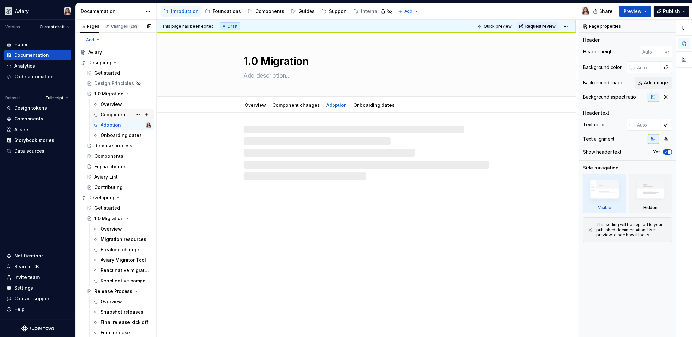
click at [114, 112] on div "Component changes" at bounding box center [116, 114] width 31 height 6
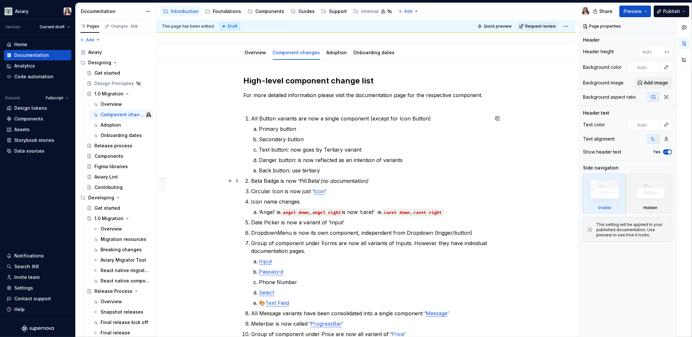
scroll to position [51, 0]
type textarea "*"
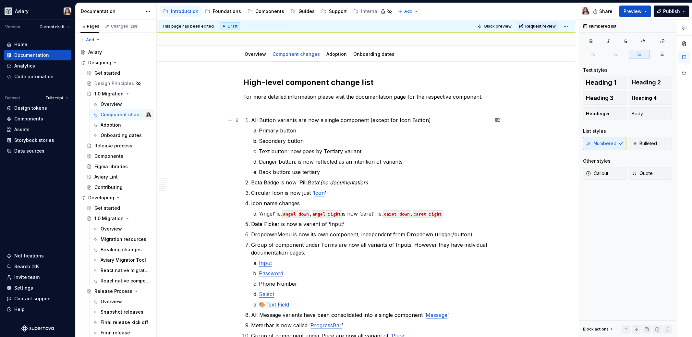
click at [366, 120] on p "All Button variants are now a single component (except for Icon Button)" at bounding box center [369, 120] width 237 height 8
drag, startPoint x: 385, startPoint y: 120, endPoint x: 370, endPoint y: 120, distance: 14.9
click at [370, 120] on p "All Button variants are now a single component, Button (except for Icon Button)" at bounding box center [369, 120] width 237 height 8
click at [534, 108] on button "button" at bounding box center [536, 107] width 9 height 9
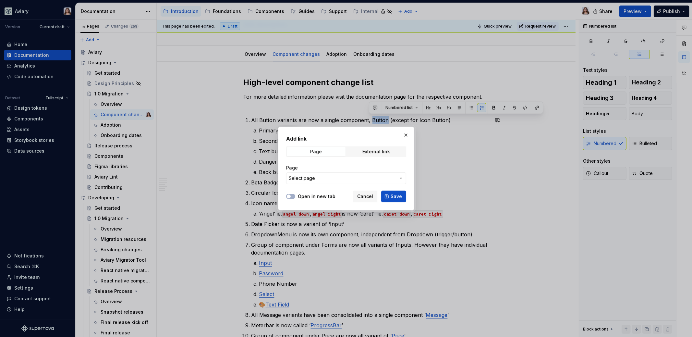
click at [385, 180] on span "Select page" at bounding box center [342, 178] width 107 height 6
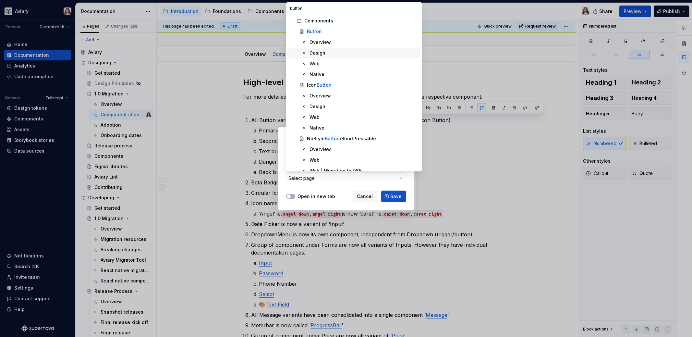
type input "button"
click at [325, 52] on div "Design" at bounding box center [363, 53] width 108 height 6
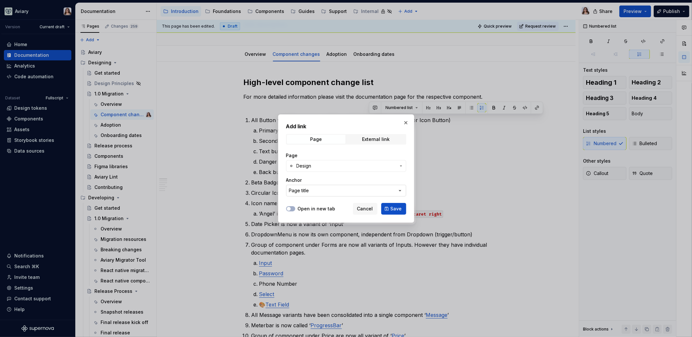
click at [309, 192] on button "Page title" at bounding box center [346, 191] width 120 height 12
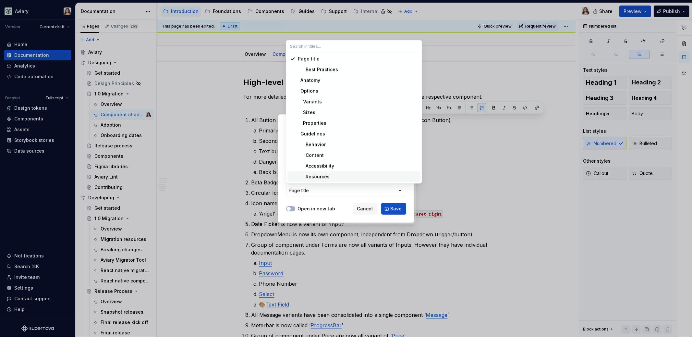
click at [315, 199] on div "Add link Page External link Page Design Anchor Page title Open in new tab Cance…" at bounding box center [346, 168] width 692 height 337
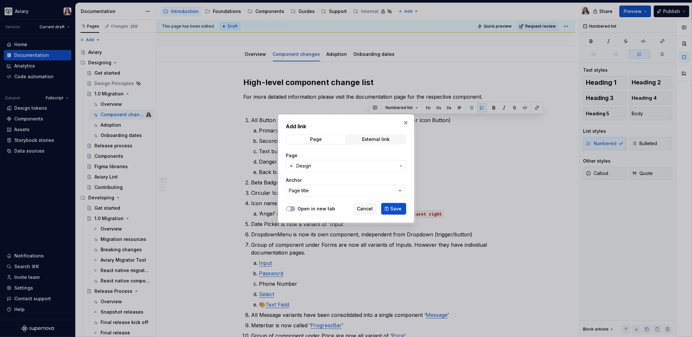
click at [321, 172] on div "Page Design Anchor Page title" at bounding box center [346, 174] width 120 height 52
click at [320, 164] on span "Design" at bounding box center [345, 166] width 99 height 6
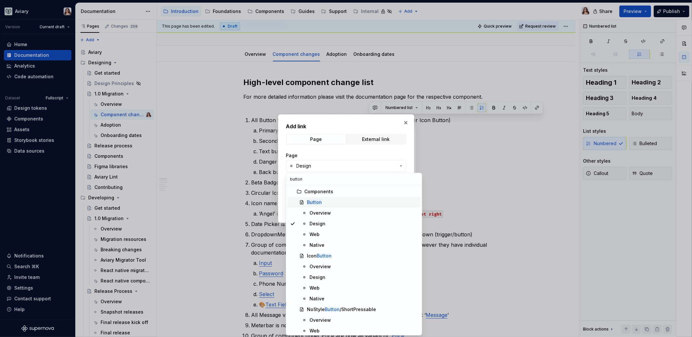
type input "button"
click at [325, 202] on div "Button" at bounding box center [362, 202] width 111 height 6
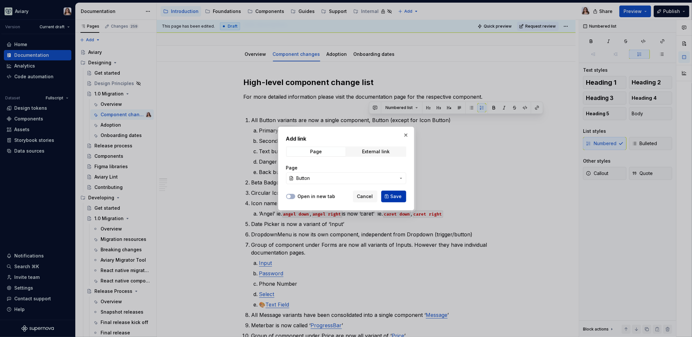
click at [394, 194] on span "Save" at bounding box center [396, 196] width 11 height 6
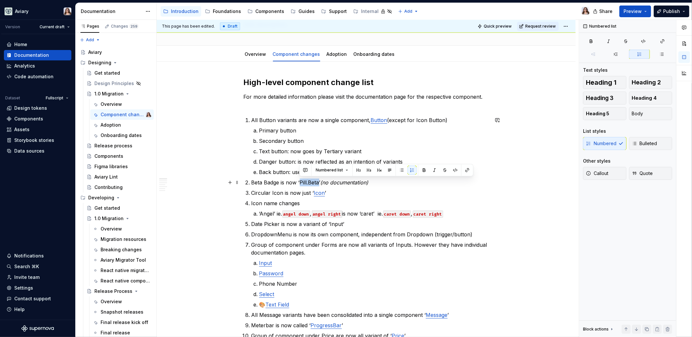
drag, startPoint x: 319, startPoint y: 182, endPoint x: 299, endPoint y: 180, distance: 19.5
click at [299, 180] on p "Beta Badge is now ‘Pill.Beta’ (no documentation)" at bounding box center [369, 182] width 237 height 8
click at [466, 170] on button "button" at bounding box center [467, 169] width 9 height 9
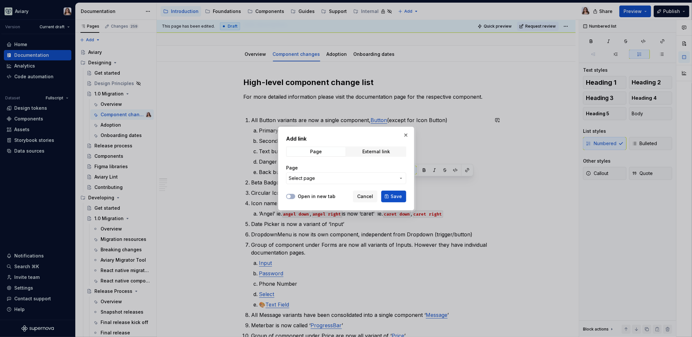
click at [336, 175] on span "Select page" at bounding box center [342, 178] width 107 height 6
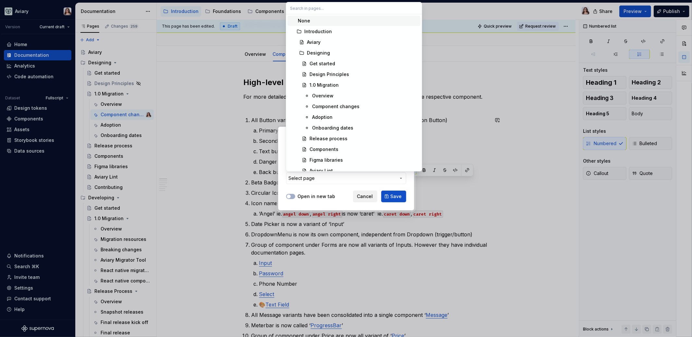
click at [362, 195] on div "Add link Page External link Page Select page Open in new tab Cancel Save" at bounding box center [346, 168] width 692 height 337
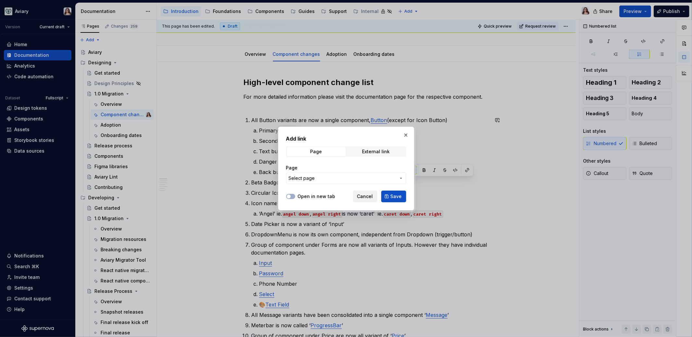
click at [363, 196] on span "Cancel" at bounding box center [365, 196] width 16 height 6
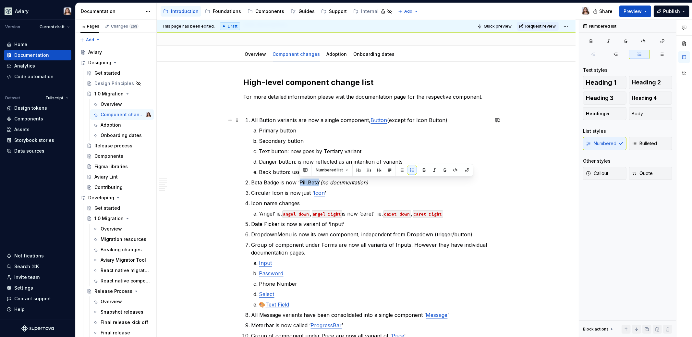
click at [385, 120] on p "All Button variants are now a single component, Button (except for Icon Button)" at bounding box center [369, 120] width 237 height 8
click at [301, 201] on p "Icon name changes" at bounding box center [369, 203] width 237 height 8
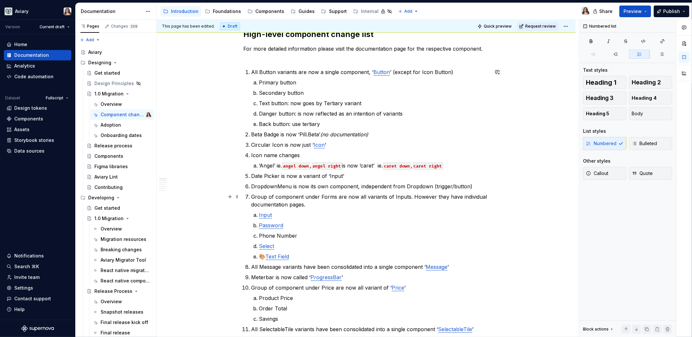
scroll to position [103, 0]
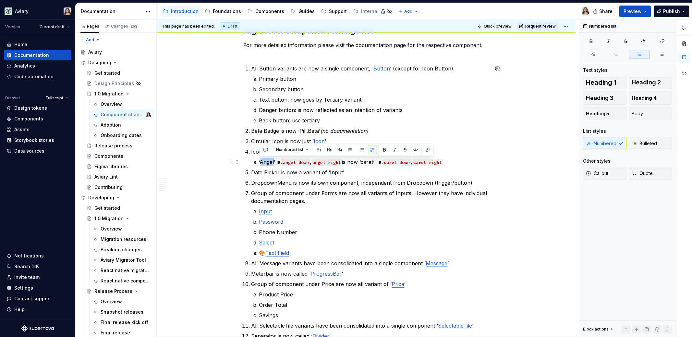
drag, startPoint x: 273, startPoint y: 162, endPoint x: 261, endPoint y: 162, distance: 12.7
click at [261, 162] on p "‘Angel’ ie. angel down , angel right is now ‘caret’ ie. caret down , caret right" at bounding box center [374, 162] width 230 height 8
copy p "Angel"
type textarea "*"
click at [273, 162] on p "‘Angel’ ie. angel down , angel right is now ‘caret’ ie. caret down , caret right" at bounding box center [374, 162] width 230 height 8
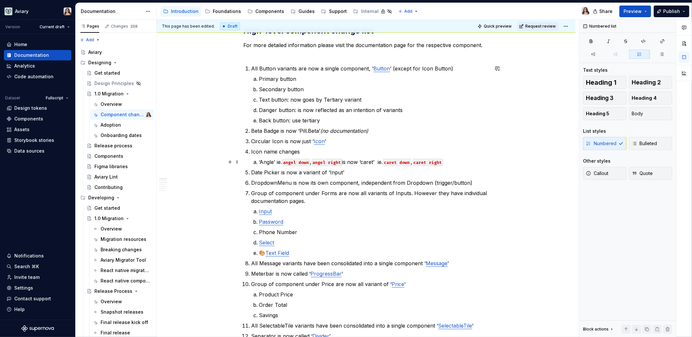
click at [296, 162] on code "angel down" at bounding box center [296, 162] width 28 height 7
click at [326, 161] on code "angel right" at bounding box center [327, 162] width 30 height 7
click at [350, 172] on p "Date Picker is now a variant of ‘Input’" at bounding box center [369, 172] width 237 height 8
click at [452, 160] on p "‘Angle’ ie. angle down , angle right is now ‘caret’ ie. caret down , caret right" at bounding box center [374, 162] width 230 height 8
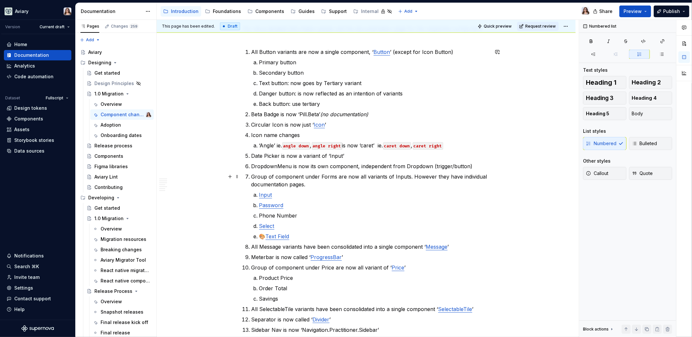
scroll to position [122, 0]
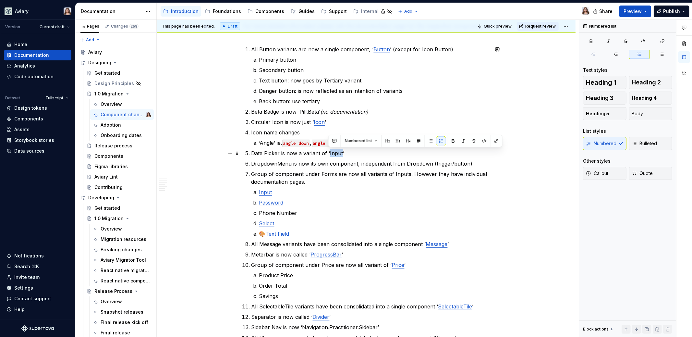
drag, startPoint x: 340, startPoint y: 153, endPoint x: 328, endPoint y: 152, distance: 11.7
click at [328, 152] on p "Date Picker is now a variant of ‘Input’" at bounding box center [369, 153] width 237 height 8
click at [493, 140] on button "button" at bounding box center [496, 140] width 9 height 9
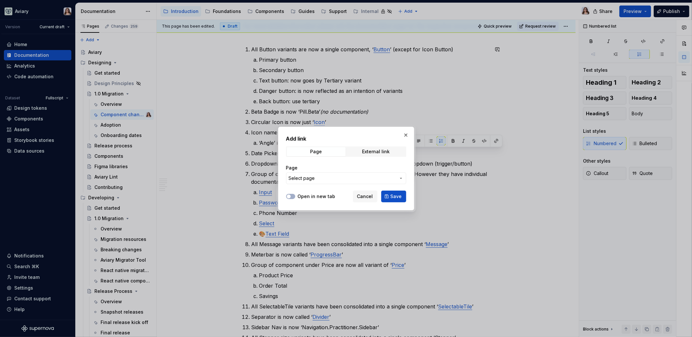
click at [338, 177] on span "Select page" at bounding box center [342, 178] width 107 height 6
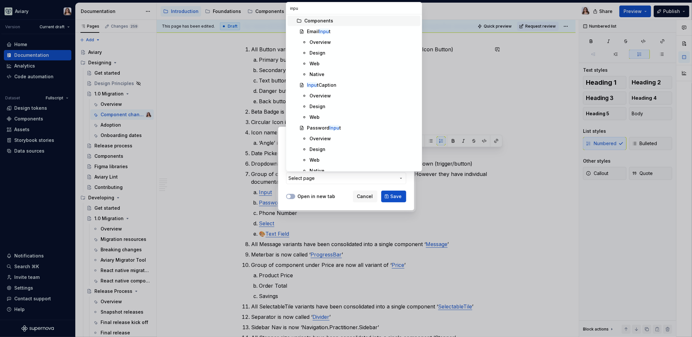
type input "input"
click at [368, 195] on div "Add link Page External link Page Select page Open in new tab Cancel Save" at bounding box center [346, 168] width 692 height 337
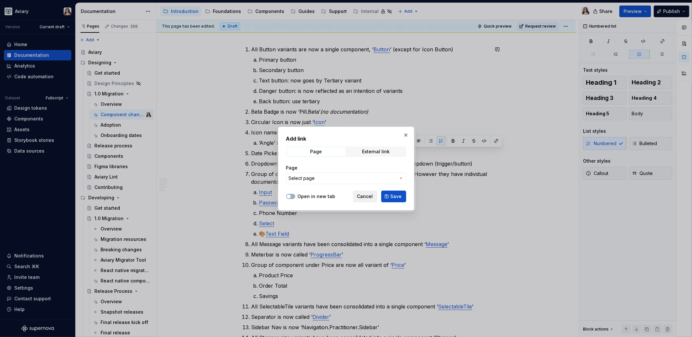
click at [368, 195] on span "Cancel" at bounding box center [365, 196] width 16 height 6
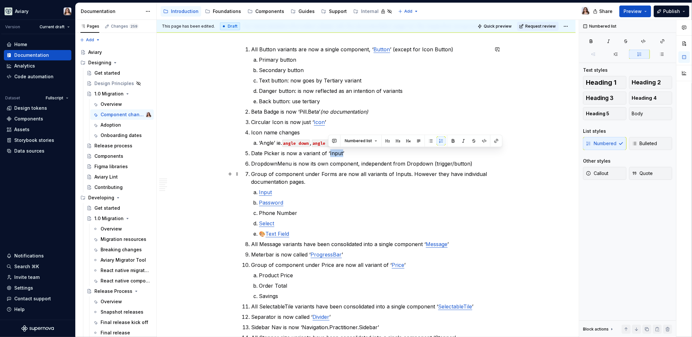
click at [306, 182] on p "Group of component under Forms are now all variants of Inputs. However they hav…" at bounding box center [369, 178] width 237 height 16
click at [313, 179] on p "Group of component under Forms are now all variants of Inputs. However they hav…" at bounding box center [369, 178] width 237 height 16
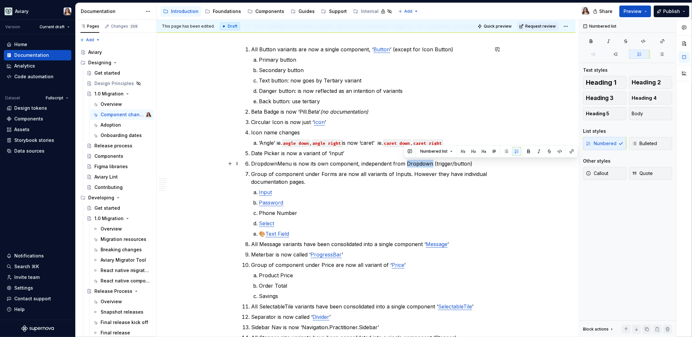
drag, startPoint x: 405, startPoint y: 163, endPoint x: 429, endPoint y: 163, distance: 24.7
click at [429, 163] on p "DropdownMenu is now its own component, independent from Dropdown (trigger/butto…" at bounding box center [369, 164] width 237 height 8
click at [557, 151] on button "button" at bounding box center [559, 151] width 9 height 9
click at [557, 151] on button "button" at bounding box center [560, 151] width 9 height 9
click at [571, 149] on button "button" at bounding box center [571, 151] width 9 height 9
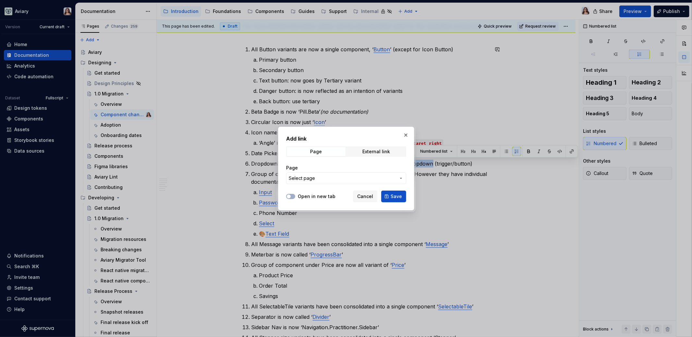
click at [351, 180] on span "Select page" at bounding box center [342, 178] width 107 height 6
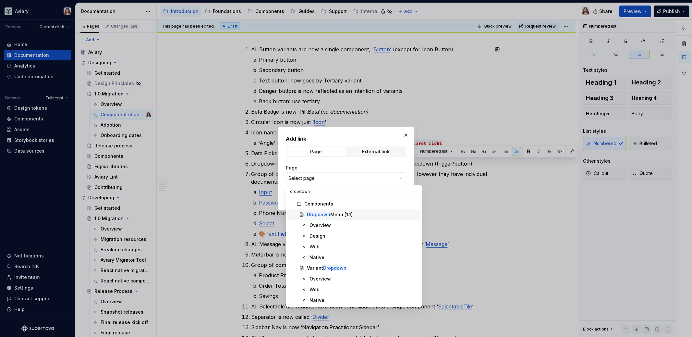
type input "dropdown"
click at [339, 213] on div "Dropdown Menu [1.1]" at bounding box center [330, 214] width 46 height 6
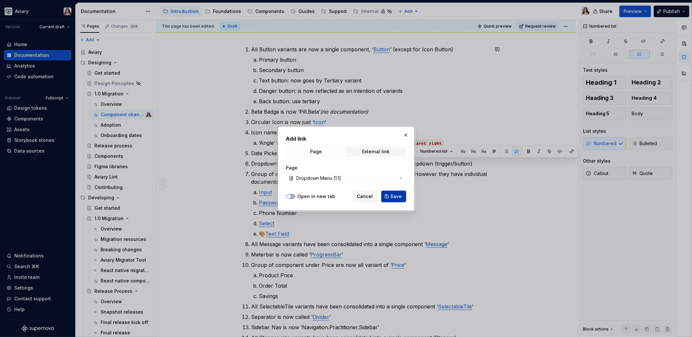
click at [391, 196] on button "Save" at bounding box center [393, 196] width 25 height 12
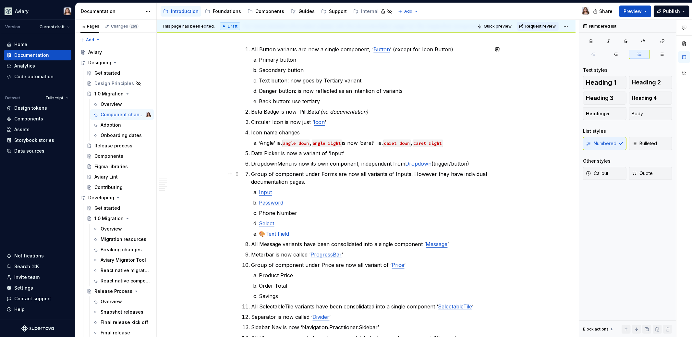
click at [396, 179] on p "Group of component under Forms are now all variants of Inputs. However they hav…" at bounding box center [369, 178] width 237 height 16
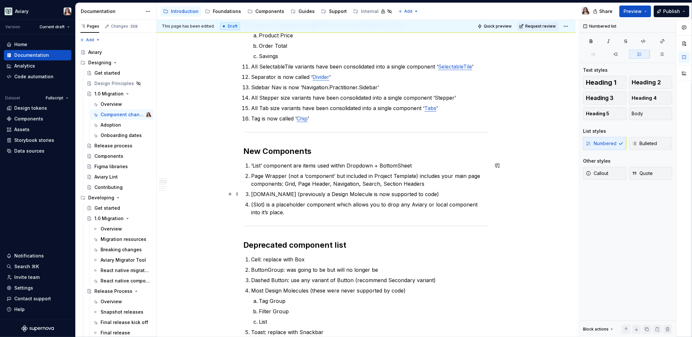
scroll to position [370, 0]
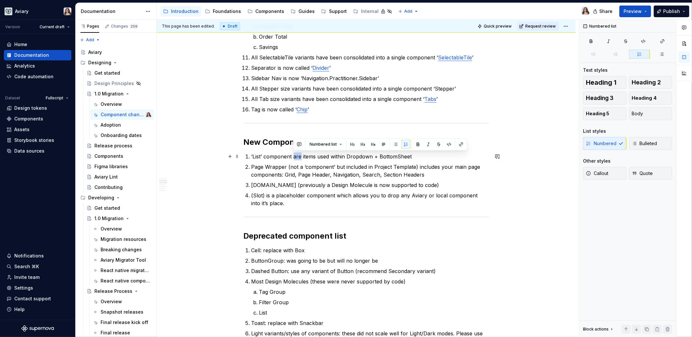
drag, startPoint x: 293, startPoint y: 155, endPoint x: 300, endPoint y: 155, distance: 7.2
click at [300, 155] on p "‘List’ component are items used within Dropdown + BottomSheet" at bounding box center [369, 156] width 237 height 8
click at [291, 156] on p "‘List’ component are items used within Dropdown + BottomSheet" at bounding box center [369, 156] width 237 height 8
drag, startPoint x: 294, startPoint y: 157, endPoint x: 315, endPoint y: 156, distance: 21.4
click at [315, 156] on p "‘List’ component are items used within Dropdown + BottomSheet" at bounding box center [369, 156] width 237 height 8
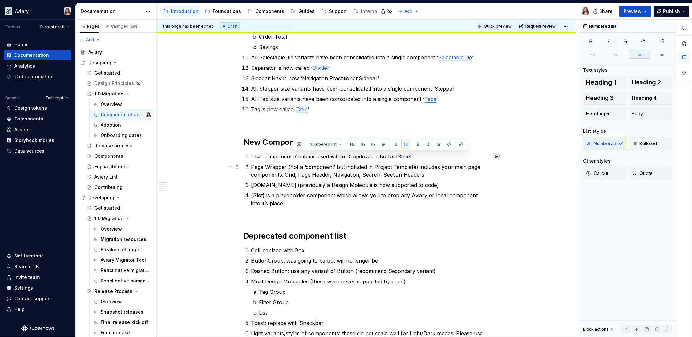
click at [323, 165] on p "Page Wrapper (not a ‘component’ but included in Project Template) includes your…" at bounding box center [369, 171] width 237 height 16
drag, startPoint x: 293, startPoint y: 155, endPoint x: 315, endPoint y: 154, distance: 22.1
click at [315, 154] on p "‘List’ component are items used within Dropdown + BottomSheet" at bounding box center [369, 156] width 237 height 8
click at [329, 169] on p "Page Wrapper (not a ‘component’ but included in Project Template) includes your…" at bounding box center [369, 171] width 237 height 16
click at [410, 155] on p "‘List’ component are items used within Dropdown + BottomSheet" at bounding box center [369, 156] width 237 height 8
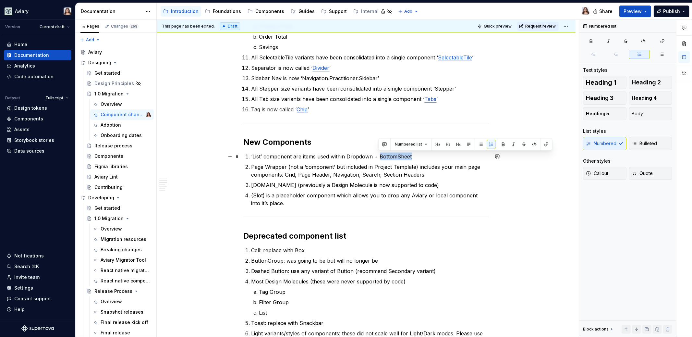
drag, startPoint x: 379, startPoint y: 155, endPoint x: 411, endPoint y: 155, distance: 32.4
click at [411, 155] on p "‘List’ component are items used within Dropdown + BottomSheet" at bounding box center [369, 156] width 237 height 8
click at [544, 147] on button "button" at bounding box center [546, 144] width 9 height 9
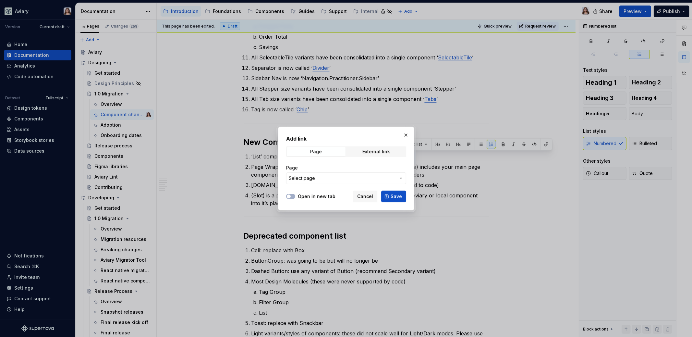
click at [341, 173] on button "Select page" at bounding box center [346, 178] width 120 height 12
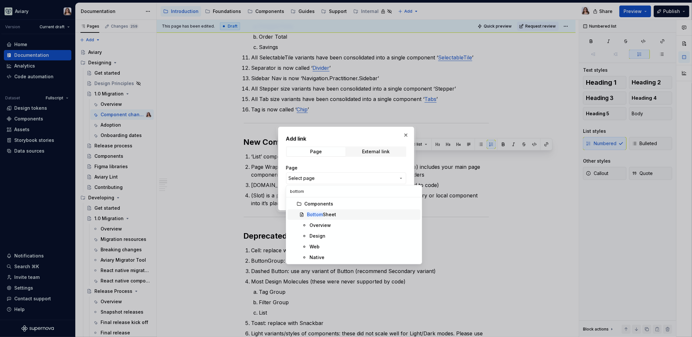
type input "bottom"
click at [331, 214] on div "Bottom Sheet" at bounding box center [321, 214] width 29 height 6
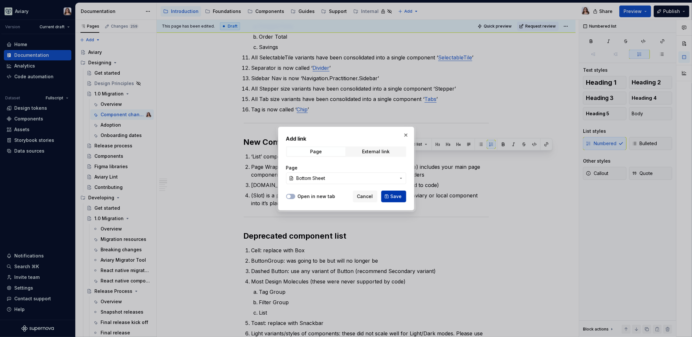
click at [395, 196] on span "Save" at bounding box center [396, 196] width 11 height 6
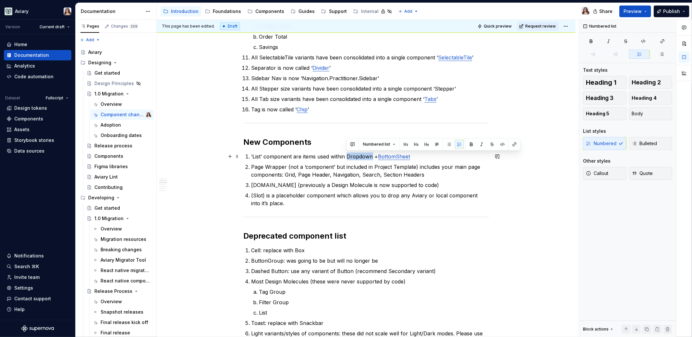
drag, startPoint x: 372, startPoint y: 156, endPoint x: 348, endPoint y: 156, distance: 24.3
click at [348, 156] on p "‘List’ component are items used within Dropdown + BottomSheet" at bounding box center [369, 156] width 237 height 8
click at [512, 146] on button "button" at bounding box center [514, 144] width 9 height 9
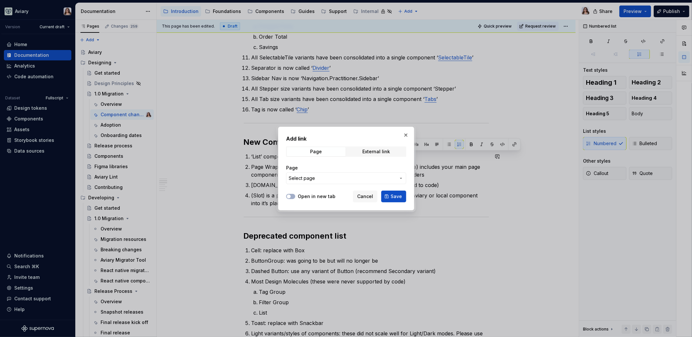
click at [334, 177] on span "Select page" at bounding box center [342, 178] width 107 height 6
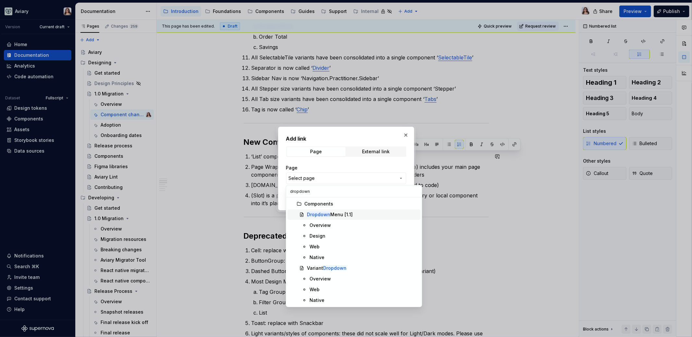
type input "dropdown"
click at [344, 211] on div "Dropdown Menu [1.1]" at bounding box center [330, 214] width 46 height 6
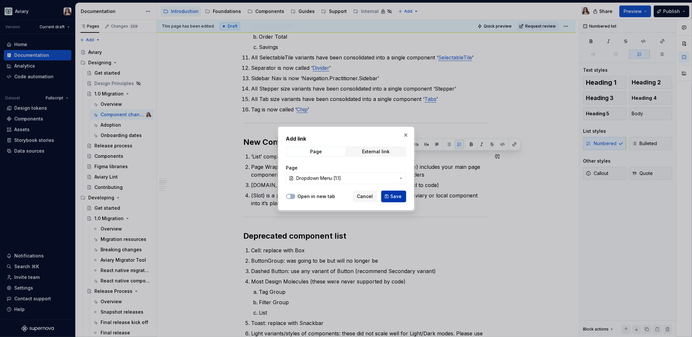
click at [390, 192] on button "Save" at bounding box center [393, 196] width 25 height 12
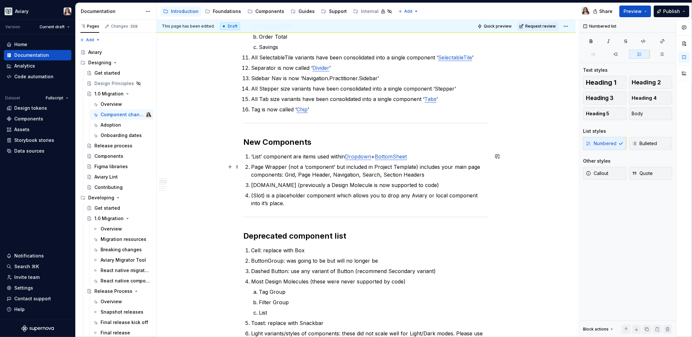
click at [424, 175] on p "Page Wrapper (not a ‘component’ but included in Project Template) includes your…" at bounding box center [369, 171] width 237 height 16
drag, startPoint x: 330, startPoint y: 175, endPoint x: 298, endPoint y: 175, distance: 31.5
click at [298, 175] on p "Page Wrapper (not a ‘component’ but included in Project Template) includes your…" at bounding box center [369, 171] width 237 height 16
click at [462, 163] on button "button" at bounding box center [465, 162] width 9 height 9
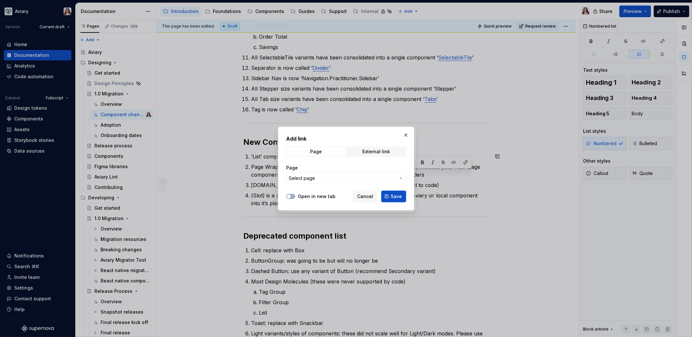
click at [354, 176] on span "Select page" at bounding box center [342, 178] width 107 height 6
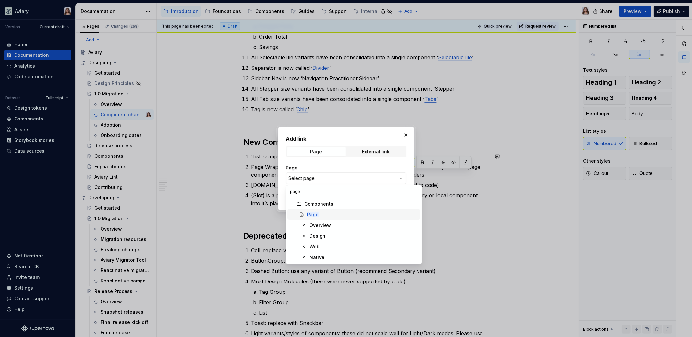
type input "page"
click at [325, 214] on div "Page" at bounding box center [362, 214] width 111 height 6
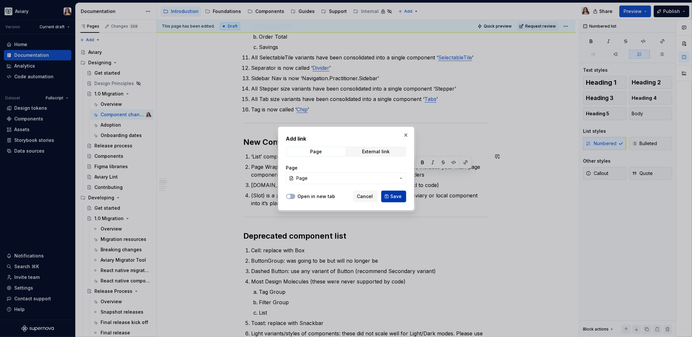
click at [397, 194] on span "Save" at bounding box center [396, 196] width 11 height 6
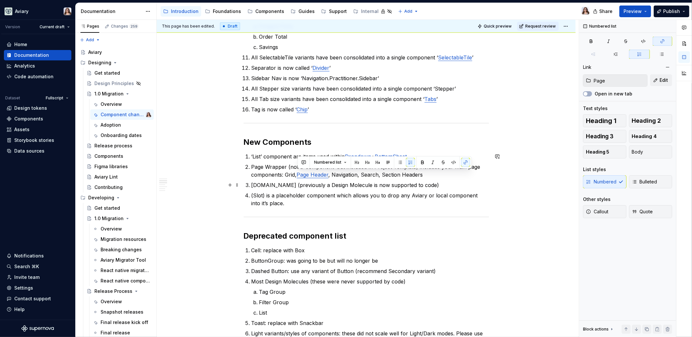
click at [346, 178] on ol "‘List’ component are items used within Dropdown + BottomSheet Page Wrapper (not…" at bounding box center [369, 179] width 237 height 54
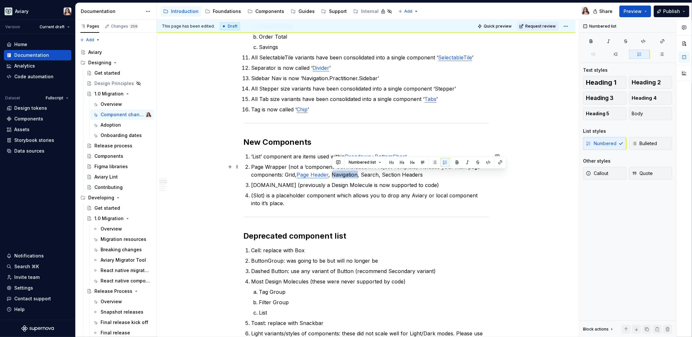
drag, startPoint x: 358, startPoint y: 174, endPoint x: 332, endPoint y: 174, distance: 26.6
click at [332, 174] on p "Page Wrapper (not a ‘component’ but included in Project Template) includes your…" at bounding box center [369, 171] width 237 height 16
drag, startPoint x: 378, startPoint y: 174, endPoint x: 362, endPoint y: 175, distance: 16.2
click at [362, 175] on p "Page Wrapper (not a ‘component’ but included in Project Template) includes your…" at bounding box center [369, 171] width 237 height 16
click at [525, 165] on button "button" at bounding box center [529, 162] width 9 height 9
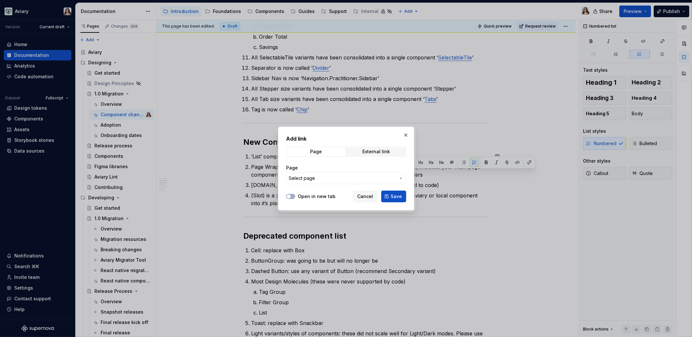
click at [354, 179] on span "Select page" at bounding box center [342, 178] width 107 height 6
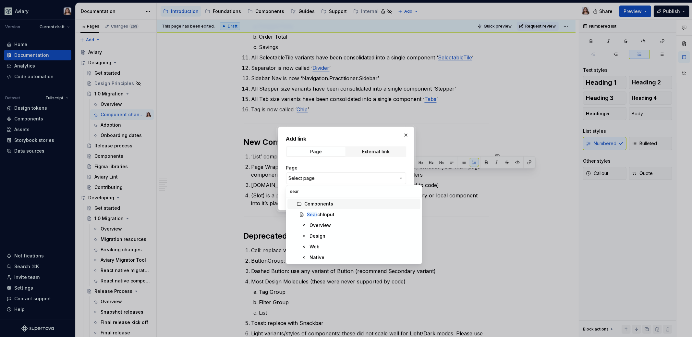
type input "searc"
click at [405, 136] on div "Add link Page External link Page Select page Open in new tab Cancel Save" at bounding box center [346, 168] width 692 height 337
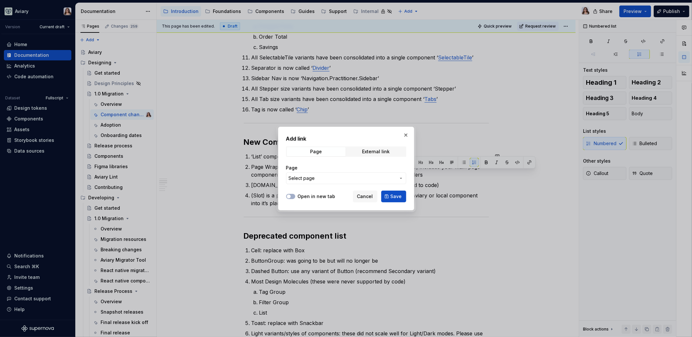
click at [330, 179] on span "Select page" at bounding box center [342, 178] width 107 height 6
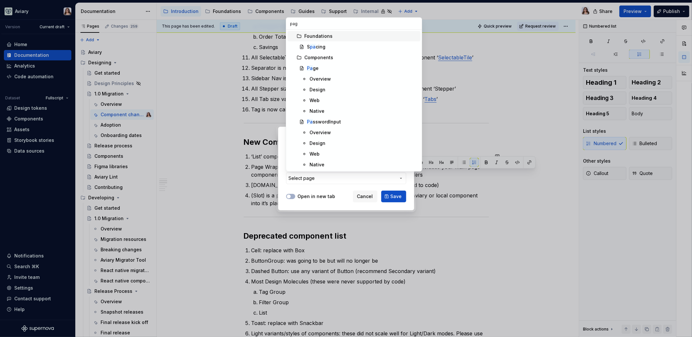
type input "page"
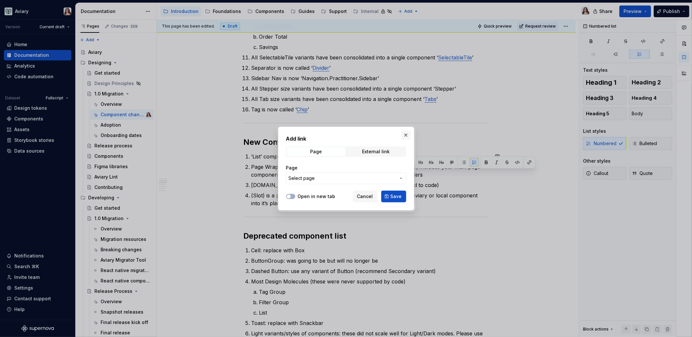
click at [407, 137] on div "Add link Page External link Page Select page Open in new tab Cancel Save" at bounding box center [346, 168] width 692 height 337
click at [407, 136] on button "button" at bounding box center [405, 134] width 9 height 9
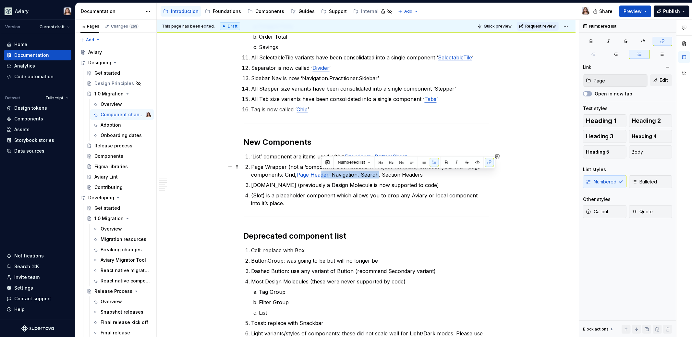
click at [322, 175] on link "Page Header" at bounding box center [313, 174] width 32 height 6
click at [312, 175] on link "Page Header" at bounding box center [313, 174] width 32 height 6
click at [319, 174] on link "Page Header" at bounding box center [313, 174] width 32 height 6
drag, startPoint x: 329, startPoint y: 175, endPoint x: 298, endPoint y: 175, distance: 30.5
click at [298, 175] on link "Page Header" at bounding box center [313, 174] width 32 height 6
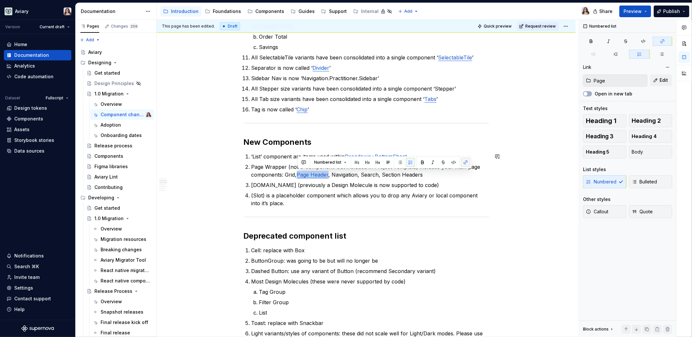
click at [462, 160] on button "button" at bounding box center [465, 162] width 9 height 9
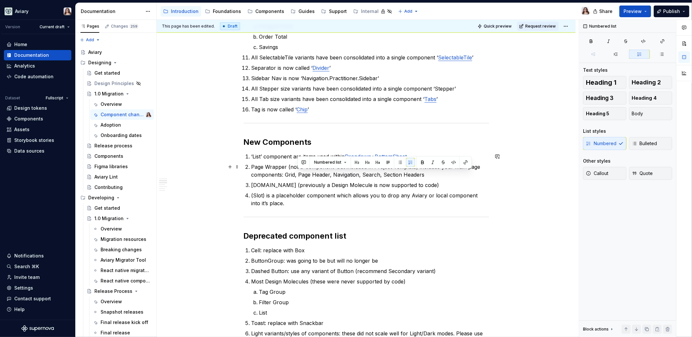
click at [426, 175] on p "Page Wrapper (not a ‘component’ but included in Project Template) includes your…" at bounding box center [369, 171] width 237 height 16
click at [331, 202] on p "(Slot) is a placeholder component which allows you to drop any Aviary or local …" at bounding box center [369, 199] width 237 height 16
drag, startPoint x: 452, startPoint y: 166, endPoint x: 281, endPoint y: 175, distance: 171.2
click at [281, 175] on p "Page Wrapper (not a ‘component’ but included in Project Template) includes your…" at bounding box center [369, 171] width 237 height 16
click at [300, 181] on p "[DOMAIN_NAME] (previously a Design Molecule is now supported to code)" at bounding box center [369, 185] width 237 height 8
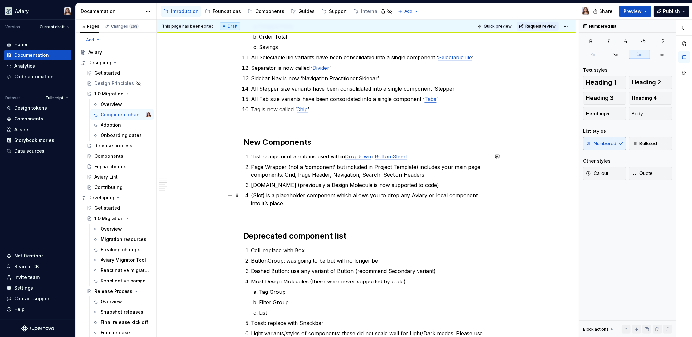
click at [279, 200] on p "(Slot) is a placeholder component which allows you to drop any Aviary or local …" at bounding box center [369, 199] width 237 height 16
click at [399, 186] on p "[DOMAIN_NAME] (previously a Design Molecule is now supported to code)" at bounding box center [369, 185] width 237 height 8
click at [273, 201] on p "(Slot) is a placeholder component which allows you to drop any Aviary or local …" at bounding box center [369, 199] width 237 height 16
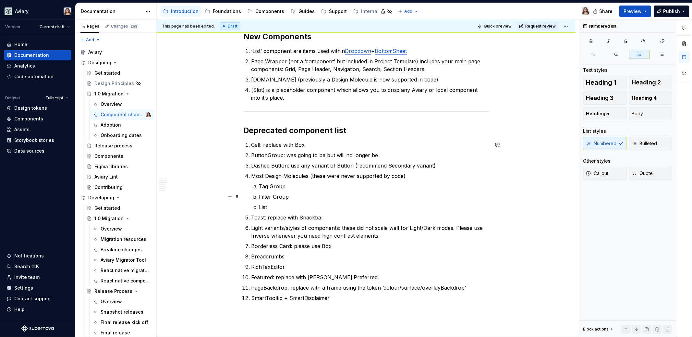
scroll to position [490, 0]
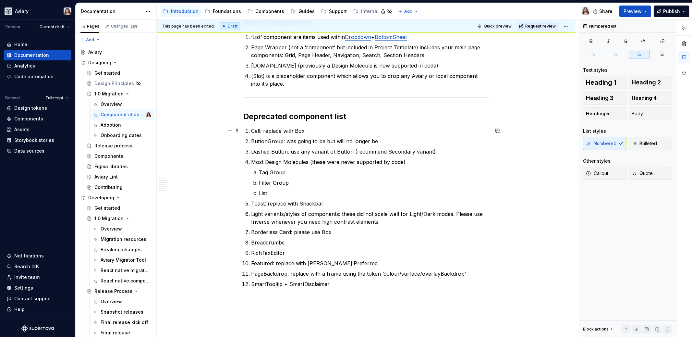
click at [306, 132] on p "Cell: replace with Box" at bounding box center [369, 131] width 237 height 8
click at [359, 131] on p "Cell: replace with Pill or Status depending onthe use case" at bounding box center [369, 131] width 237 height 8
click at [313, 131] on p "Cell: replace with Pill or Status depending on the use case" at bounding box center [369, 131] width 237 height 8
click at [310, 131] on p "Cell: replace with Pill or Status depending on the use case" at bounding box center [369, 131] width 237 height 8
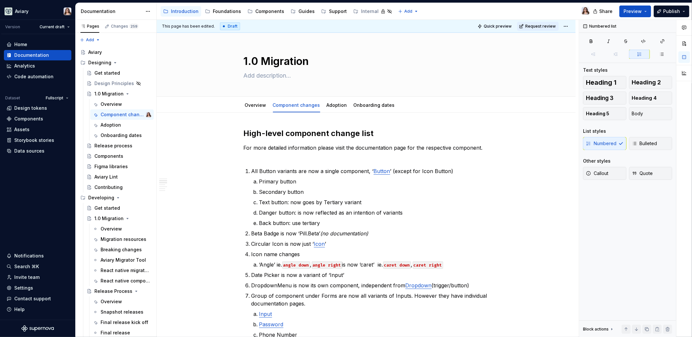
scroll to position [490, 0]
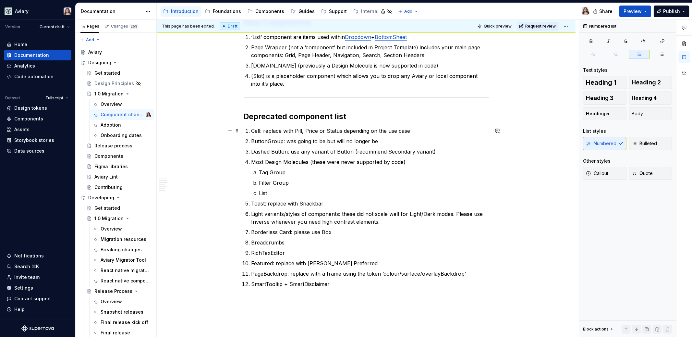
click at [409, 130] on p "Cell: replace with Pill, Price or Status depending on the use case" at bounding box center [369, 131] width 237 height 8
click at [293, 169] on p "Tag Group" at bounding box center [374, 172] width 230 height 8
drag, startPoint x: 378, startPoint y: 141, endPoint x: 285, endPoint y: 140, distance: 92.1
click at [285, 140] on p "ButtonGroup: was going to be, but will no longer be" at bounding box center [369, 141] width 237 height 8
click at [318, 144] on p "ButtonGroup: was going to be, but will no longer be" at bounding box center [369, 141] width 237 height 8
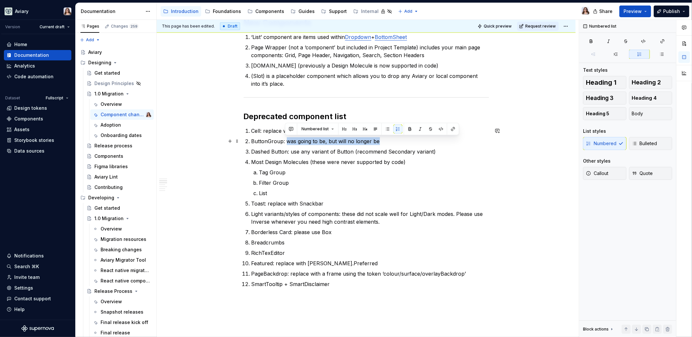
drag, startPoint x: 286, startPoint y: 141, endPoint x: 397, endPoint y: 139, distance: 111.3
click at [397, 139] on p "ButtonGroup: was going to be, but will no longer be" at bounding box center [369, 141] width 237 height 8
drag, startPoint x: 388, startPoint y: 142, endPoint x: 250, endPoint y: 142, distance: 137.5
click at [251, 142] on li "ButtonGroup: wasn’t going to be built, but now will be!" at bounding box center [369, 141] width 237 height 8
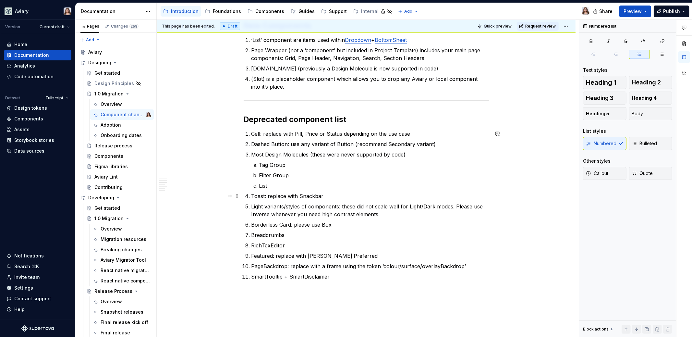
scroll to position [487, 0]
drag, startPoint x: 301, startPoint y: 144, endPoint x: 310, endPoint y: 144, distance: 9.4
click at [310, 144] on p "Dashed Button: use any variant of Button (recommend Secondary variant)" at bounding box center [369, 144] width 237 height 8
click at [312, 144] on p "Dashed Button: use any variant of Button (recommend Secondary variant)" at bounding box center [369, 144] width 237 height 8
click at [330, 194] on p "Toast: replace with Snackbar" at bounding box center [369, 196] width 237 height 8
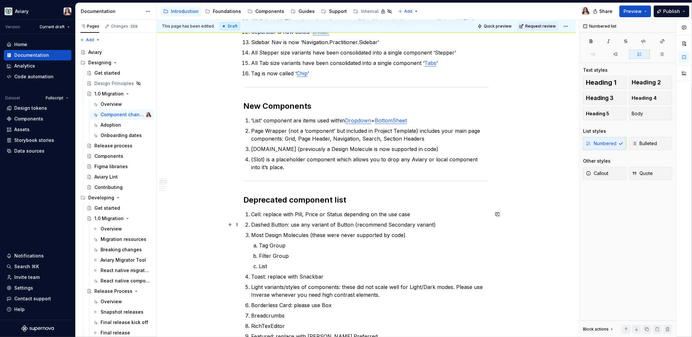
scroll to position [408, 0]
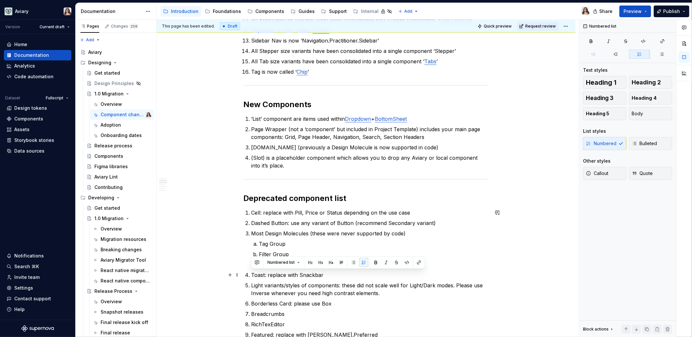
drag, startPoint x: 332, startPoint y: 274, endPoint x: 250, endPoint y: 273, distance: 81.4
click at [251, 273] on li "Toast: replace with Snackbar" at bounding box center [369, 275] width 237 height 8
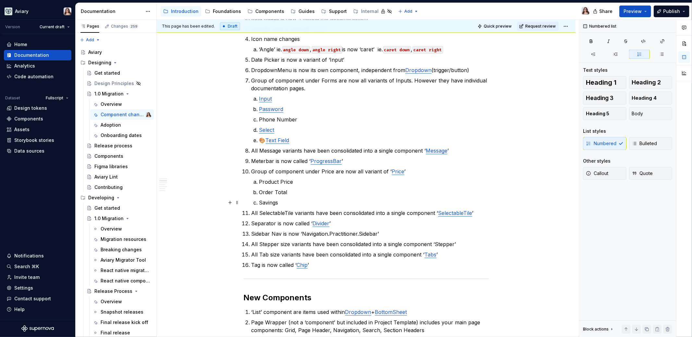
scroll to position [215, 0]
click at [311, 264] on p "Tag is now called ‘ Chip ’" at bounding box center [369, 265] width 237 height 8
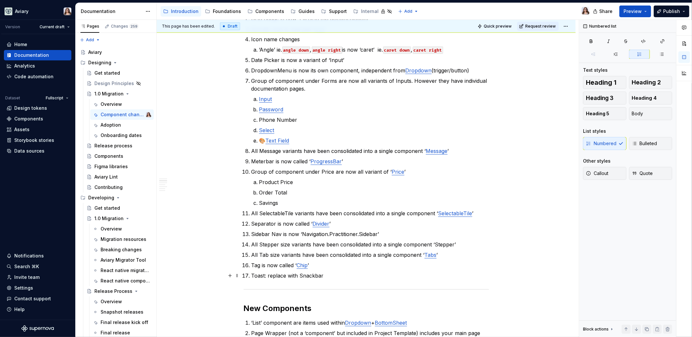
click at [266, 274] on p "Toast: replace with Snackbar" at bounding box center [369, 276] width 237 height 8
click at [302, 276] on p "Toast is now replace with Snackbar" at bounding box center [369, 276] width 237 height 8
drag, startPoint x: 307, startPoint y: 275, endPoint x: 316, endPoint y: 275, distance: 8.8
click at [316, 275] on p "Toast is now replaced with Snackbar" at bounding box center [369, 276] width 237 height 8
click at [336, 275] on p "Toast is now replaced by Snackbar" at bounding box center [369, 276] width 237 height 8
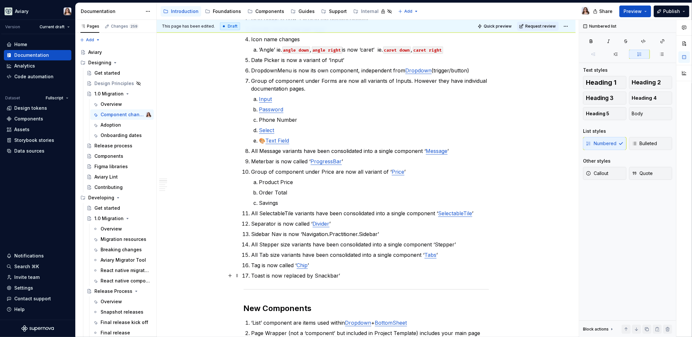
click at [314, 274] on p "Toast is now replaced by Snackbar’" at bounding box center [369, 276] width 237 height 8
drag, startPoint x: 338, startPoint y: 275, endPoint x: 315, endPoint y: 275, distance: 22.4
click at [315, 275] on p "Toast is now replaced by ‘Snackbar’" at bounding box center [369, 276] width 237 height 8
click at [480, 264] on button "button" at bounding box center [482, 263] width 9 height 9
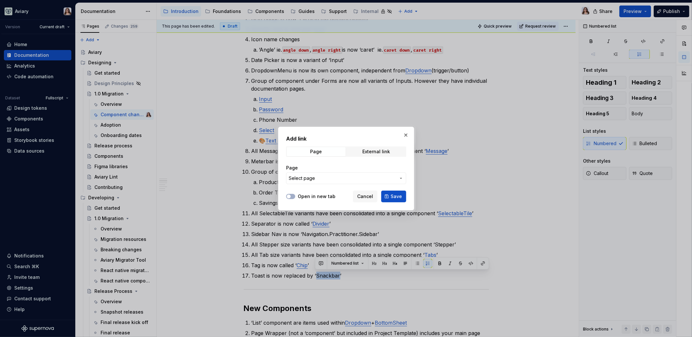
click at [372, 175] on span "Select page" at bounding box center [342, 178] width 107 height 6
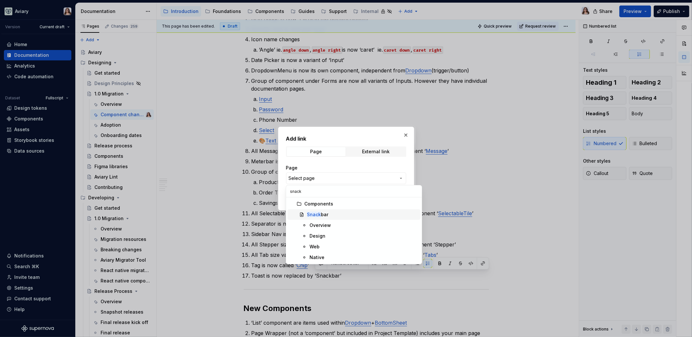
type input "snack"
click at [327, 215] on div "Snack bar" at bounding box center [317, 214] width 21 height 6
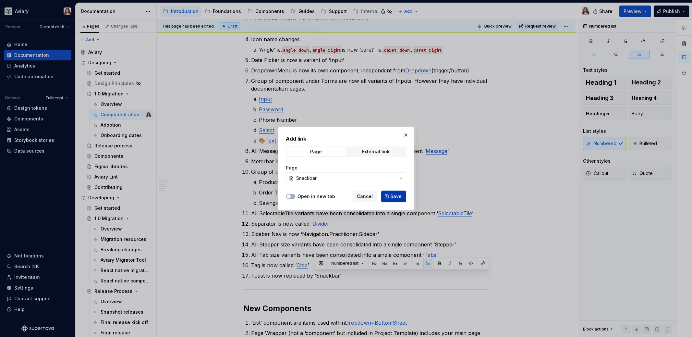
click at [395, 195] on span "Save" at bounding box center [396, 196] width 11 height 6
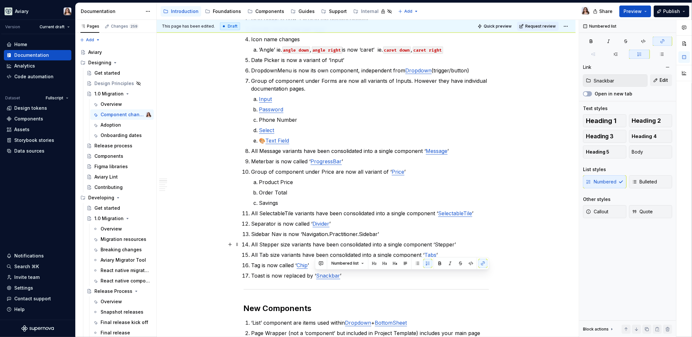
click at [358, 242] on p "All Stepper size variants have been consolidated into a single component ‘Stepp…" at bounding box center [369, 244] width 237 height 8
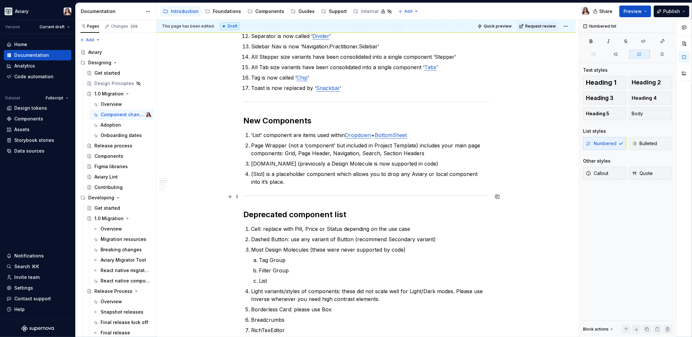
scroll to position [402, 0]
click at [285, 181] on p "(Slot) is a placeholder component which allows you to drop any Aviary or local …" at bounding box center [369, 179] width 237 height 16
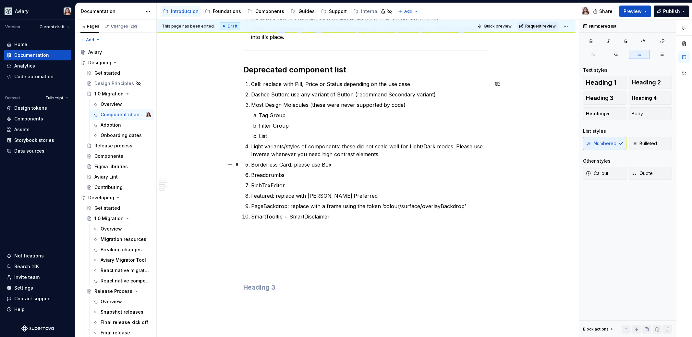
scroll to position [552, 0]
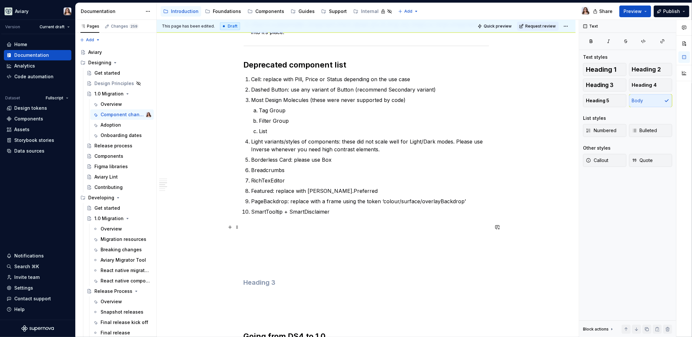
click at [319, 231] on p at bounding box center [366, 231] width 245 height 16
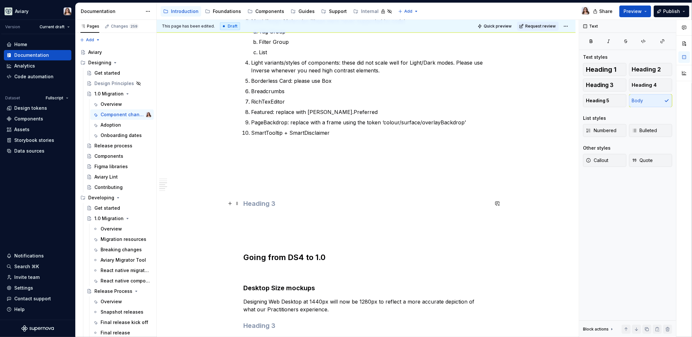
scroll to position [638, 0]
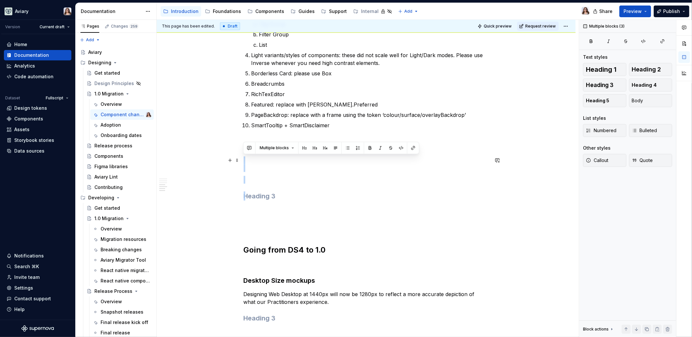
drag, startPoint x: 277, startPoint y: 193, endPoint x: 242, endPoint y: 160, distance: 47.7
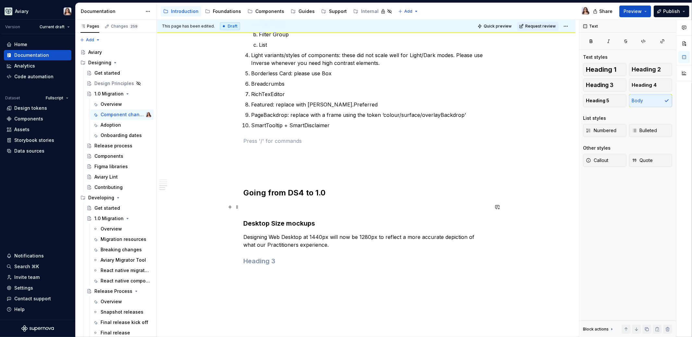
scroll to position [688, 0]
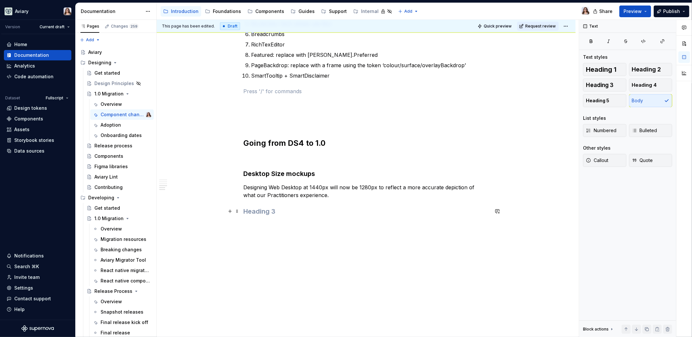
click at [272, 212] on h3 at bounding box center [366, 211] width 245 height 9
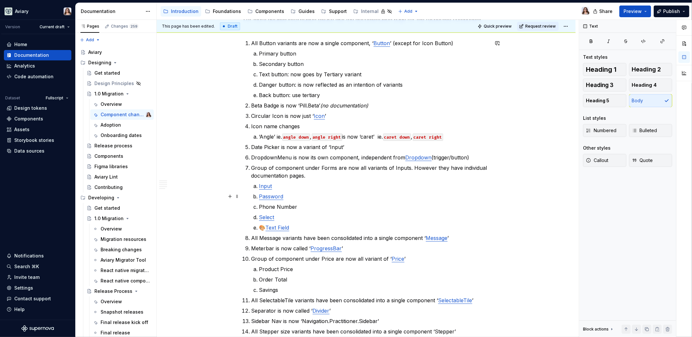
scroll to position [0, 0]
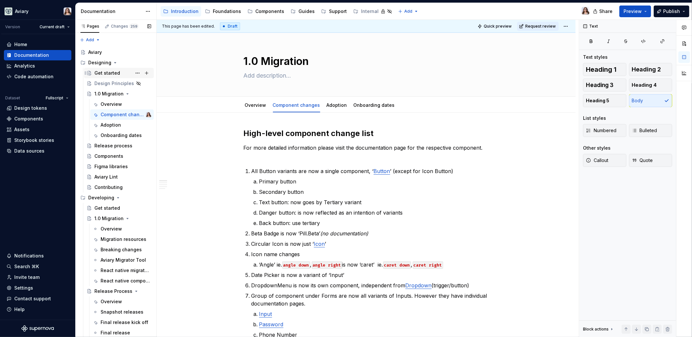
click at [109, 71] on div "Get started" at bounding box center [107, 73] width 26 height 6
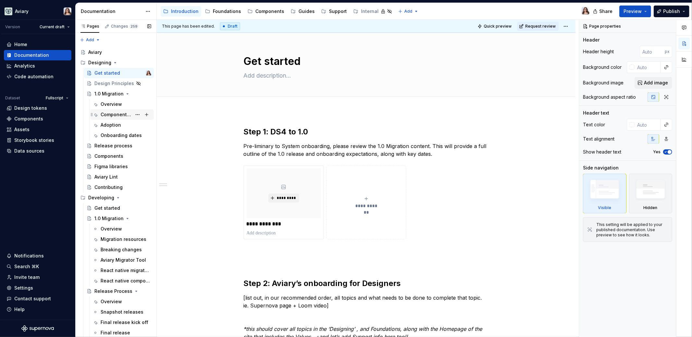
click at [112, 113] on div "Component changes" at bounding box center [116, 114] width 31 height 6
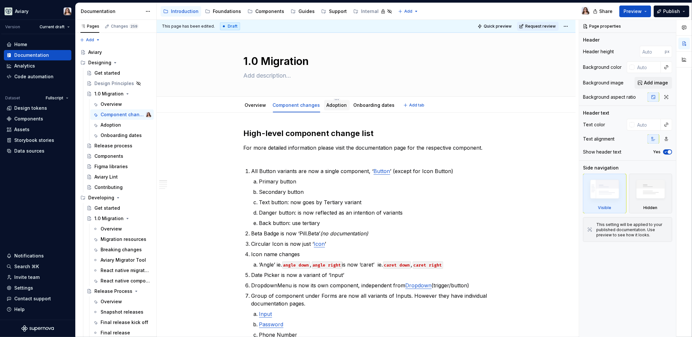
click at [334, 108] on div "Adoption" at bounding box center [337, 105] width 20 height 8
click at [329, 108] on div "Adoption" at bounding box center [337, 105] width 20 height 8
click at [327, 104] on link "Adoption" at bounding box center [337, 105] width 20 height 6
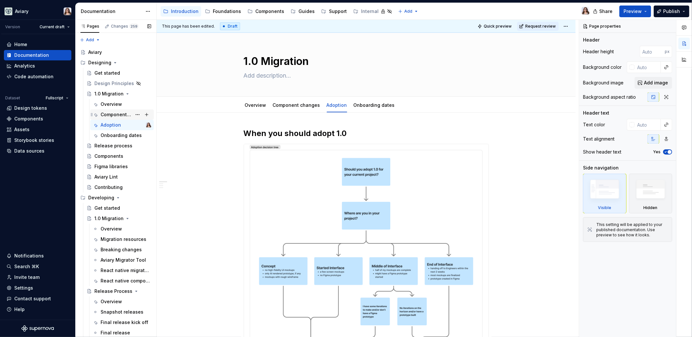
click at [111, 115] on div "Component changes" at bounding box center [116, 114] width 31 height 6
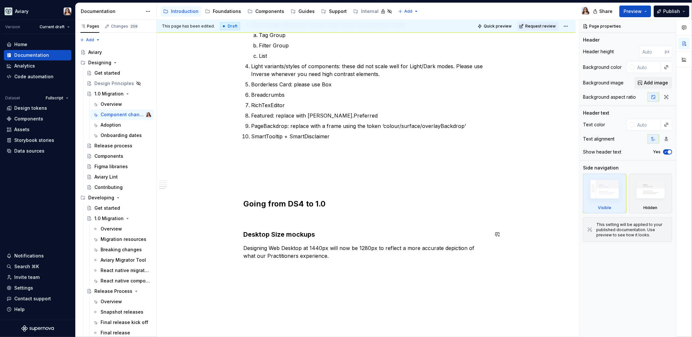
scroll to position [670, 0]
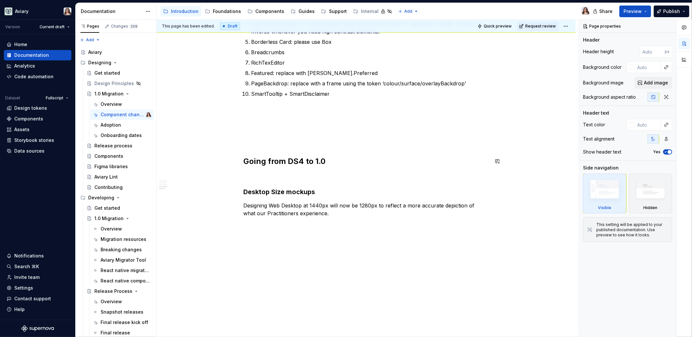
type textarea "*"
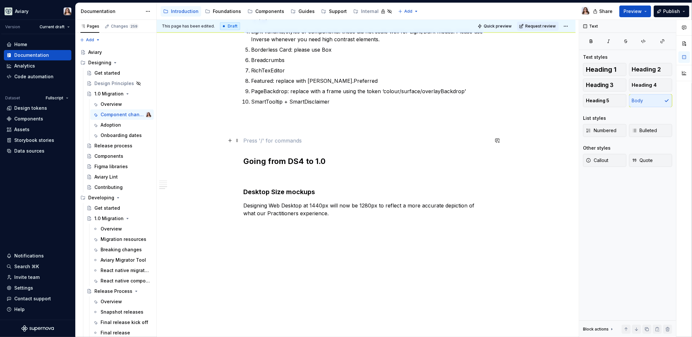
click at [248, 137] on p at bounding box center [366, 141] width 245 height 8
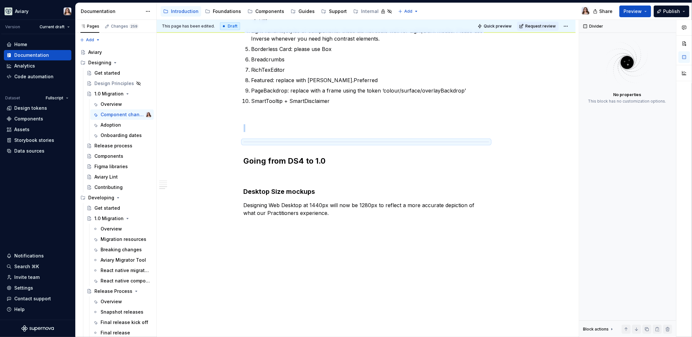
scroll to position [662, 0]
click at [249, 176] on p at bounding box center [366, 176] width 245 height 8
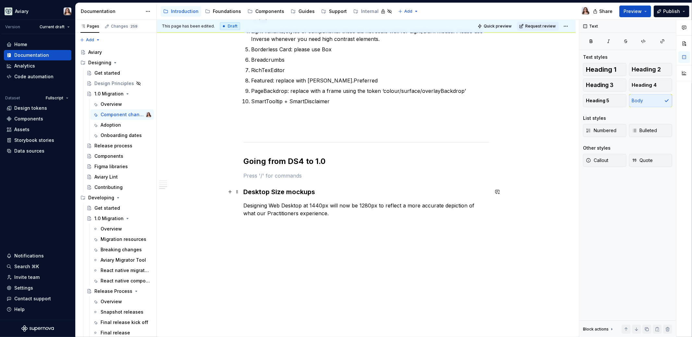
click at [326, 189] on h3 "Desktop Size mockups" at bounding box center [366, 191] width 245 height 9
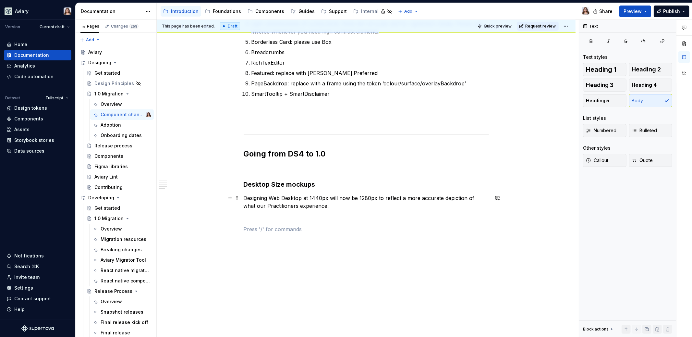
click at [269, 196] on p "Designing Web Desktop at 1440px will now be 1280px to reflect a more accurate d…" at bounding box center [366, 202] width 245 height 16
drag, startPoint x: 245, startPoint y: 196, endPoint x: 270, endPoint y: 196, distance: 25.3
click at [270, 196] on p "Designing Web Desktop at 1440px will now be 1280px to reflect a more accurate d…" at bounding box center [366, 202] width 245 height 16
click at [306, 199] on p "A standard Web Desktop at 1440px will now be 1280px to reflect a more accurate …" at bounding box center [366, 202] width 245 height 16
click at [361, 207] on p "A standard Web Desktop mockup at 1440px will now be 1280px to reflect a more ac…" at bounding box center [366, 202] width 245 height 16
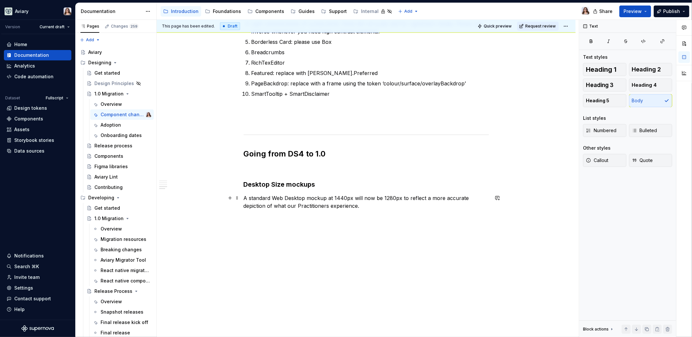
click at [357, 206] on p "A standard Web Desktop mockup at 1440px will now be 1280px to reflect a more ac…" at bounding box center [366, 202] width 245 height 16
click at [363, 206] on p "A standard Web Desktop mockup at 1440px will now be 1280px to reflect a more ac…" at bounding box center [366, 202] width 245 height 16
click at [382, 207] on p "A standard Web Desktop mockup at 1440px will now be 1280px to reflect a more ac…" at bounding box center [366, 202] width 245 height 16
click at [439, 205] on p "A standard Web Desktop mockup at 1440px will now be 1280px to reflect a more ac…" at bounding box center [366, 202] width 245 height 16
click at [362, 205] on p "A standard Web Desktop mockup at 1440px will now be 1280px to reflect a more ac…" at bounding box center [366, 202] width 245 height 16
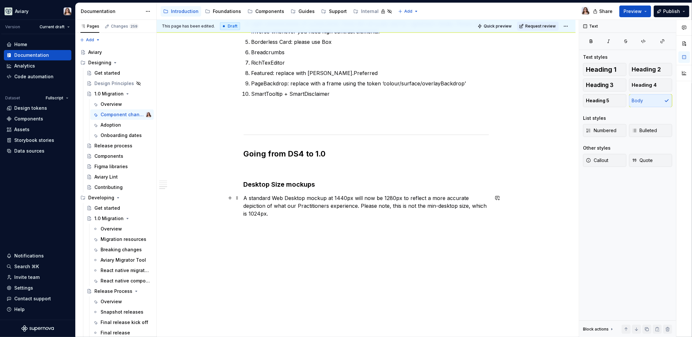
click at [267, 213] on p "A standard Web Desktop mockup at 1440px will now be 1280px to reflect a more ac…" at bounding box center [366, 205] width 245 height 23
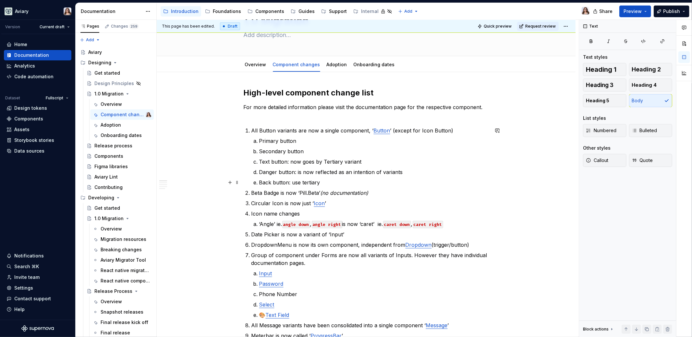
scroll to position [0, 0]
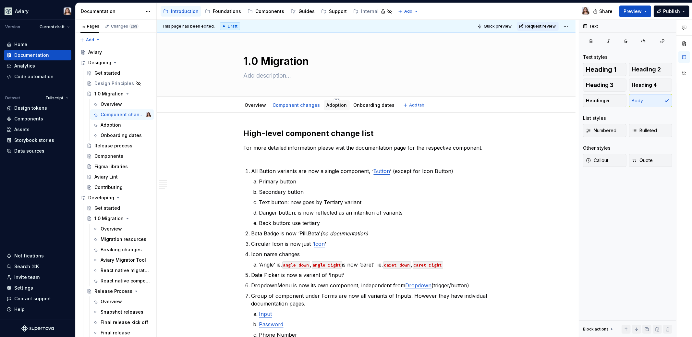
click at [337, 106] on link "Adoption" at bounding box center [337, 105] width 20 height 6
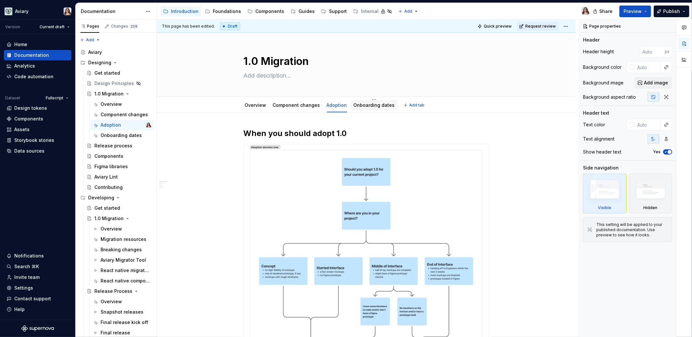
click at [362, 109] on div "Onboarding dates" at bounding box center [374, 105] width 46 height 10
click at [367, 105] on link "Onboarding dates" at bounding box center [374, 105] width 41 height 6
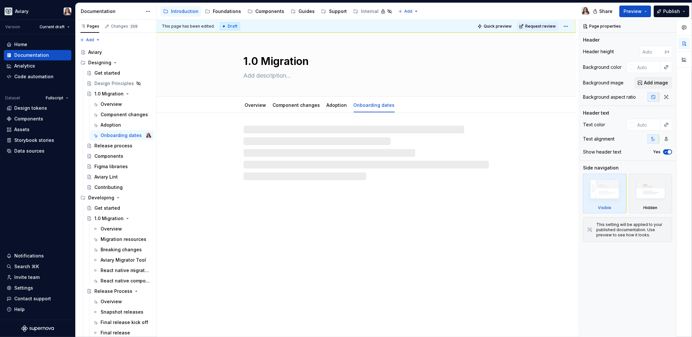
type textarea "*"
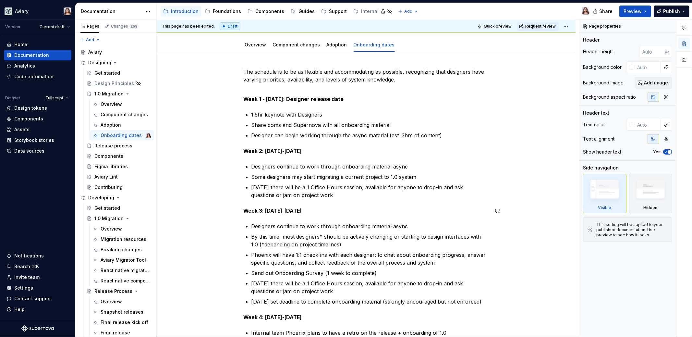
scroll to position [64, 0]
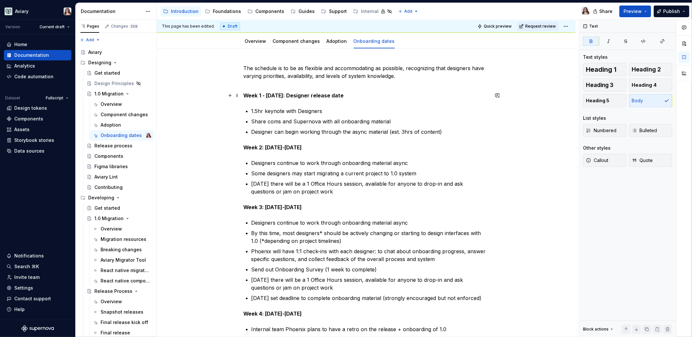
click at [314, 94] on strong "Week 1 - Wednesday, Sept 3rd: Designer release date" at bounding box center [294, 95] width 100 height 6
drag, startPoint x: 379, startPoint y: 98, endPoint x: 319, endPoint y: 97, distance: 60.3
click at [319, 97] on p "Week 1 - Wednesday, Sept 8th: Designer release date" at bounding box center [366, 95] width 245 height 8
click at [265, 96] on strong "Week 1 - Wednesday, Sept 8th" at bounding box center [264, 95] width 40 height 6
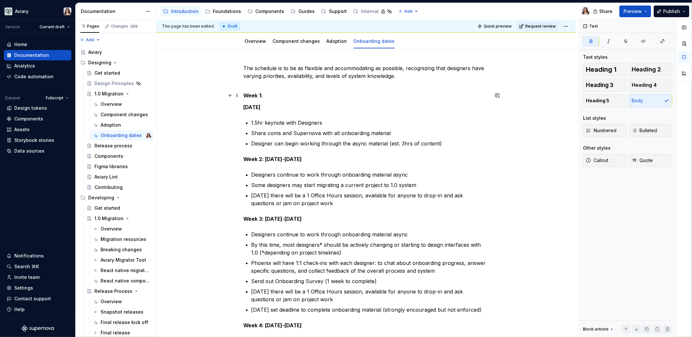
click at [264, 94] on p "Week 1:" at bounding box center [366, 95] width 245 height 8
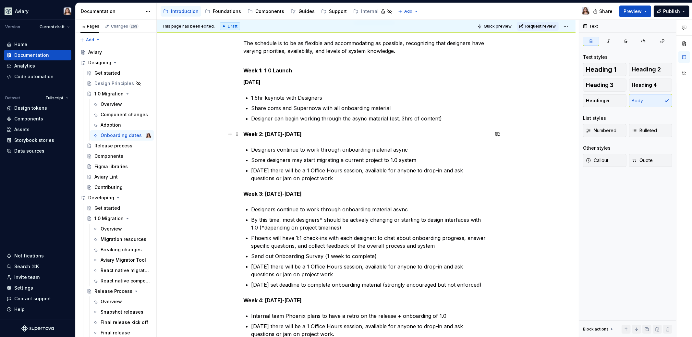
click at [266, 133] on strong "Week 2: Sept 8-12th" at bounding box center [273, 134] width 58 height 6
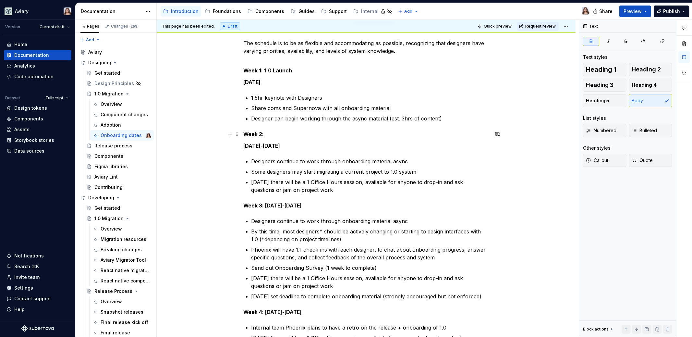
click at [264, 135] on strong "Week 2:" at bounding box center [254, 134] width 20 height 6
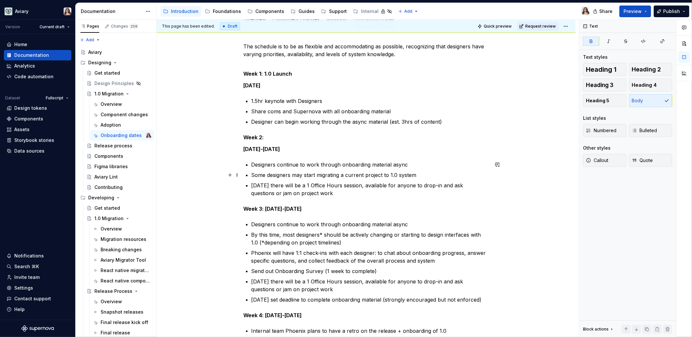
scroll to position [86, 0]
click at [291, 72] on p "Week 1: 1.0 Launch" at bounding box center [366, 73] width 245 height 8
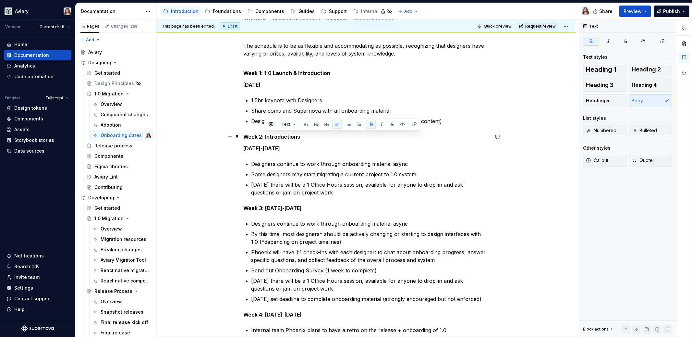
drag, startPoint x: 300, startPoint y: 135, endPoint x: 265, endPoint y: 135, distance: 34.7
click at [265, 135] on p "Week 2: Introductions" at bounding box center [366, 137] width 245 height 8
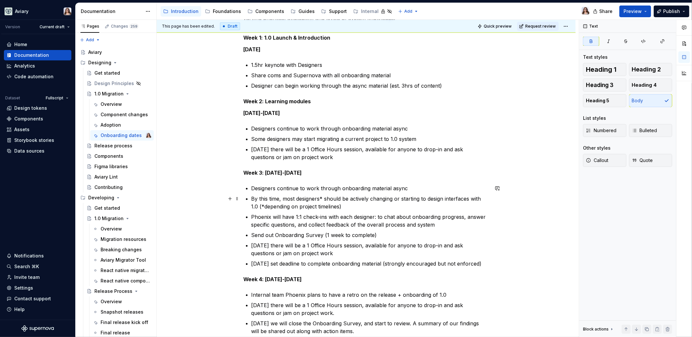
scroll to position [122, 0]
click at [266, 170] on strong "Week 3: Sept 15-19th" at bounding box center [273, 172] width 58 height 6
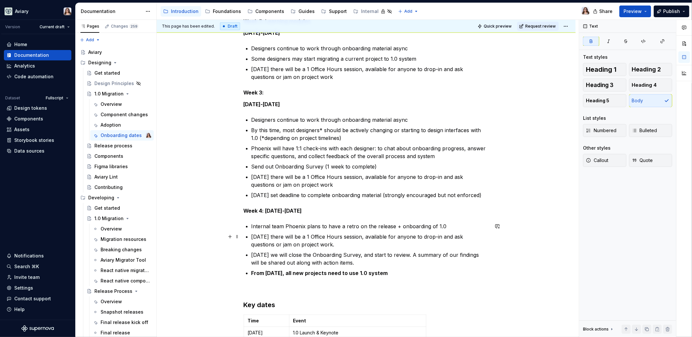
scroll to position [207, 0]
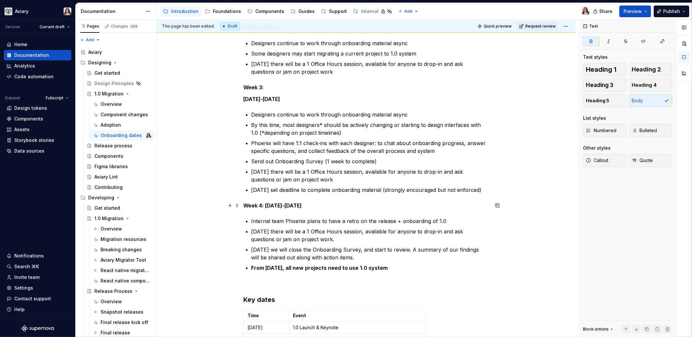
click at [265, 206] on strong "Week 4: Sept 22-26th" at bounding box center [273, 205] width 58 height 6
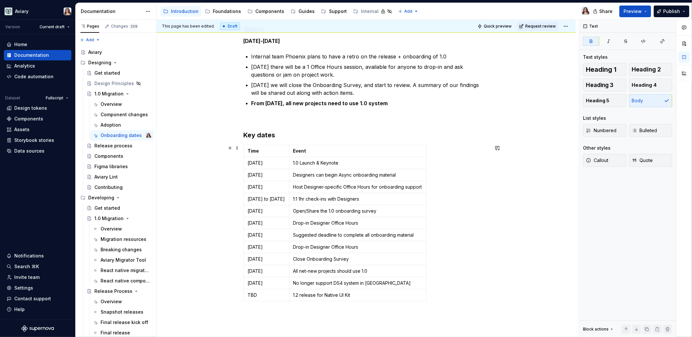
scroll to position [384, 0]
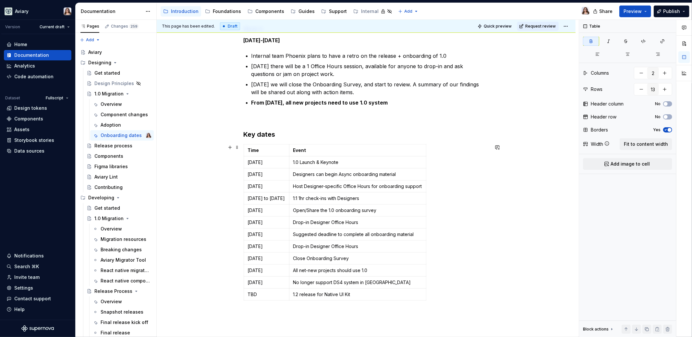
click at [289, 144] on td "Time" at bounding box center [266, 150] width 45 height 12
drag, startPoint x: 451, startPoint y: 171, endPoint x: 477, endPoint y: 171, distance: 26.3
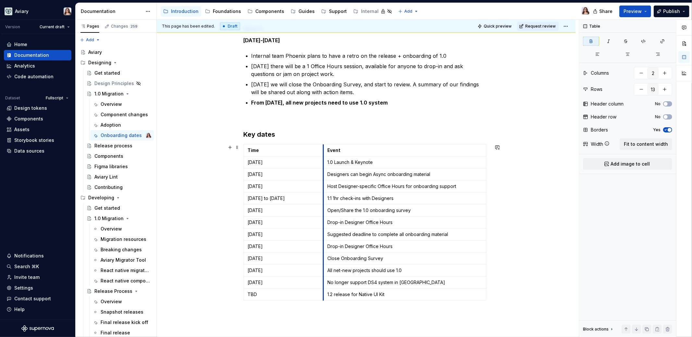
drag, startPoint x: 314, startPoint y: 164, endPoint x: 322, endPoint y: 163, distance: 7.5
click at [287, 133] on h3 "Key dates" at bounding box center [366, 134] width 245 height 9
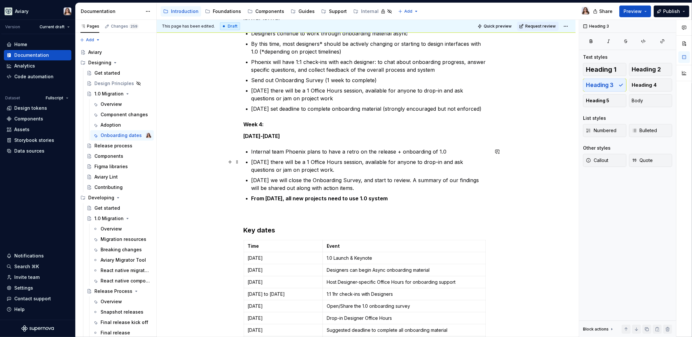
scroll to position [418, 0]
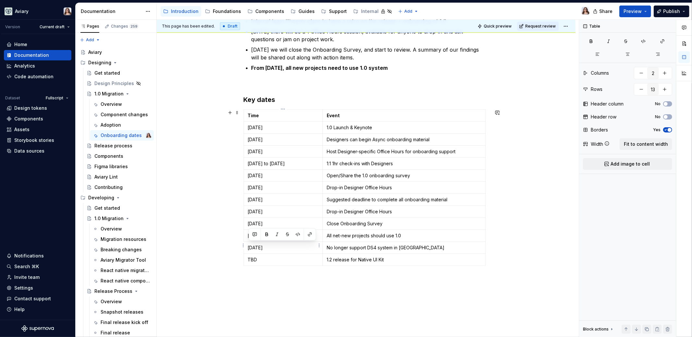
drag, startPoint x: 263, startPoint y: 246, endPoint x: 249, endPoint y: 246, distance: 14.3
click at [249, 246] on p "Sep 26, 2025" at bounding box center [283, 247] width 71 height 6
drag, startPoint x: 260, startPoint y: 245, endPoint x: 249, endPoint y: 245, distance: 11.4
click at [249, 245] on p "Oct 3, 2025" at bounding box center [283, 247] width 71 height 6
copy p "Oct 3"
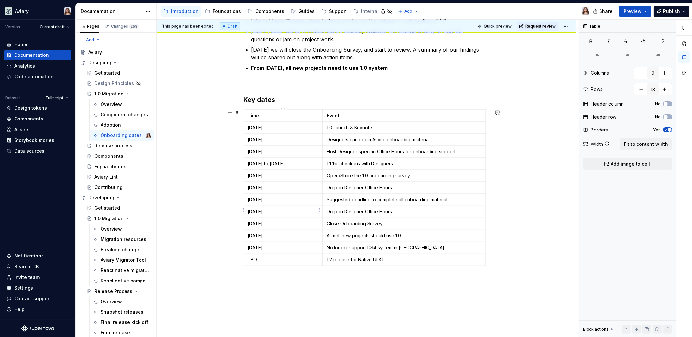
click at [263, 211] on p "Sep 25, 2025" at bounding box center [283, 211] width 71 height 6
drag, startPoint x: 263, startPoint y: 222, endPoint x: 248, endPoint y: 222, distance: 14.9
click at [248, 222] on p "Sep 26, 2025" at bounding box center [283, 223] width 71 height 6
drag, startPoint x: 263, startPoint y: 233, endPoint x: 248, endPoint y: 233, distance: 15.2
click at [248, 233] on p "Sep 26, 2025" at bounding box center [283, 235] width 71 height 6
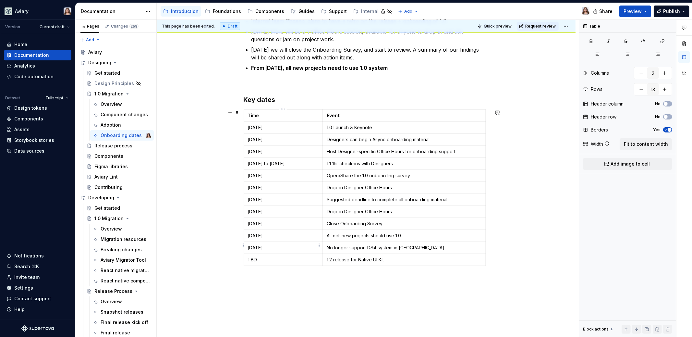
click at [276, 248] on td "Oct 3, 2025" at bounding box center [283, 248] width 79 height 12
click at [371, 234] on p "All net-new projects should use 1.0" at bounding box center [404, 235] width 154 height 6
click at [434, 232] on p "All net-new projects past this date should use 1.0" at bounding box center [404, 235] width 154 height 6
click at [353, 276] on p at bounding box center [366, 280] width 245 height 8
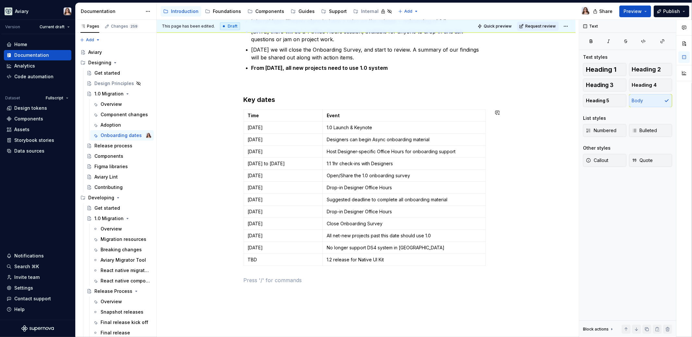
click at [257, 270] on div "The schedule is to be as flexible and accommodating as possible, recognizing th…" at bounding box center [366, 3] width 245 height 586
click at [413, 244] on p "No longer support DS4 system in Figma" at bounding box center [404, 247] width 154 height 6
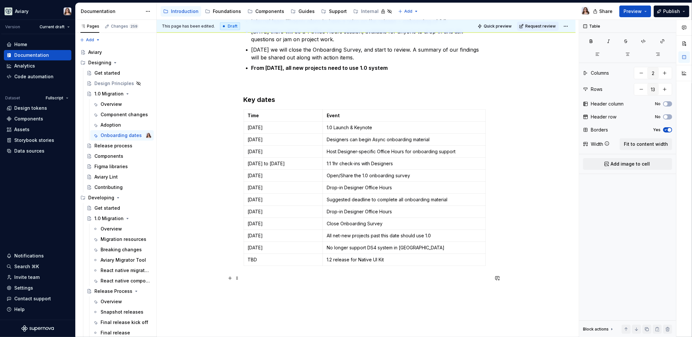
click at [247, 277] on p at bounding box center [366, 280] width 245 height 8
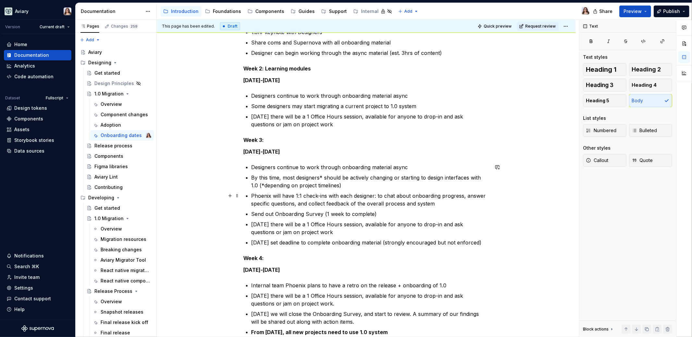
scroll to position [160, 0]
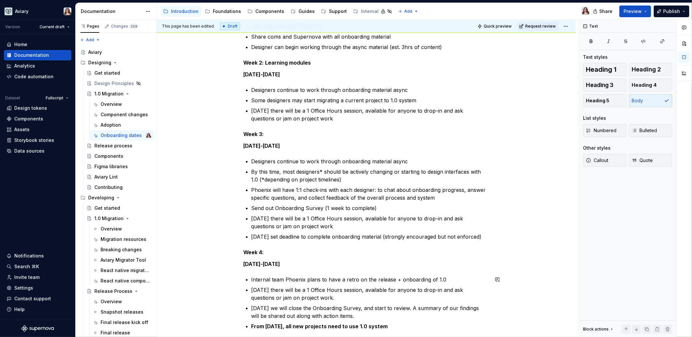
type textarea "*"
